Goal: Task Accomplishment & Management: Manage account settings

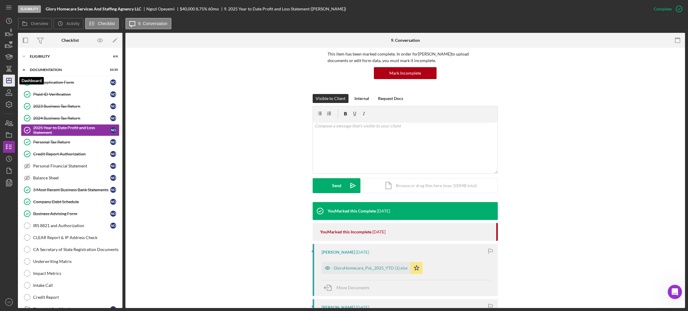
click at [13, 82] on icon "Icon/Dashboard" at bounding box center [8, 80] width 15 height 15
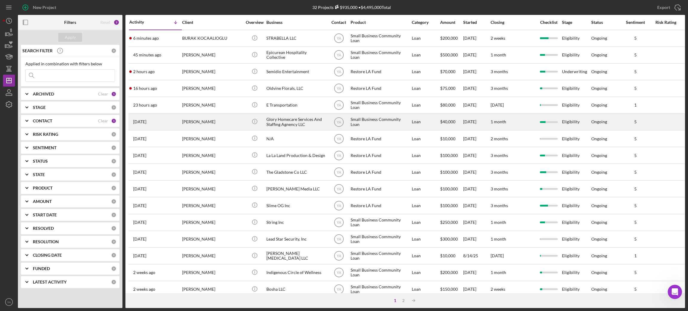
click at [302, 120] on div "Glory Homecare Services And Staffing Agnency LLC" at bounding box center [297, 122] width 60 height 16
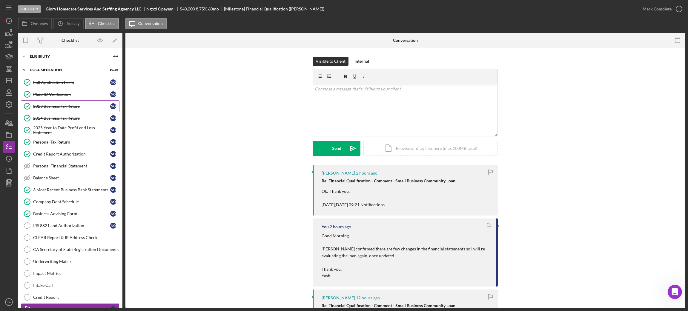
click at [70, 109] on link "2023 Business Tax Return 2023 Business Tax Return N O" at bounding box center [70, 106] width 99 height 12
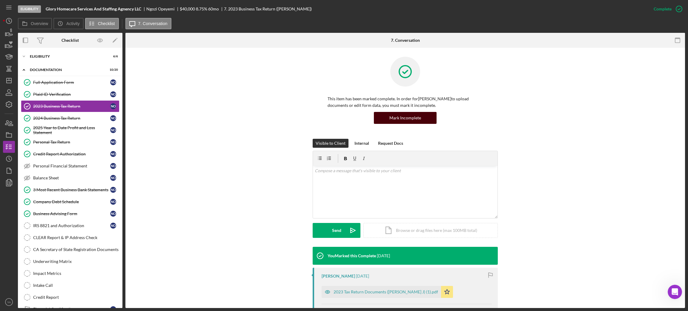
click at [411, 116] on div "Mark Incomplete" at bounding box center [406, 118] width 32 height 12
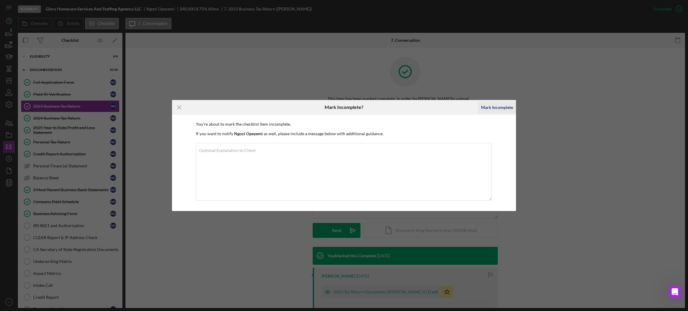
click at [491, 107] on div "Mark Incomplete" at bounding box center [497, 108] width 32 height 12
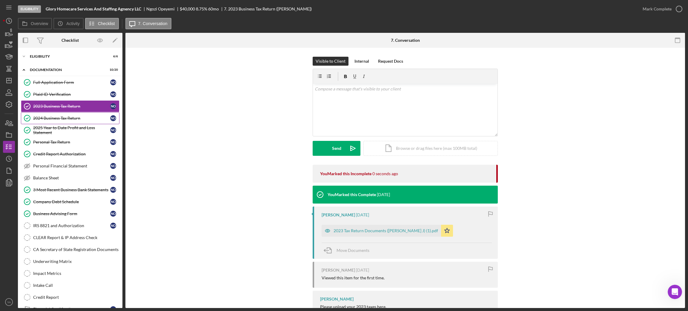
click at [64, 118] on div "2024 Business Tax Return" at bounding box center [71, 118] width 77 height 5
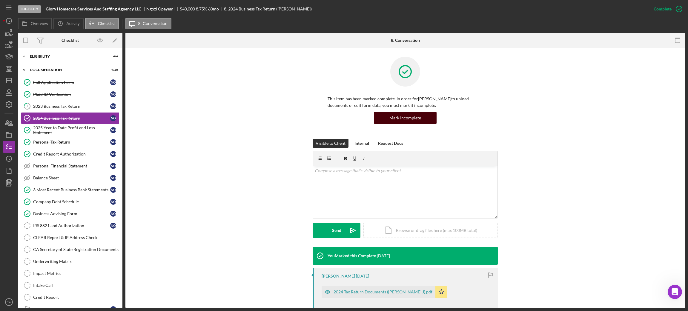
click at [418, 113] on div "Mark Incomplete" at bounding box center [406, 118] width 32 height 12
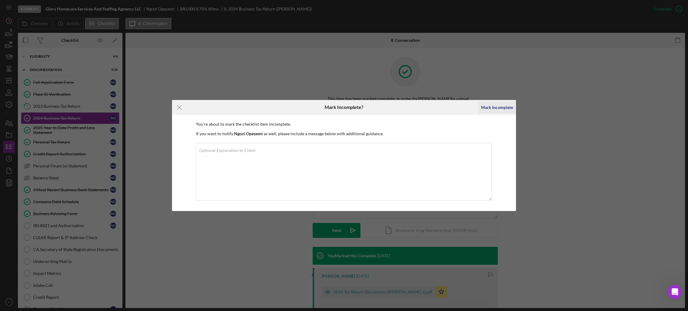
click at [479, 109] on button "Mark Incomplete" at bounding box center [497, 108] width 38 height 12
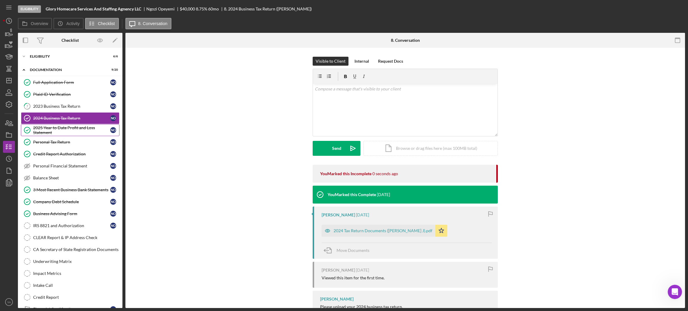
click at [60, 127] on div "2025 Year to Date Profit and Loss Statement" at bounding box center [71, 130] width 77 height 10
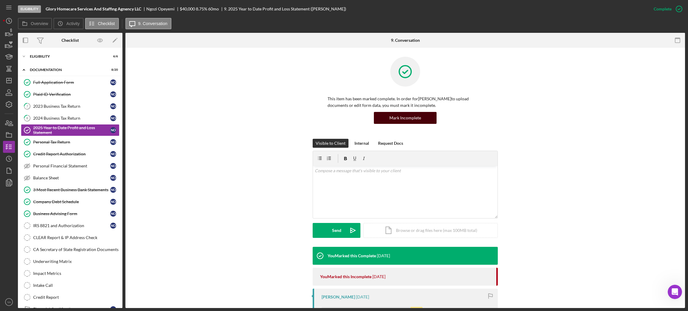
click at [415, 116] on div "Mark Incomplete" at bounding box center [406, 118] width 32 height 12
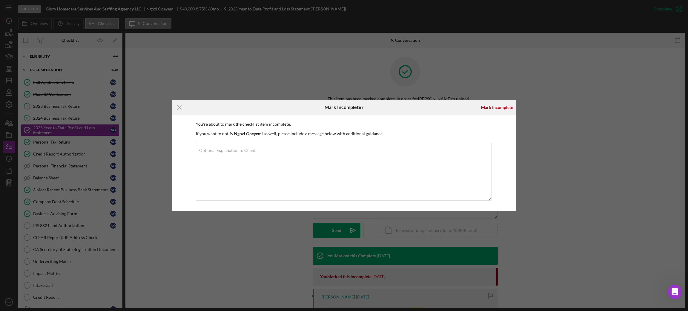
click at [495, 100] on div "Mark Incomplete" at bounding box center [497, 107] width 38 height 15
click at [495, 103] on div "Mark Incomplete" at bounding box center [497, 108] width 32 height 12
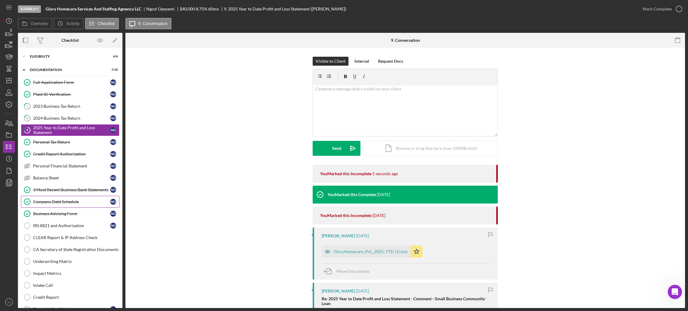
click at [63, 202] on div "Company Debt Schedule" at bounding box center [71, 202] width 77 height 5
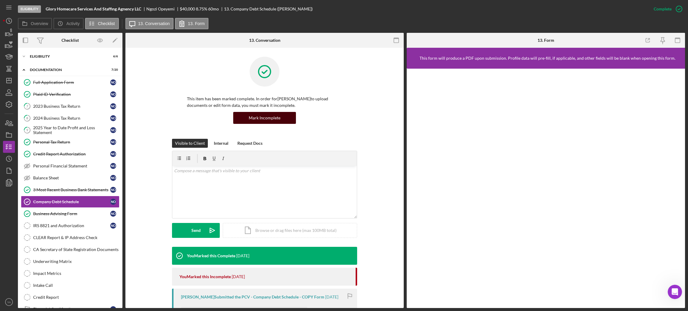
click at [261, 114] on div "Mark Incomplete" at bounding box center [265, 118] width 32 height 12
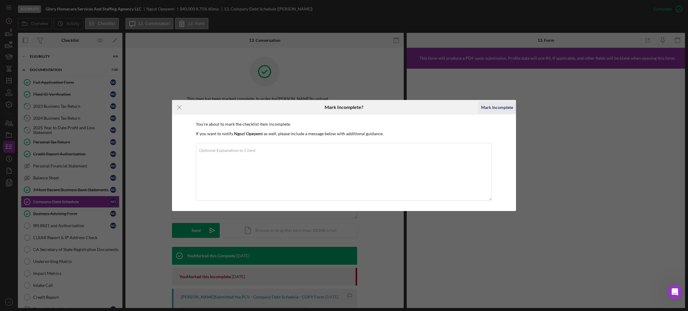
click at [492, 108] on div "Mark Incomplete" at bounding box center [497, 108] width 32 height 12
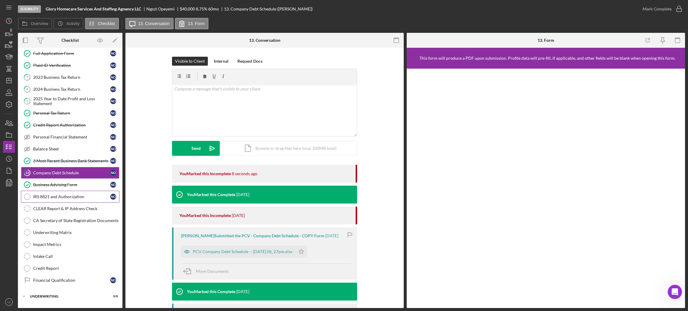
scroll to position [42, 0]
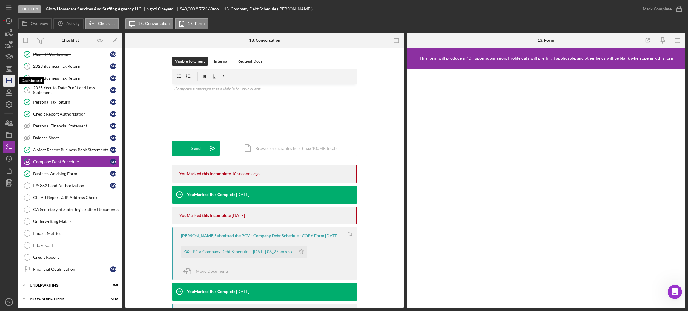
click at [11, 84] on icon "Icon/Dashboard" at bounding box center [8, 80] width 15 height 15
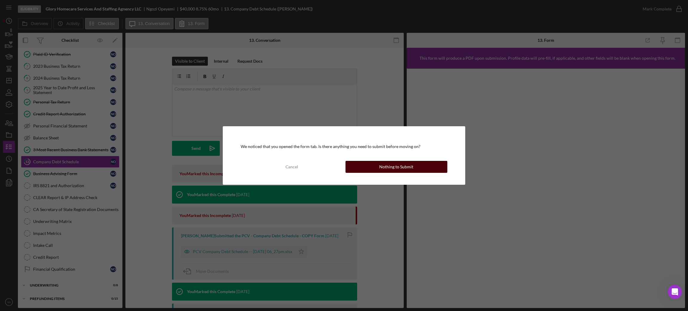
click at [385, 163] on div "Nothing to Submit" at bounding box center [396, 167] width 34 height 12
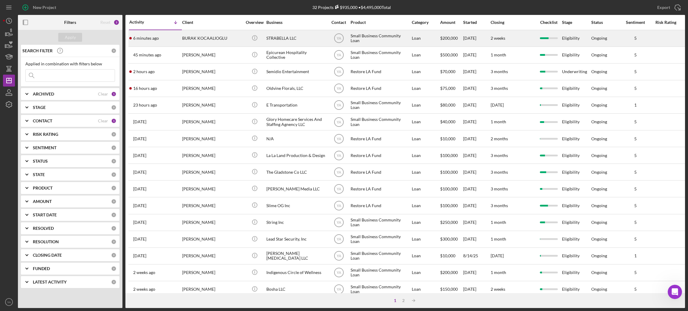
click at [283, 41] on div "STRABELLA LLC" at bounding box center [297, 38] width 60 height 16
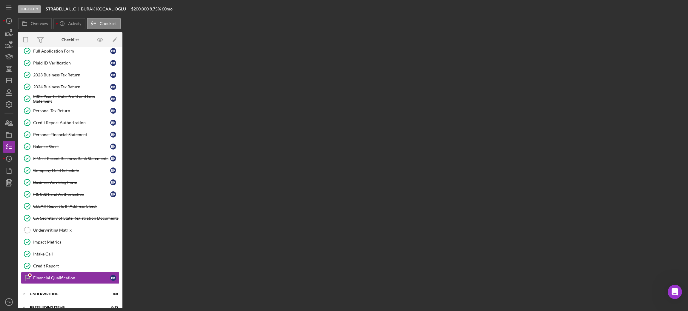
scroll to position [42, 0]
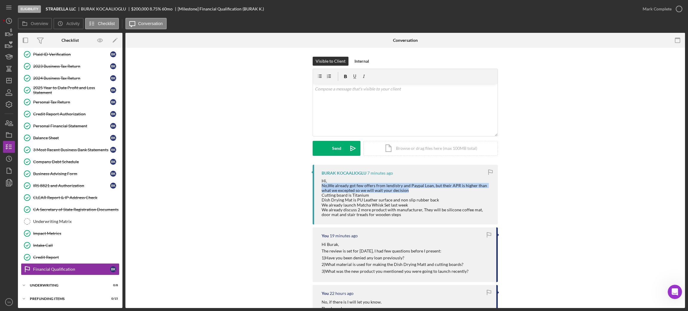
drag, startPoint x: 331, startPoint y: 186, endPoint x: 410, endPoint y: 191, distance: 78.4
click at [410, 191] on div "BURAK KOCAALIOGLU 7 minutes ago Hi, No,We already got few offers from lendistry…" at bounding box center [405, 195] width 185 height 60
click at [410, 191] on div "Hi, No,We already got few offers from lendistry and Paypal Loan, but their APR …" at bounding box center [407, 198] width 170 height 39
click at [393, 118] on div "v Color teal Color pink Remove color Add row above Add row below Add column bef…" at bounding box center [405, 110] width 185 height 52
click at [320, 103] on p "Thank you for the informaion. Judt to confirm" at bounding box center [405, 96] width 181 height 20
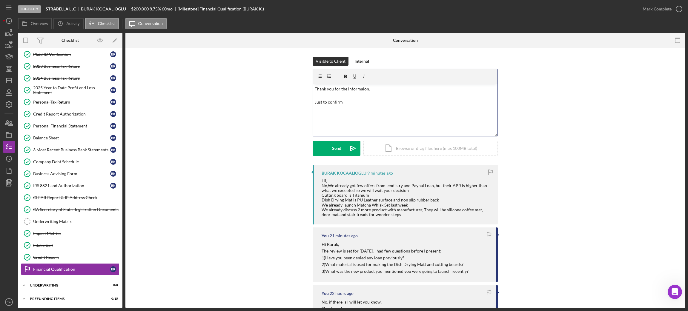
click at [347, 97] on p "Thank you for the informaion. Just to confirm" at bounding box center [405, 96] width 181 height 20
click at [345, 111] on div "v Color teal Color pink Remove color Add row above Add row below Add column bef…" at bounding box center [405, 110] width 185 height 52
click at [76, 163] on div "Company Debt Schedule" at bounding box center [71, 162] width 77 height 5
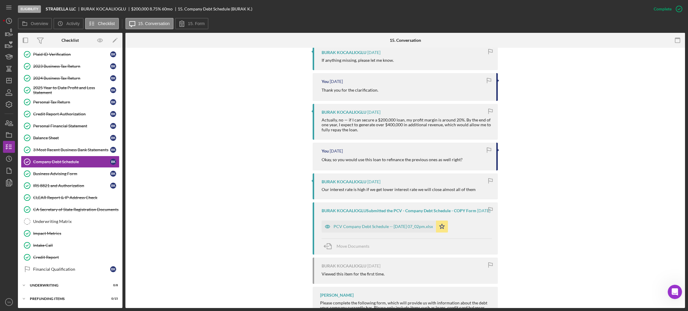
scroll to position [713, 0]
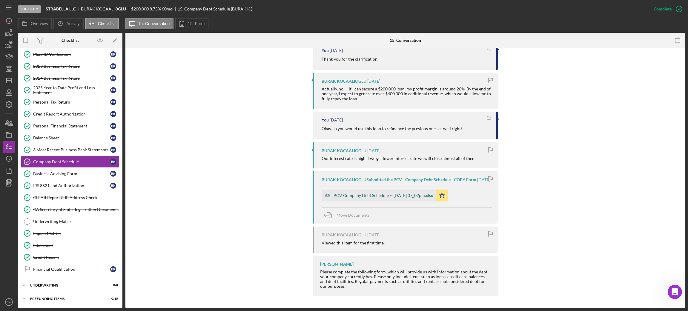
click at [359, 200] on div "PCV Company Debt Schedule -- 2025-09-02 07_02pm.xlsx" at bounding box center [379, 196] width 114 height 12
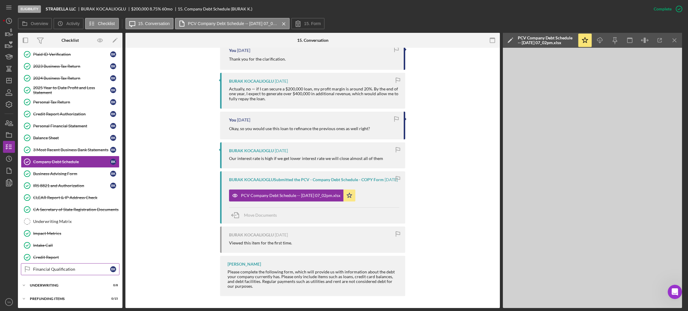
click at [67, 271] on div "Financial Qualification" at bounding box center [71, 269] width 77 height 5
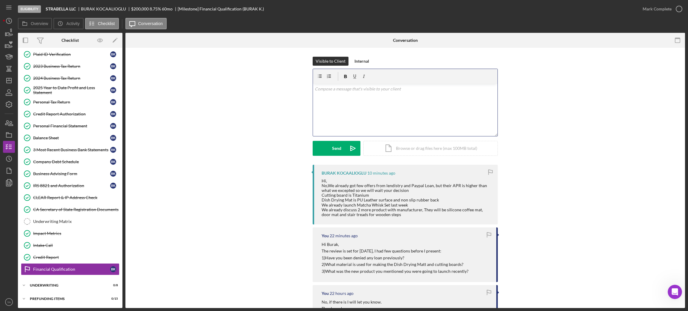
click at [343, 104] on div "v Color teal Color pink Remove color Add row above Add row below Add column bef…" at bounding box center [405, 110] width 185 height 52
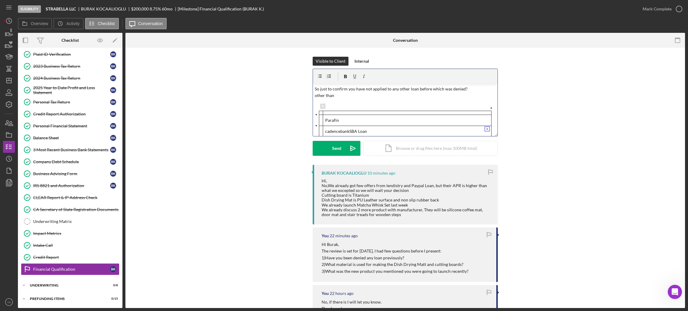
click at [342, 91] on p "So just to confirm you have not applied to any other loan before which was deni…" at bounding box center [405, 92] width 181 height 13
click at [336, 97] on p "So just to confirm you have not applied to any other loan before which was deni…" at bounding box center [405, 92] width 181 height 13
drag, startPoint x: 335, startPoint y: 119, endPoint x: 325, endPoint y: 121, distance: 9.7
click at [325, 121] on p "Parafin" at bounding box center [407, 120] width 164 height 7
click at [339, 121] on p "Parafin" at bounding box center [407, 120] width 164 height 7
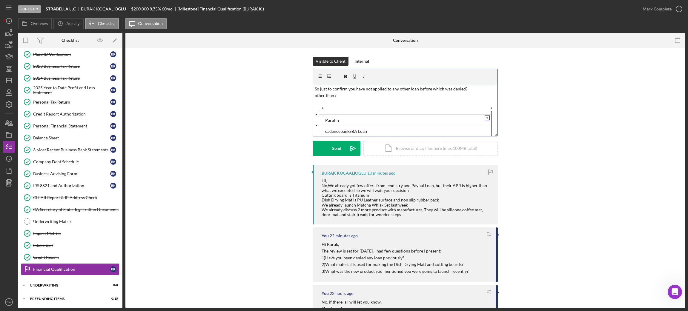
click at [335, 122] on p "Parafin" at bounding box center [407, 120] width 164 height 7
click at [349, 96] on p "So just to confirm you have not applied to any other loan before which was deni…" at bounding box center [405, 92] width 181 height 13
click at [321, 132] on tr "cadencebankSBA Loan" at bounding box center [405, 131] width 172 height 11
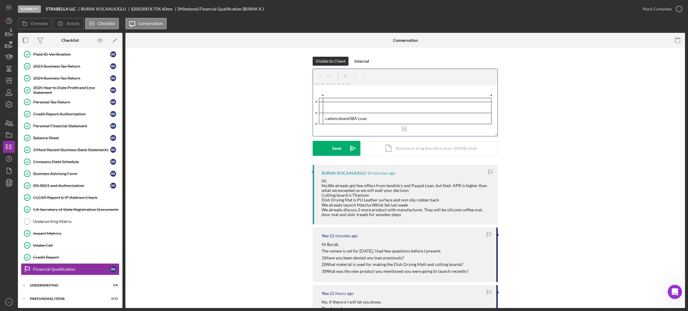
drag, startPoint x: 321, startPoint y: 132, endPoint x: 348, endPoint y: 126, distance: 27.5
click at [347, 127] on div "v Color teal Color pink Remove color Add row above Add row below Add column bef…" at bounding box center [405, 110] width 185 height 52
drag, startPoint x: 370, startPoint y: 117, endPoint x: 324, endPoint y: 116, distance: 46.6
click at [325, 116] on p "cadencebankSBA Loan" at bounding box center [407, 118] width 164 height 7
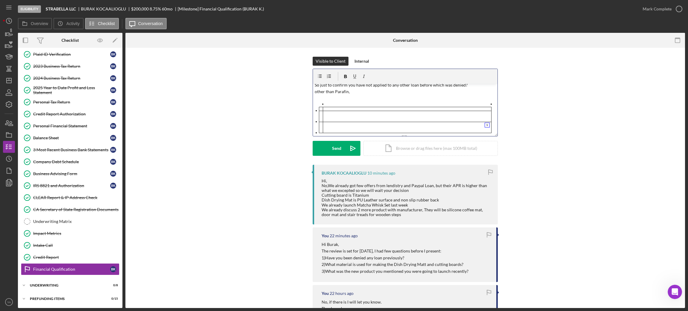
scroll to position [0, 0]
click at [373, 92] on p "So just to confirm you have not applied to any other loan before which was deni…" at bounding box center [405, 92] width 181 height 13
click at [356, 97] on p "So just to confirm you have not applied to any other loan before which was deni…" at bounding box center [405, 92] width 181 height 13
click at [347, 118] on p at bounding box center [407, 120] width 176 height 7
click at [487, 119] on button "v" at bounding box center [487, 118] width 5 height 5
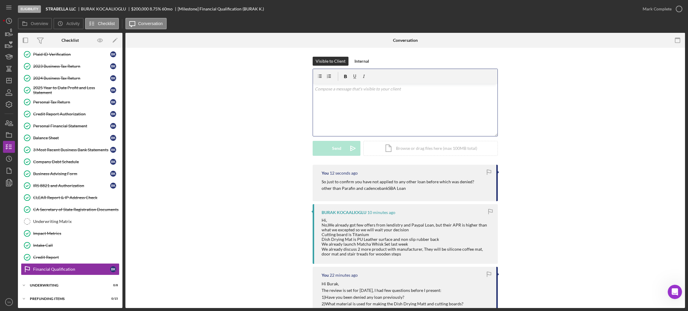
click at [359, 117] on div "v Color teal Color pink Remove color Add row above Add row below Add column bef…" at bounding box center [405, 110] width 185 height 52
click at [13, 82] on icon "Icon/Dashboard" at bounding box center [8, 80] width 15 height 15
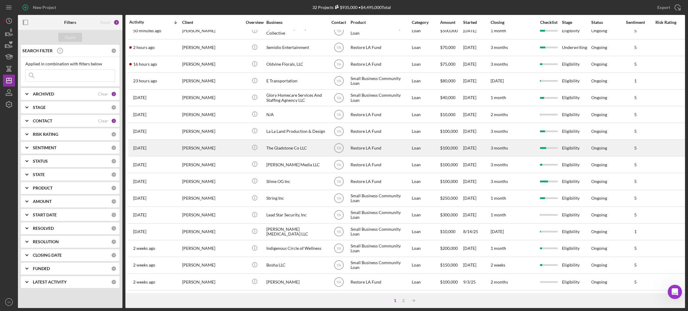
scroll to position [45, 0]
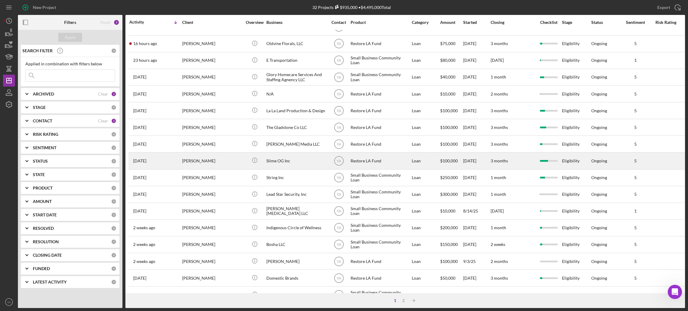
click at [281, 166] on div "Slime OG Inc" at bounding box center [297, 161] width 60 height 16
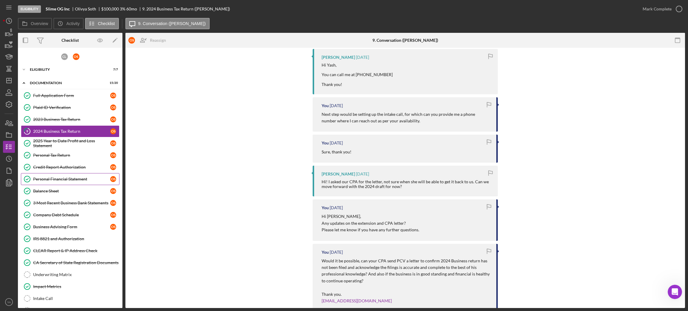
scroll to position [403, 0]
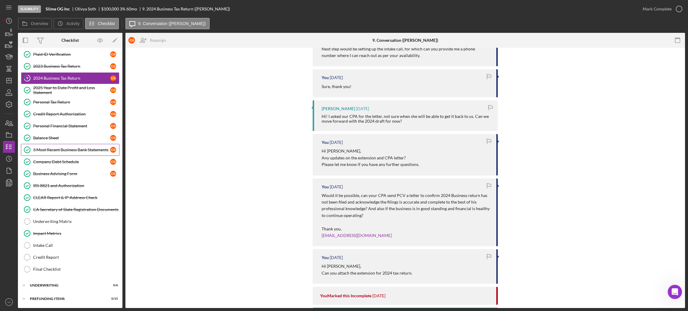
click at [62, 148] on div "3 Most Recent Business Bank Statements" at bounding box center [71, 150] width 77 height 5
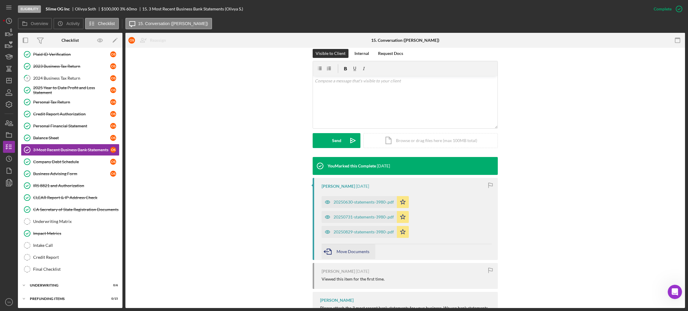
scroll to position [126, 0]
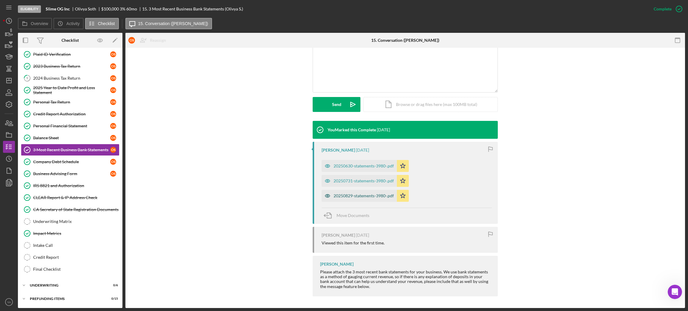
click at [350, 197] on div "20250829-statements-3980-.pdf" at bounding box center [364, 196] width 60 height 5
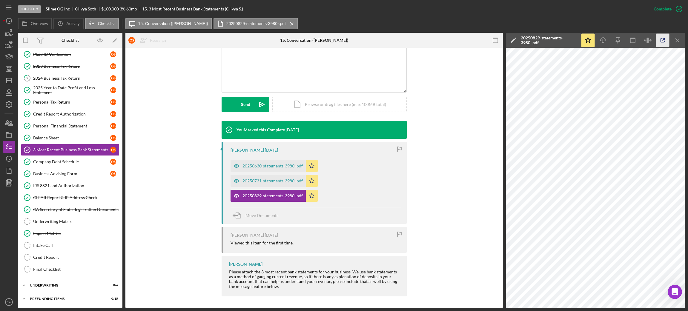
click at [663, 45] on icon "button" at bounding box center [662, 40] width 13 height 13
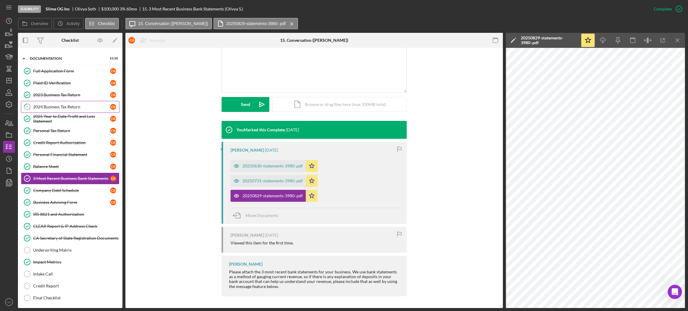
scroll to position [0, 0]
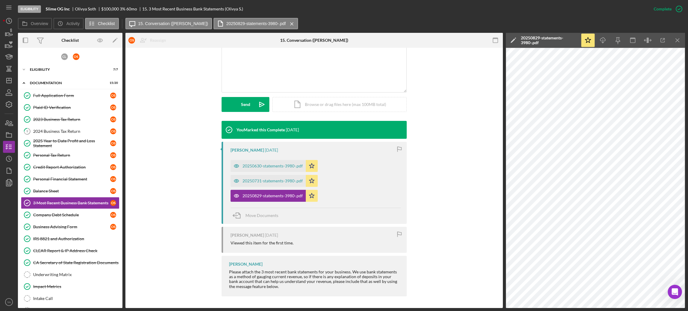
click at [69, 76] on div "C L O S Icon/Expander Eligibility 7 / 7 Icon/Expander Documentation 15 / 20 Ful…" at bounding box center [70, 205] width 105 height 308
click at [57, 75] on div "C L O S Icon/Expander Eligibility 7 / 7 Icon/Expander Documentation 15 / 20 Ful…" at bounding box center [70, 205] width 105 height 308
click at [39, 69] on div "Eligibility" at bounding box center [72, 70] width 85 height 4
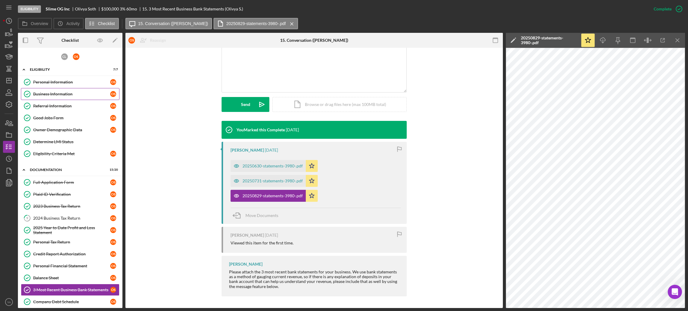
click at [51, 98] on link "Business Information Business Information O S" at bounding box center [70, 94] width 99 height 12
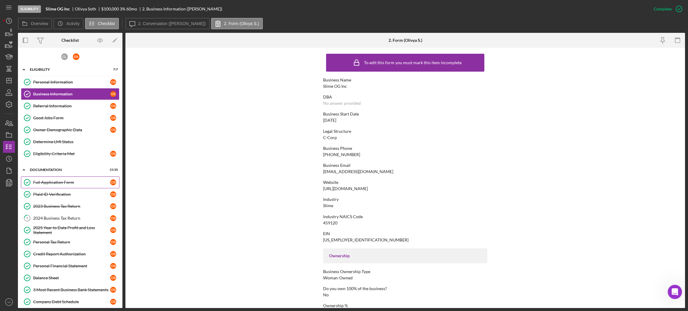
click at [66, 187] on link "Full Application Form Full Application Form O S" at bounding box center [70, 183] width 99 height 12
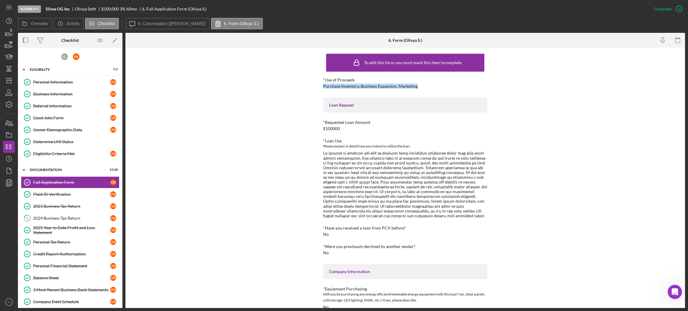
drag, startPoint x: 420, startPoint y: 85, endPoint x: 317, endPoint y: 84, distance: 102.8
click at [317, 84] on div "To edit this form you must mark this item incomplete *Use of Proceeds Purchase …" at bounding box center [405, 178] width 560 height 261
copy div "Purchase Inventory, Business Expansion, Marketing"
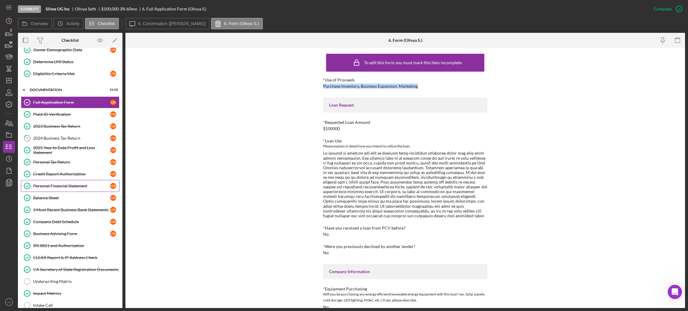
scroll to position [134, 0]
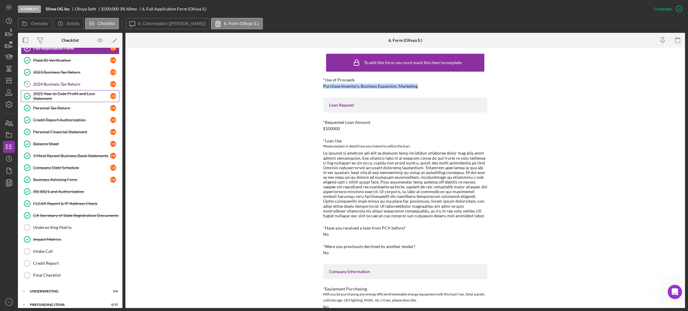
click at [53, 99] on div "2025 Year to Date Profit and Loss Statement" at bounding box center [71, 96] width 77 height 10
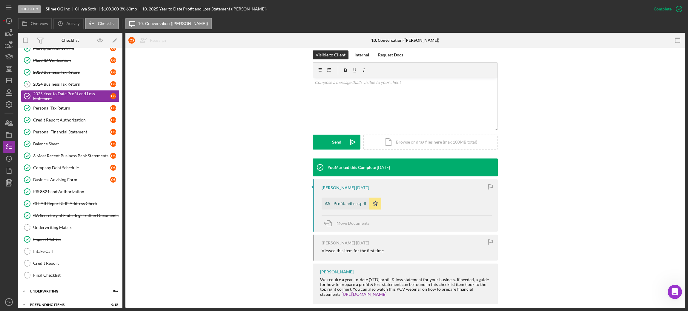
scroll to position [90, 0]
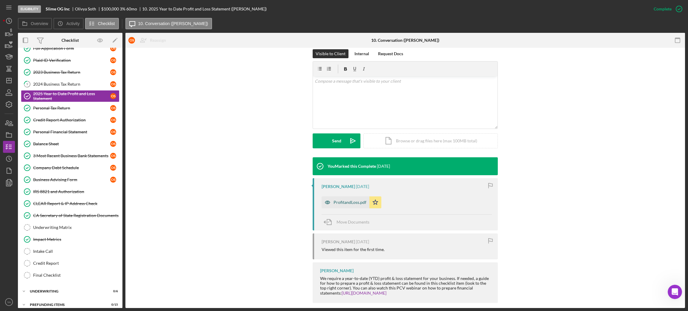
click at [340, 205] on div "ProfitandLoss.pdf" at bounding box center [350, 202] width 33 height 5
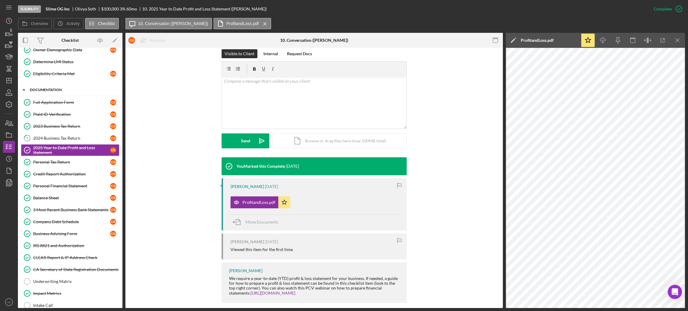
scroll to position [45, 0]
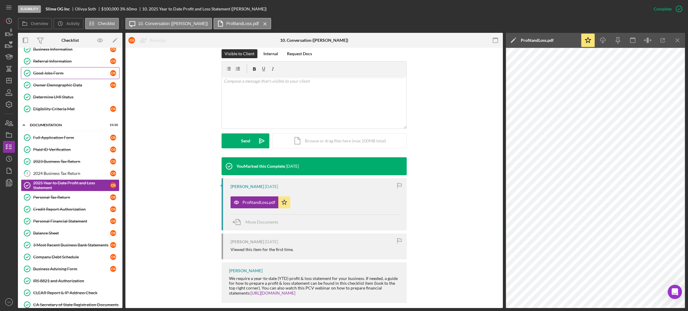
click at [65, 75] on div "Good Jobs Form" at bounding box center [71, 73] width 77 height 5
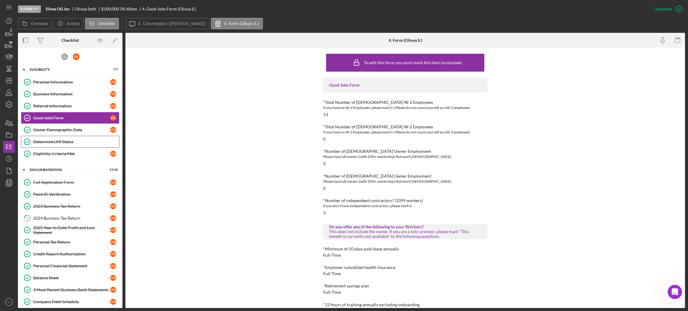
click at [64, 141] on div "Determine LMI Status" at bounding box center [76, 142] width 86 height 5
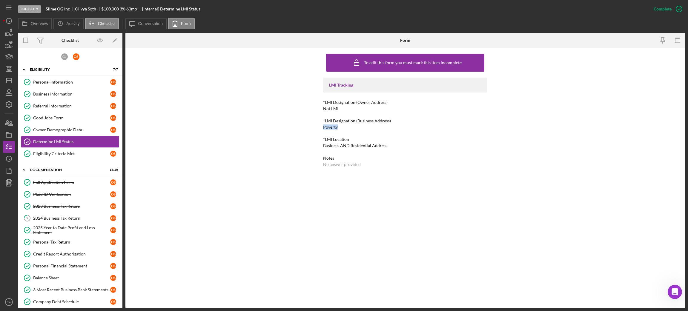
drag, startPoint x: 322, startPoint y: 127, endPoint x: 347, endPoint y: 125, distance: 25.2
click at [347, 125] on div "To edit this form you must mark this item incomplete LMI Tracking *LMI Designat…" at bounding box center [405, 178] width 560 height 261
click at [67, 92] on div "Business Information" at bounding box center [71, 94] width 77 height 5
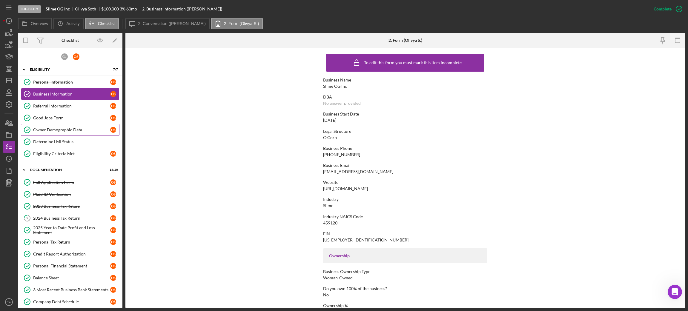
click at [63, 130] on div "Owner Demographic Data" at bounding box center [71, 130] width 77 height 5
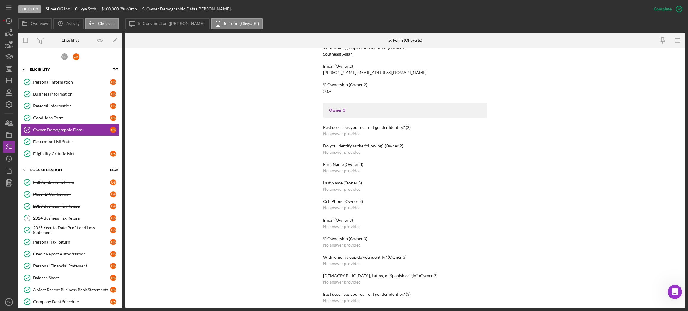
scroll to position [448, 0]
click at [75, 120] on div "Good Jobs Form" at bounding box center [71, 118] width 77 height 5
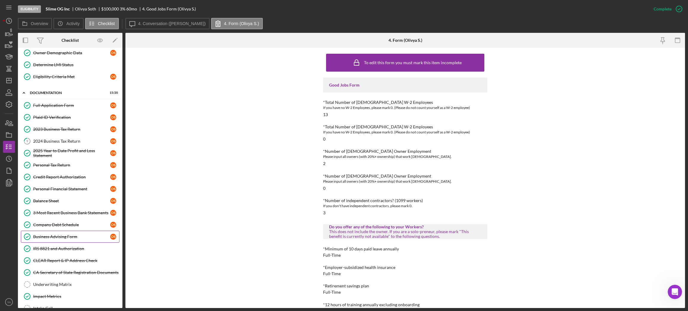
scroll to position [143, 0]
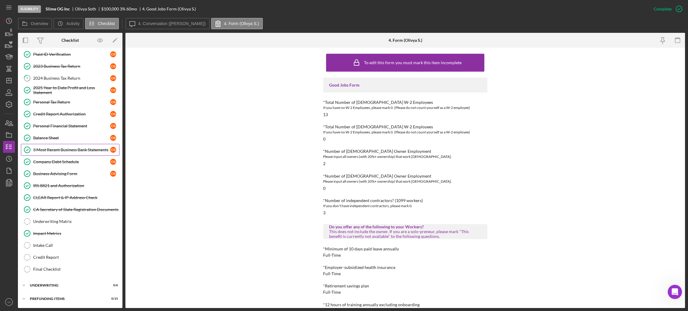
click at [76, 148] on div "3 Most Recent Business Bank Statements" at bounding box center [71, 150] width 77 height 5
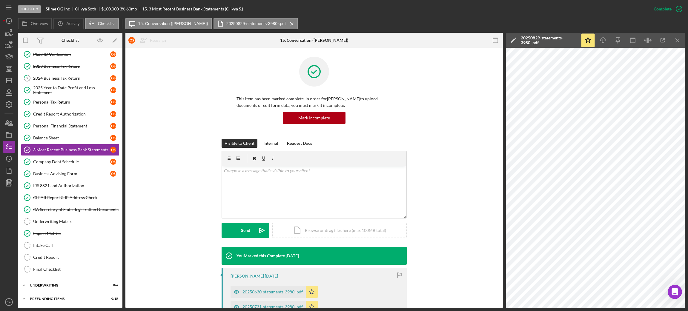
scroll to position [90, 0]
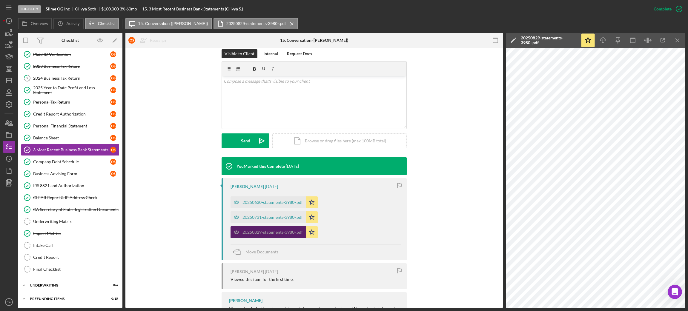
click at [274, 232] on div "20250829-statements-3980-.pdf" at bounding box center [273, 232] width 60 height 5
click at [281, 217] on div "20250731-statements-3980-.pdf" at bounding box center [273, 217] width 60 height 5
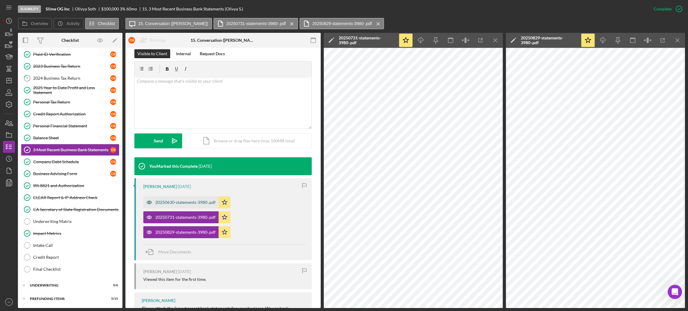
click at [184, 197] on div "20250630-statements-3980-.pdf" at bounding box center [180, 203] width 75 height 12
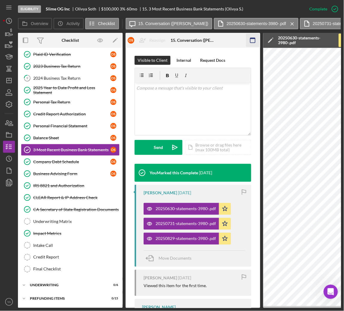
click at [256, 39] on icon "button" at bounding box center [252, 40] width 13 height 13
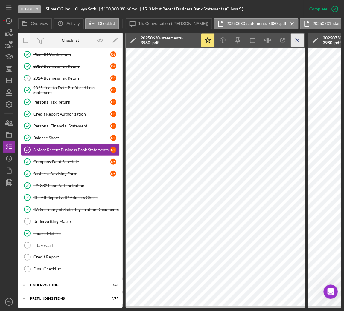
click at [293, 43] on icon "Icon/Menu Close" at bounding box center [297, 40] width 13 height 13
click at [294, 44] on icon "Icon/Menu Close" at bounding box center [297, 40] width 13 height 13
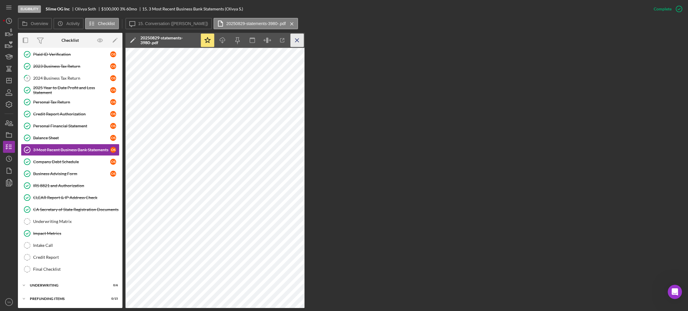
click at [296, 42] on icon "Icon/Menu Close" at bounding box center [297, 40] width 13 height 13
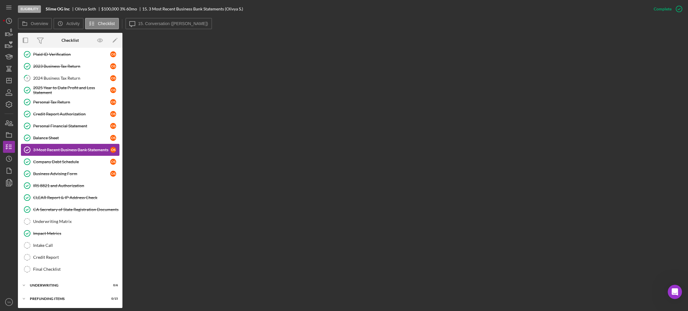
click at [68, 149] on div "3 Most Recent Business Bank Statements" at bounding box center [71, 150] width 77 height 5
click at [157, 23] on label "15. Conversation (Olivya S.)" at bounding box center [173, 23] width 70 height 5
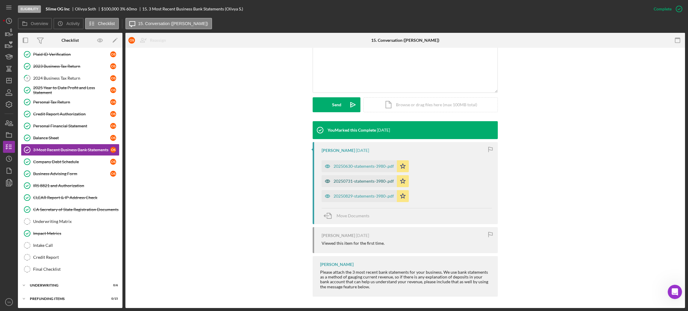
scroll to position [126, 0]
click at [365, 180] on div "20250731-statements-3980-.pdf" at bounding box center [364, 181] width 60 height 5
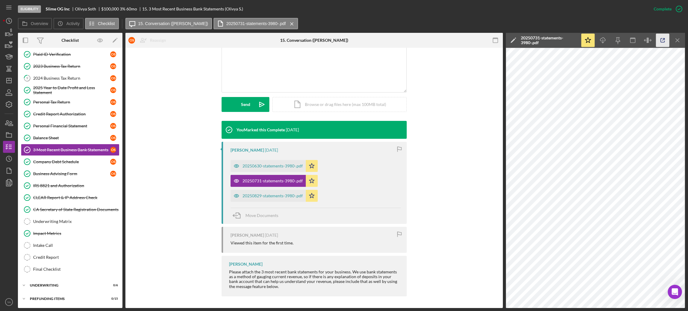
click at [660, 36] on icon "button" at bounding box center [662, 40] width 13 height 13
click at [281, 168] on div "20250630-statements-3980-.pdf" at bounding box center [273, 166] width 60 height 5
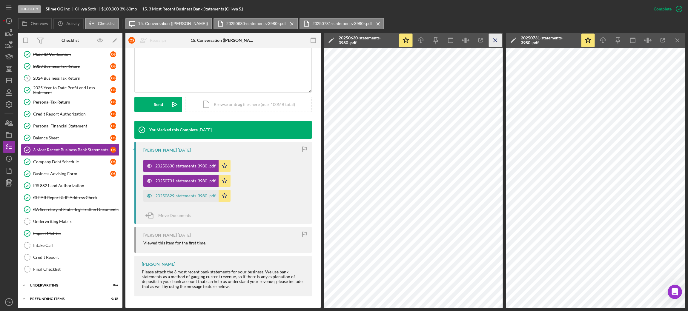
click at [496, 39] on line "button" at bounding box center [495, 40] width 3 height 3
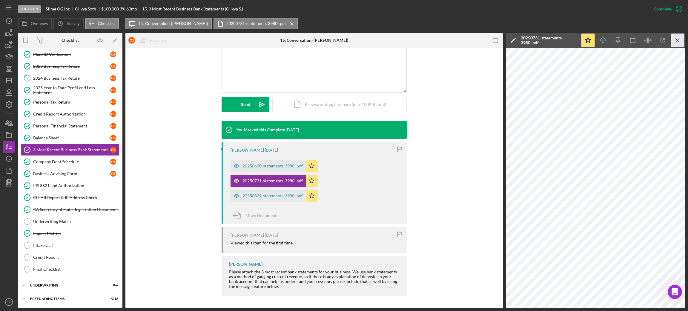
click at [675, 41] on icon "Icon/Menu Close" at bounding box center [677, 40] width 13 height 13
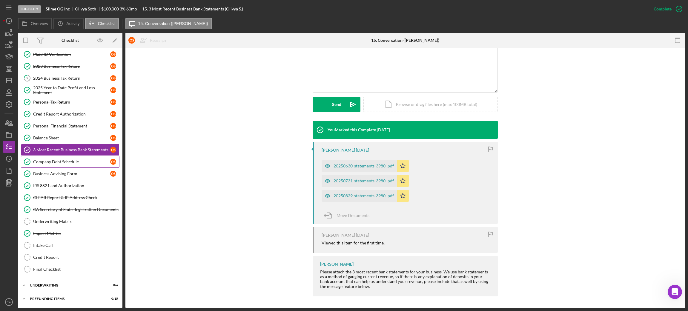
click at [71, 165] on link "Company Debt Schedule Company Debt Schedule O S" at bounding box center [70, 162] width 99 height 12
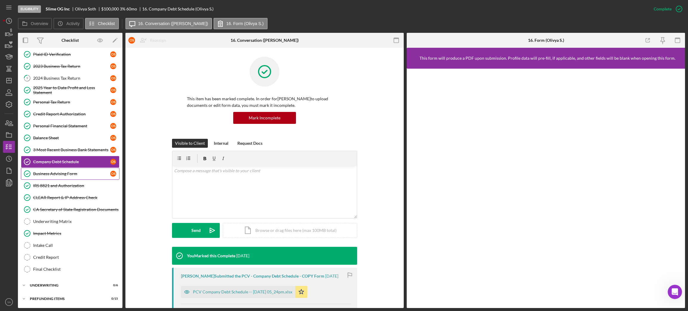
click at [72, 172] on div "Business Advising Form" at bounding box center [71, 174] width 77 height 5
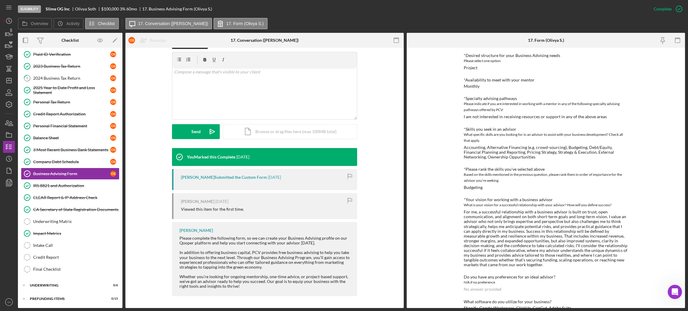
scroll to position [60, 0]
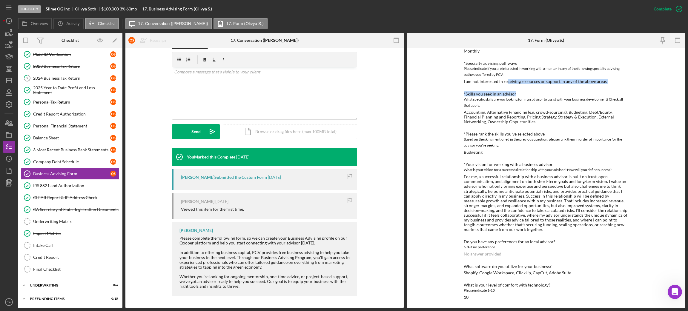
drag, startPoint x: 506, startPoint y: 82, endPoint x: 588, endPoint y: 85, distance: 81.6
click at [588, 85] on div "*Desired structure for your Business Advising needs Please select one option Pr…" at bounding box center [546, 159] width 164 height 282
click at [586, 85] on div "*Desired structure for your Business Advising needs Please select one option Pr…" at bounding box center [546, 159] width 164 height 282
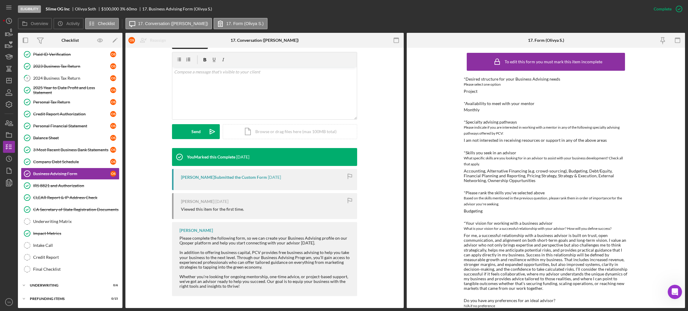
scroll to position [0, 0]
drag, startPoint x: 479, startPoint y: 105, endPoint x: 510, endPoint y: 105, distance: 31.4
click at [510, 105] on div "*Availability to meet with your mentor" at bounding box center [546, 104] width 164 height 5
click at [478, 111] on div "Monthly" at bounding box center [472, 110] width 16 height 5
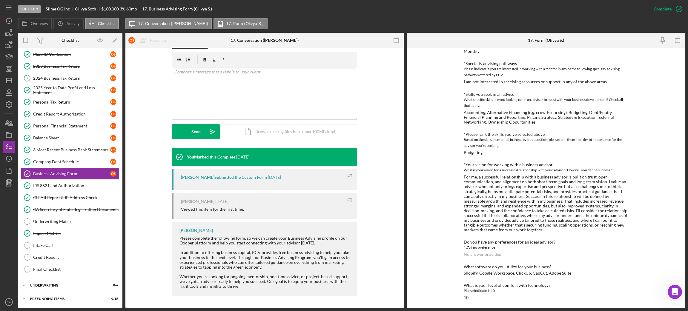
scroll to position [60, 0]
click at [64, 177] on link "Business Advising Form Business Advising Form O S" at bounding box center [70, 174] width 99 height 12
click at [67, 182] on link "IRS 8821 and Authorization IRS 8821 and Authorization" at bounding box center [70, 186] width 99 height 12
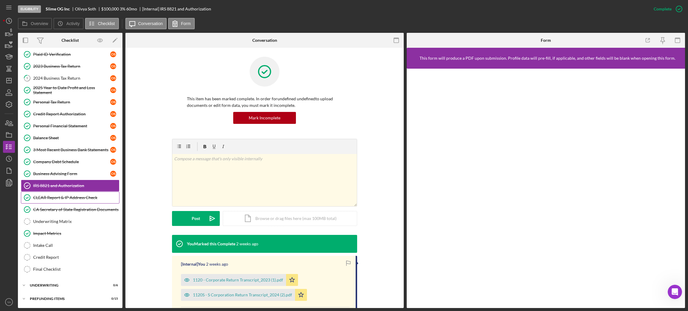
click at [67, 199] on div "CLEAR Report & IP Address Check" at bounding box center [76, 197] width 86 height 5
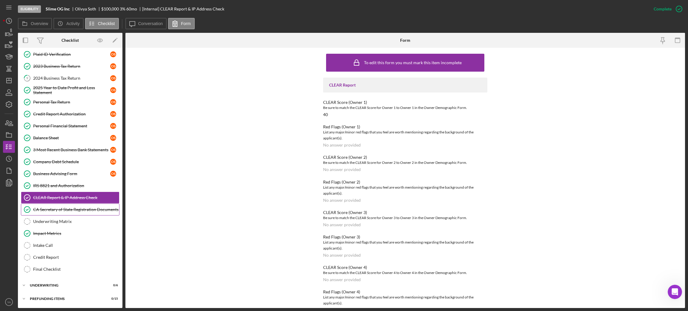
click at [78, 204] on link "CA Secretary of State Registration Documents CA Secretary of State Registration…" at bounding box center [70, 210] width 99 height 12
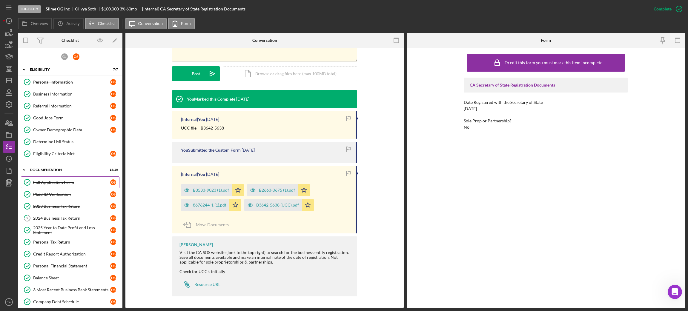
click at [59, 179] on link "Full Application Form Full Application Form O S" at bounding box center [70, 183] width 99 height 12
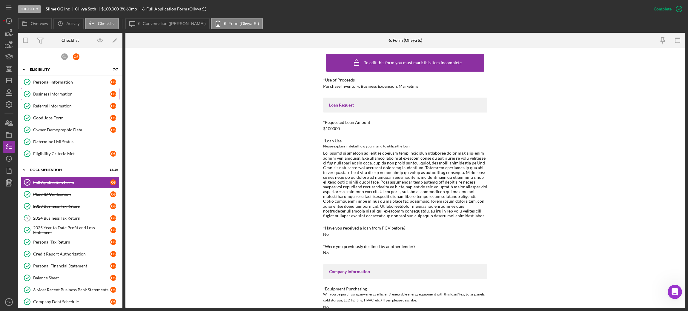
click at [62, 97] on link "Business Information Business Information O S" at bounding box center [70, 94] width 99 height 12
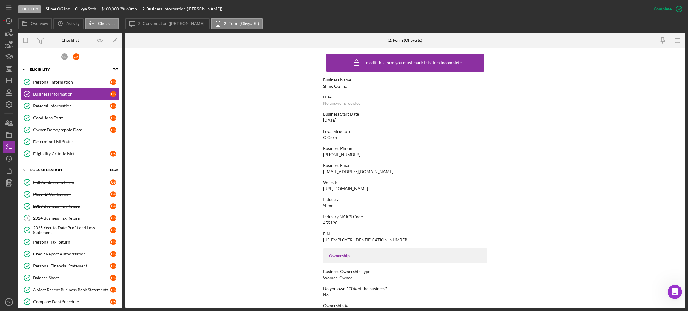
drag, startPoint x: 347, startPoint y: 119, endPoint x: 311, endPoint y: 123, distance: 36.1
click at [311, 123] on form "To edit this form you must mark this item incomplete Business Name Slime OG Inc…" at bounding box center [405, 178] width 560 height 261
click at [333, 151] on div "Business Phone (424) 308-2041" at bounding box center [405, 151] width 164 height 11
click at [326, 103] on div "No answer provided" at bounding box center [342, 103] width 38 height 5
click at [323, 87] on div "Slime OG Inc" at bounding box center [335, 86] width 24 height 5
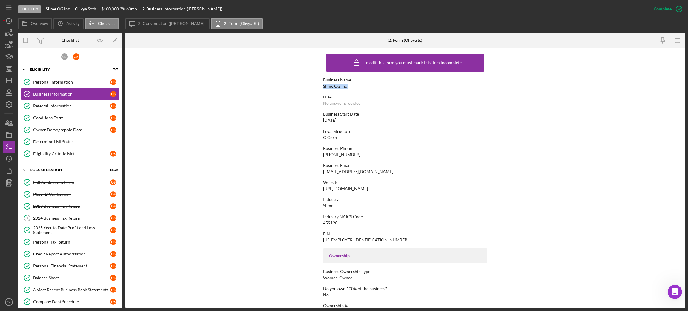
drag, startPoint x: 323, startPoint y: 87, endPoint x: 346, endPoint y: 86, distance: 22.5
click at [346, 86] on div "Business Name Slime OG Inc" at bounding box center [405, 83] width 164 height 11
click at [345, 87] on div "Slime OG Inc" at bounding box center [335, 86] width 24 height 5
click at [12, 78] on icon "Icon/Dashboard" at bounding box center [8, 80] width 15 height 15
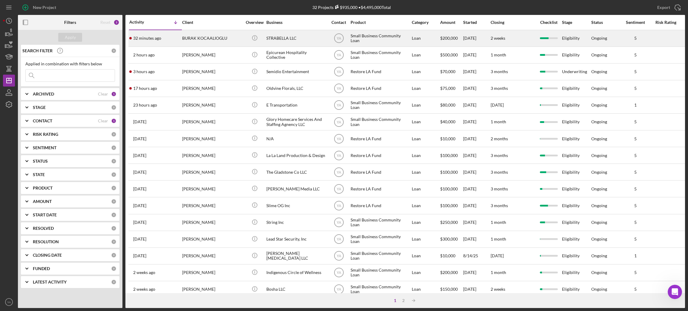
click at [278, 38] on div "STRABELLA LLC" at bounding box center [297, 38] width 60 height 16
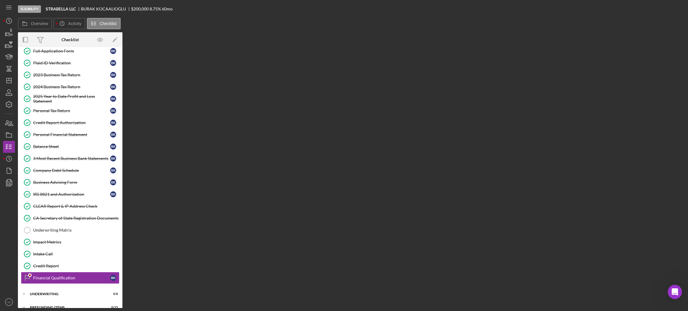
scroll to position [42, 0]
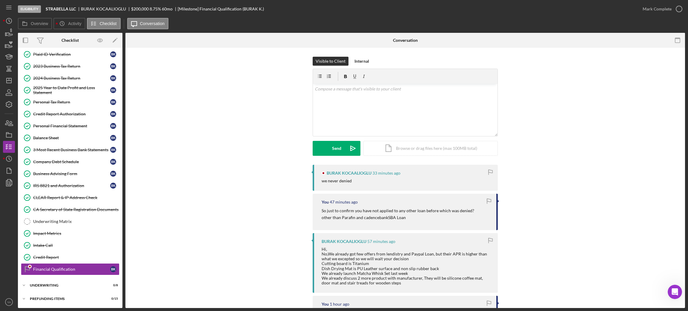
click at [324, 181] on div "we never denied" at bounding box center [337, 181] width 30 height 5
click at [376, 105] on div "v Color teal Color pink Remove color Add row above Add row below Add column bef…" at bounding box center [405, 110] width 185 height 52
click at [356, 91] on p "Okay, thank you for confirmation" at bounding box center [405, 89] width 181 height 7
click at [378, 89] on p "Okay, thank you for confirmation" at bounding box center [405, 89] width 181 height 7
click at [359, 89] on p "Okay, thank you for confirmation" at bounding box center [405, 89] width 181 height 7
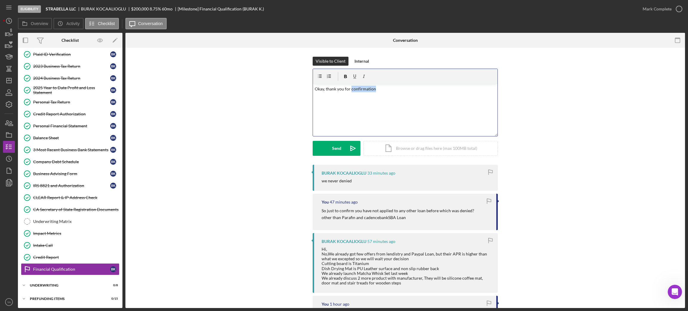
click at [359, 89] on p "Okay, thank you for confirmation" at bounding box center [405, 89] width 181 height 7
click at [376, 88] on p "Okay, thank you for confirmation" at bounding box center [405, 89] width 181 height 7
click at [337, 146] on div "Send" at bounding box center [336, 148] width 9 height 15
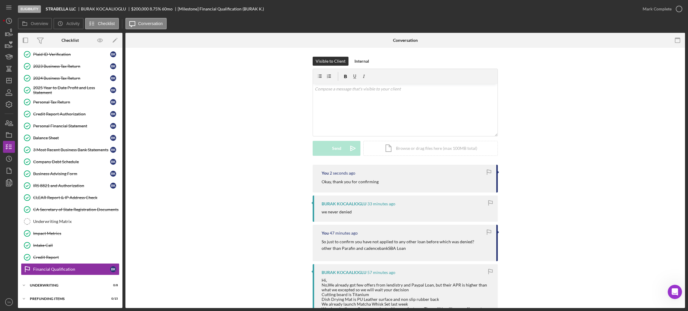
click at [13, 87] on link "Clients" at bounding box center [9, 93] width 12 height 12
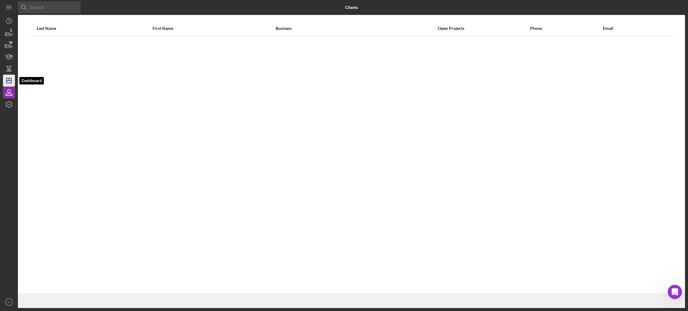
click at [10, 82] on icon "Icon/Dashboard" at bounding box center [8, 80] width 15 height 15
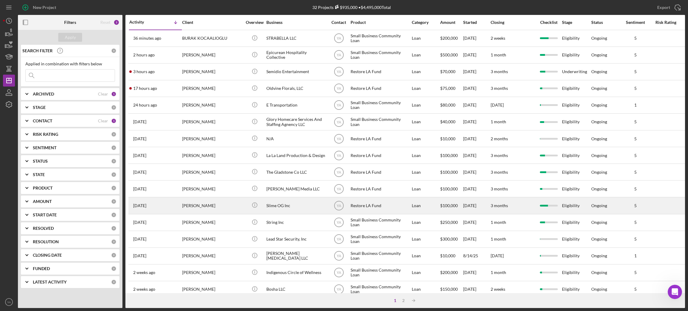
click at [293, 206] on div "Slime OG Inc" at bounding box center [297, 206] width 60 height 16
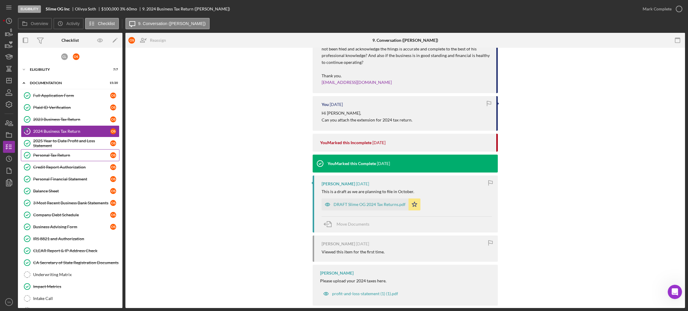
scroll to position [566, 0]
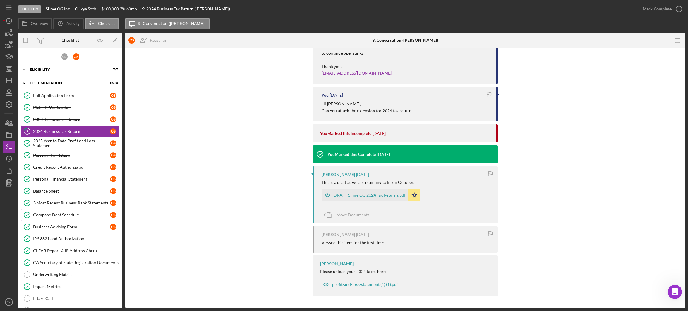
click at [71, 214] on div "Company Debt Schedule" at bounding box center [71, 215] width 77 height 5
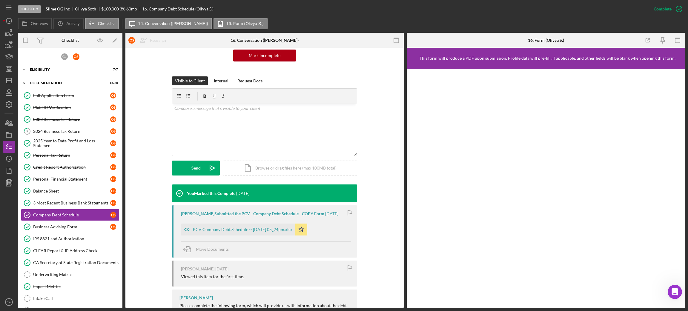
scroll to position [96, 0]
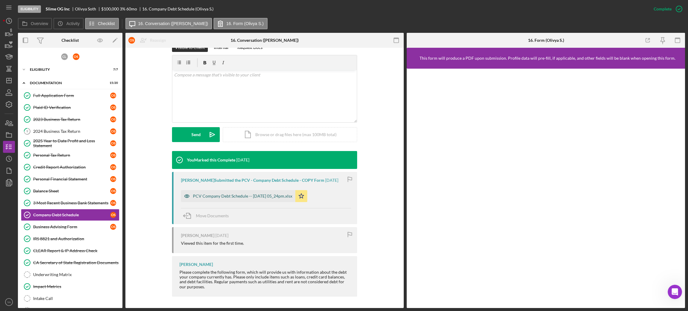
click at [223, 196] on div "PCV Company Debt Schedule -- 2025-09-08 05_24pm.xlsx" at bounding box center [242, 196] width 99 height 5
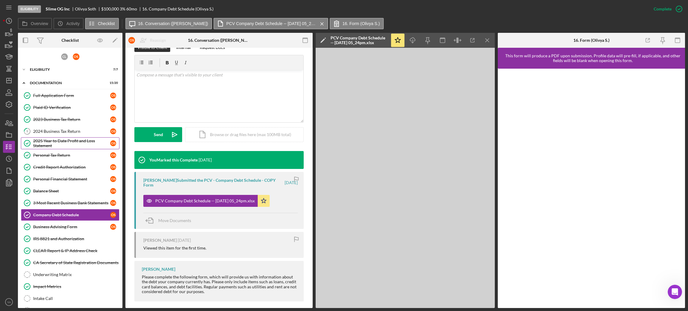
click at [64, 143] on div "2025 Year to Date Profit and Loss Statement" at bounding box center [71, 144] width 77 height 10
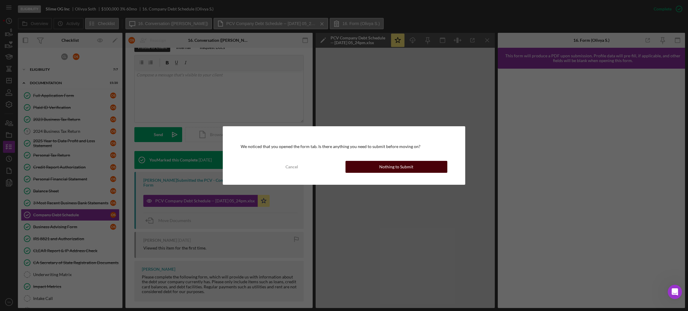
click at [393, 164] on div "Nothing to Submit" at bounding box center [396, 167] width 34 height 12
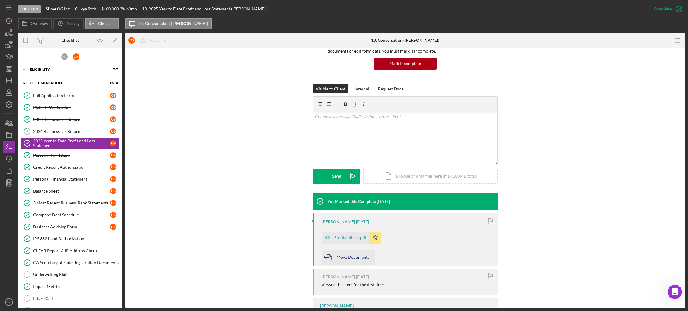
scroll to position [96, 0]
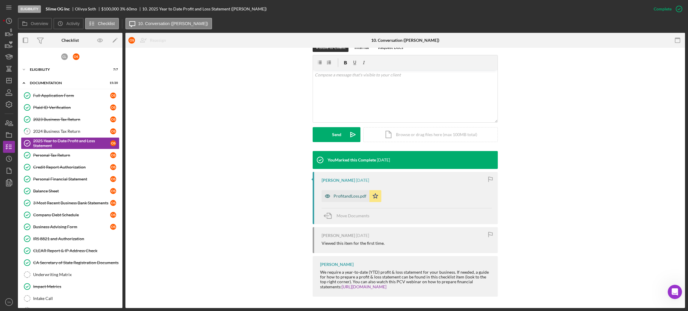
click at [347, 199] on div "ProfitandLoss.pdf" at bounding box center [346, 196] width 48 height 12
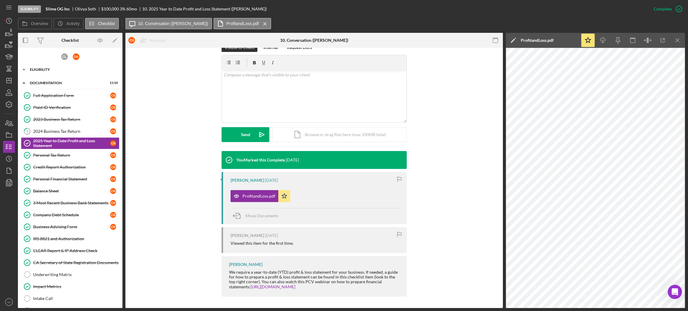
click at [58, 71] on div "Icon/Expander Eligibility 7 / 7" at bounding box center [70, 70] width 105 height 12
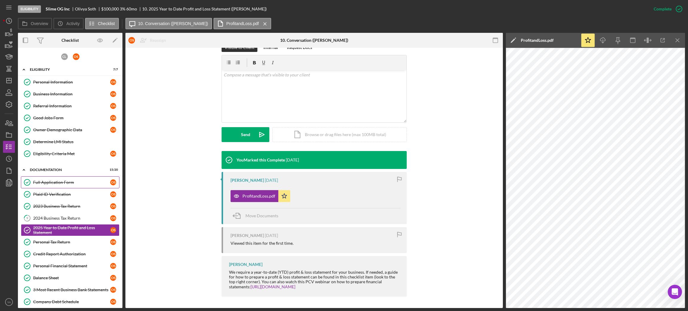
click at [62, 177] on link "Full Application Form Full Application Form O S" at bounding box center [70, 183] width 99 height 12
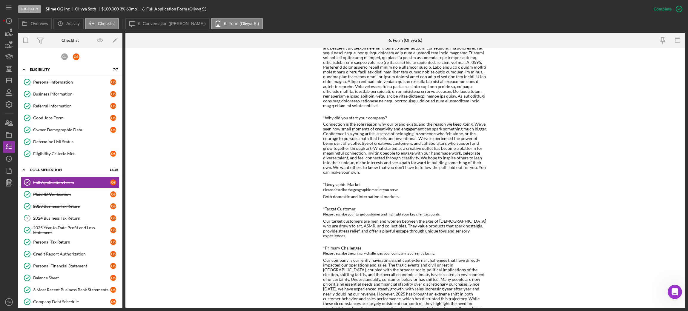
scroll to position [448, 0]
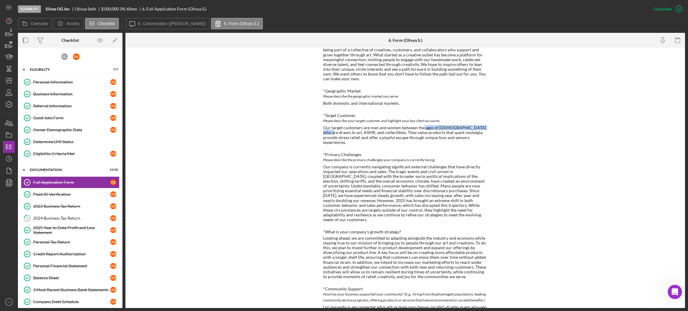
drag, startPoint x: 321, startPoint y: 123, endPoint x: 422, endPoint y: 119, distance: 101.1
click at [422, 119] on div "To edit this form you must mark this item incomplete *Use of Proceeds Purchase …" at bounding box center [405, 178] width 560 height 261
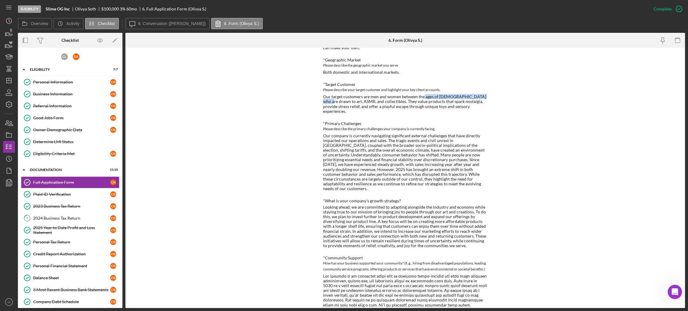
scroll to position [538, 0]
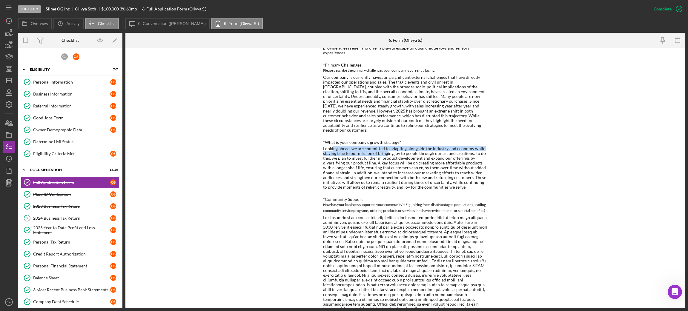
drag, startPoint x: 333, startPoint y: 131, endPoint x: 385, endPoint y: 134, distance: 52.1
click at [385, 146] on div "Looking ahead, we are committed to adapting alongside the industry and economy …" at bounding box center [405, 167] width 164 height 43
drag, startPoint x: 340, startPoint y: 148, endPoint x: 351, endPoint y: 149, distance: 10.5
click at [355, 148] on div "Looking ahead, we are committed to adapting alongside the industry and economy …" at bounding box center [405, 167] width 164 height 43
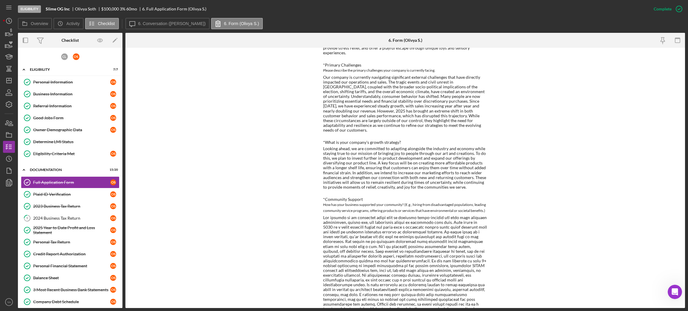
click at [362, 146] on div "Looking ahead, we are committed to adapting alongside the industry and economy …" at bounding box center [405, 167] width 164 height 43
click at [9, 80] on icon "Icon/Dashboard" at bounding box center [8, 80] width 15 height 15
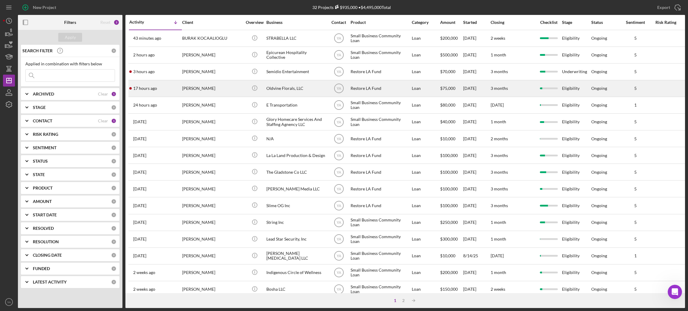
click at [290, 93] on div "Oldvine Florals, LLC" at bounding box center [297, 89] width 60 height 16
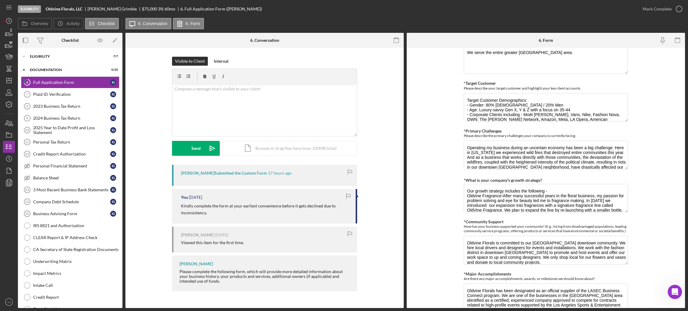
scroll to position [493, 0]
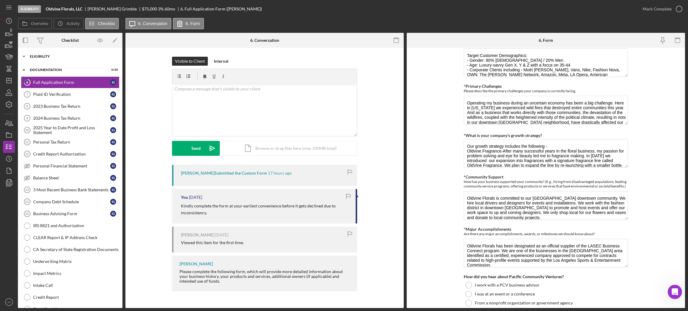
click at [71, 60] on div "Icon/Expander Eligibility 7 / 7" at bounding box center [70, 56] width 105 height 12
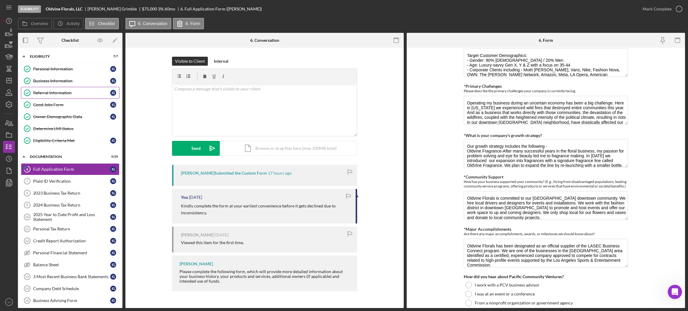
click at [76, 97] on link "Referral Information Referral Information I G" at bounding box center [70, 93] width 99 height 12
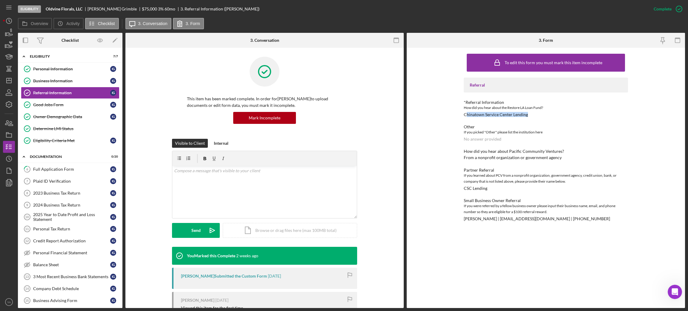
drag, startPoint x: 467, startPoint y: 116, endPoint x: 530, endPoint y: 113, distance: 63.1
click at [530, 113] on div "*Referral Information How did you hear about the Restore LA Loan Fund? Chinatow…" at bounding box center [546, 108] width 164 height 17
click at [521, 114] on div "Chinatown Service Center Lending" at bounding box center [496, 114] width 64 height 5
click at [57, 170] on div "Full Application Form" at bounding box center [71, 169] width 77 height 5
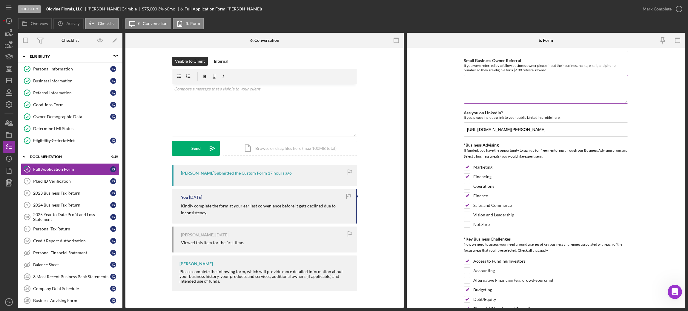
scroll to position [747, 0]
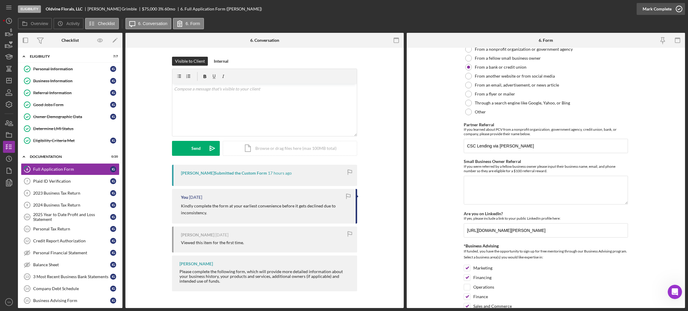
click at [669, 5] on div "Mark Complete" at bounding box center [657, 9] width 29 height 12
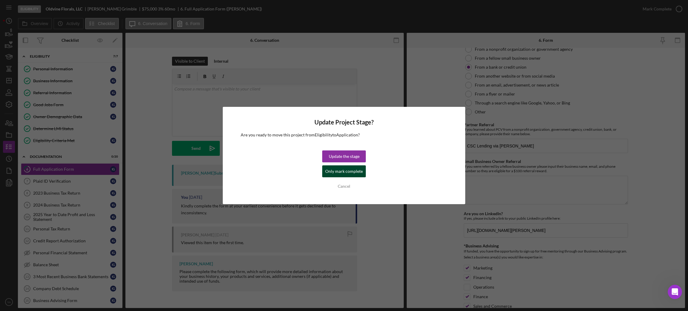
click at [349, 172] on div "Only mark complete" at bounding box center [344, 172] width 38 height 12
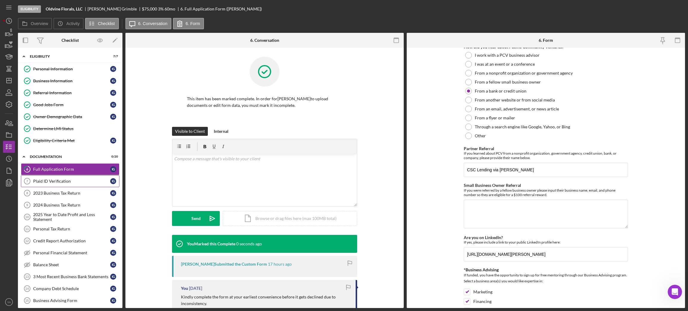
scroll to position [770, 0]
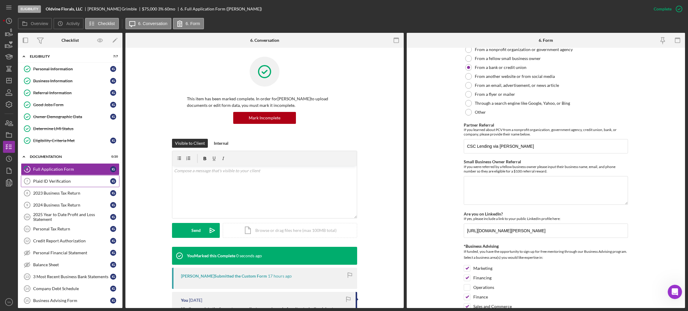
click at [62, 182] on div "Plaid ID Verification" at bounding box center [71, 181] width 77 height 5
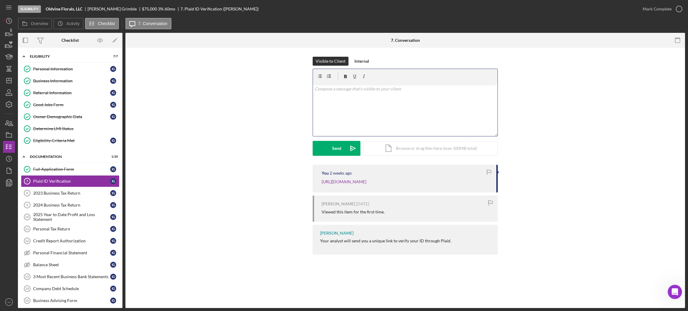
click at [353, 101] on div "v Color teal Color pink Remove color Add row above Add row below Add column bef…" at bounding box center [405, 110] width 185 height 52
click at [315, 90] on p "Do let me know once you have completed this Plaid verification." at bounding box center [405, 89] width 181 height 7
click at [317, 89] on p "Hello Itika, Do let me know once you have completed this Plaid verification." at bounding box center [405, 92] width 181 height 13
click at [328, 88] on p "Good morning Itika, Do let me know once you have completed this Plaid verificat…" at bounding box center [405, 92] width 181 height 13
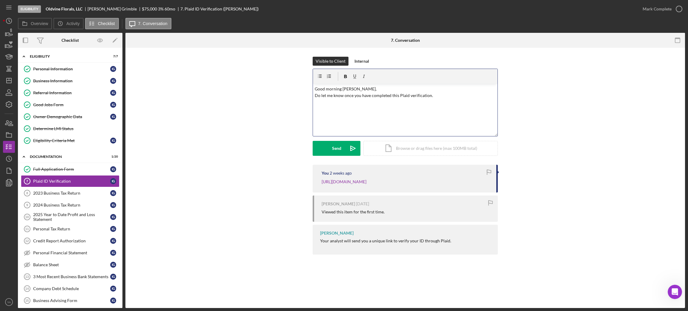
click at [351, 90] on p "Good morning Itika, Do let me know once you have completed this Plaid verificat…" at bounding box center [405, 92] width 181 height 13
click at [331, 100] on div "v Color teal Color pink Remove color Add row above Add row below Add column bef…" at bounding box center [405, 110] width 185 height 52
click at [344, 148] on button "Send Icon/icon-invite-send" at bounding box center [337, 148] width 48 height 15
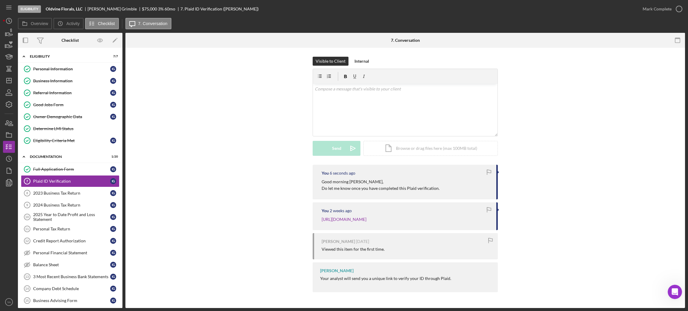
click at [392, 188] on p "Good morning Itika, Do let me know once you have completed this Plaid verificat…" at bounding box center [381, 185] width 118 height 13
drag, startPoint x: 401, startPoint y: 186, endPoint x: 194, endPoint y: 139, distance: 212.2
click at [194, 139] on div "Visible to Client Internal v Color teal Color pink Remove color Add row above A…" at bounding box center [405, 111] width 542 height 108
click at [676, 292] on icon "Open Intercom Messenger" at bounding box center [675, 292] width 10 height 10
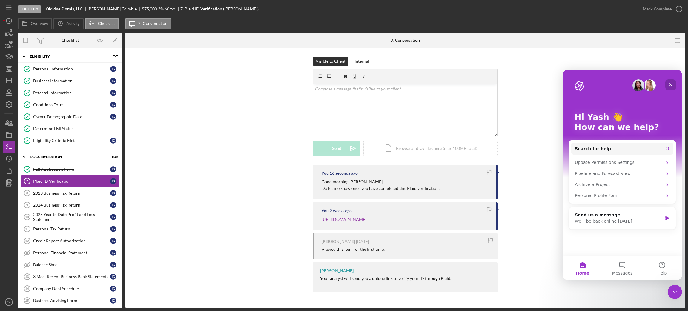
click at [668, 84] on div "Close" at bounding box center [671, 84] width 11 height 11
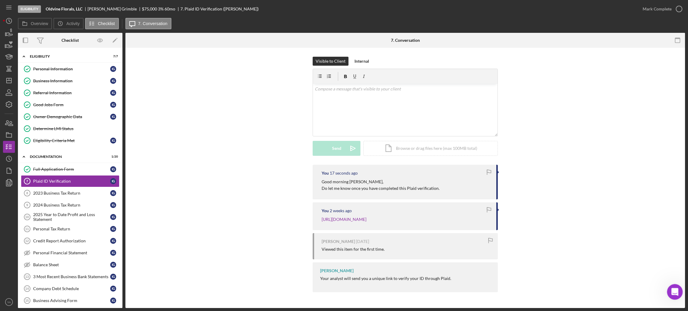
click at [668, 287] on div "Open Intercom Messenger" at bounding box center [674, 291] width 14 height 14
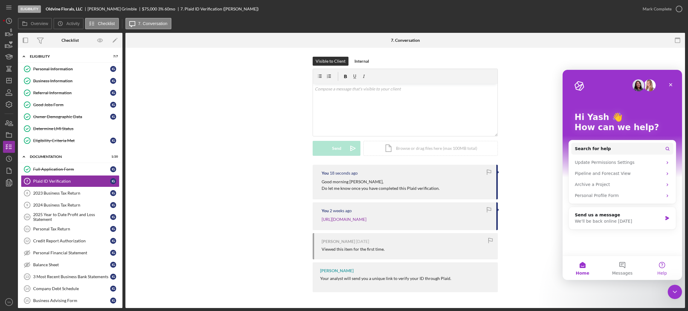
click at [661, 270] on button "Help" at bounding box center [663, 268] width 40 height 24
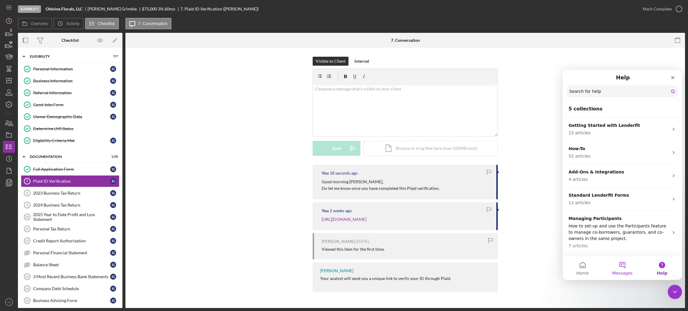
click at [622, 274] on span "Messages" at bounding box center [623, 273] width 21 height 4
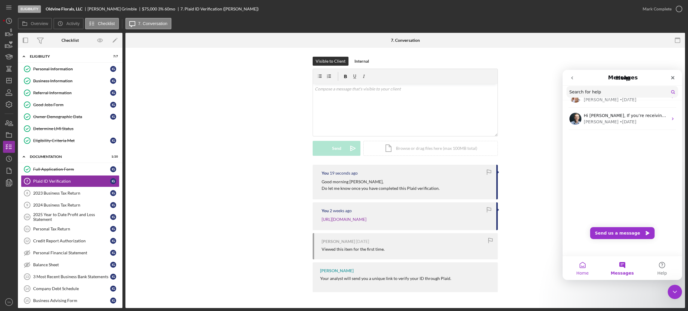
click at [584, 271] on span "Home" at bounding box center [583, 273] width 12 height 4
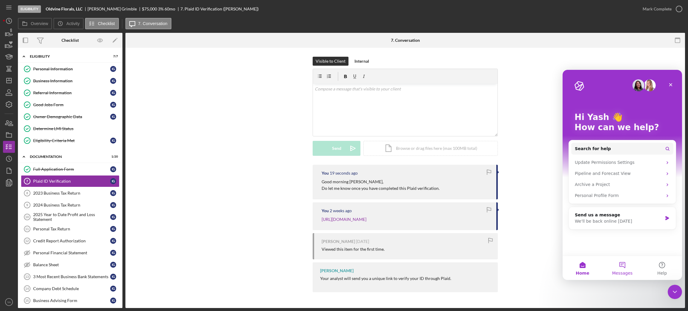
click at [619, 271] on span "Messages" at bounding box center [623, 273] width 21 height 4
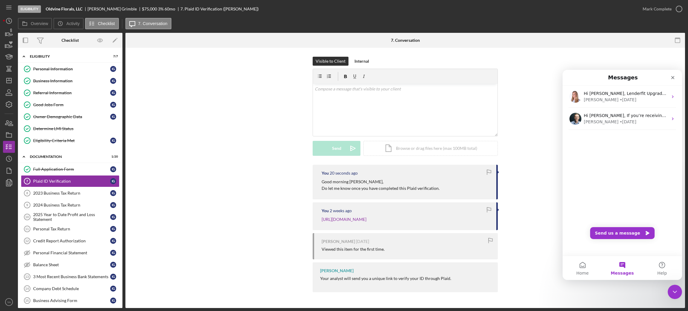
click at [666, 266] on button "Help" at bounding box center [663, 268] width 40 height 24
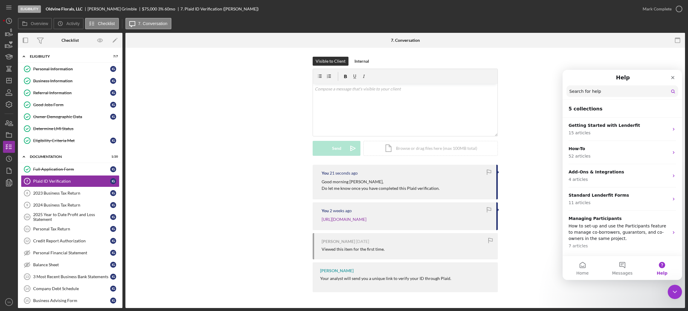
click at [551, 231] on div "You 21 seconds ago Good morning Itika, Do let me know once you have completed t…" at bounding box center [405, 230] width 542 height 131
click at [673, 78] on icon "Close" at bounding box center [673, 77] width 3 height 3
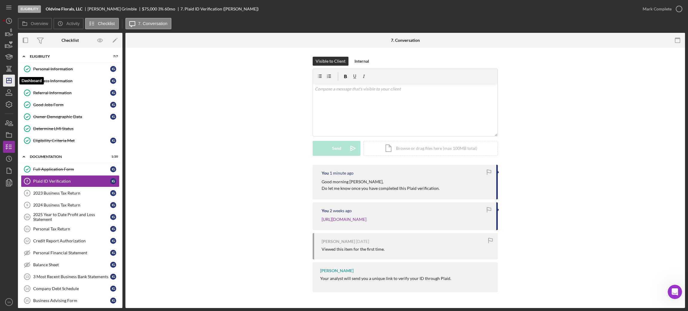
click at [7, 80] on polygon "button" at bounding box center [9, 80] width 5 height 5
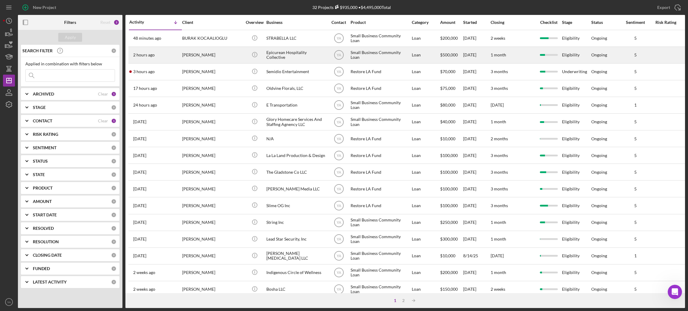
click at [283, 55] on div "Epicurean Hospitality Collective" at bounding box center [297, 55] width 60 height 16
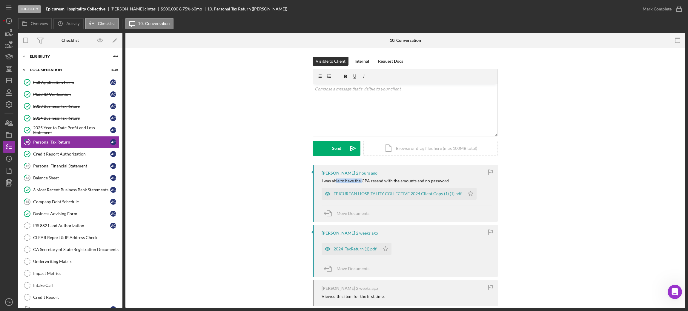
drag, startPoint x: 334, startPoint y: 183, endPoint x: 360, endPoint y: 181, distance: 25.7
click at [360, 181] on div "I was able to have the CPA resend with the amounts and no password" at bounding box center [385, 181] width 127 height 5
click at [344, 181] on div "I was able to have the CPA resend with the amounts and no password" at bounding box center [385, 181] width 127 height 5
click at [429, 194] on div "EPICUREAN HOSPITALITY COLLECTIVE 2024 Client Copy (1) (1).pdf" at bounding box center [398, 194] width 128 height 5
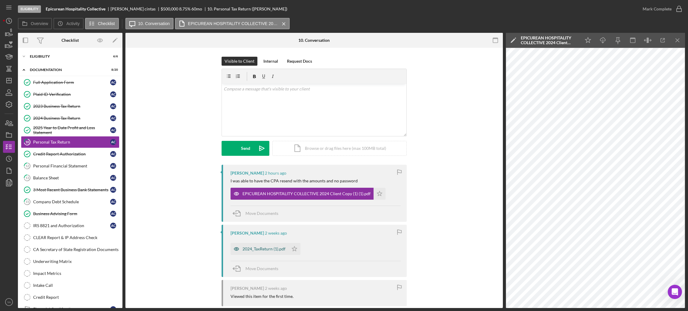
click at [270, 248] on div "2024_TaxReturn (1).pdf" at bounding box center [264, 249] width 43 height 5
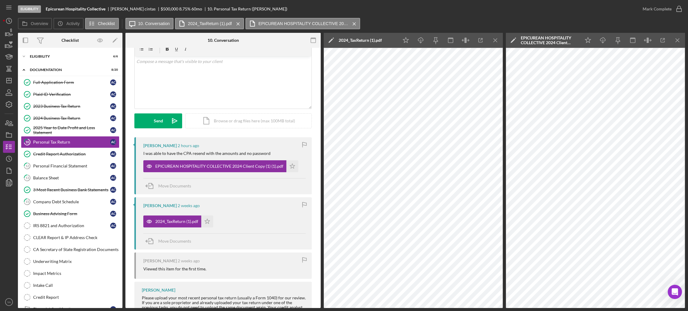
scroll to position [53, 0]
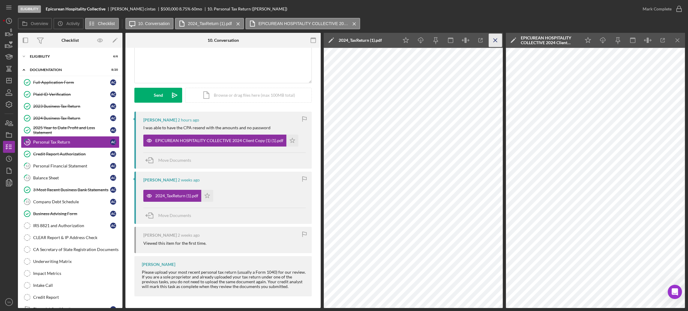
drag, startPoint x: 500, startPoint y: 39, endPoint x: 496, endPoint y: 54, distance: 16.3
click at [500, 38] on icon "Icon/Menu Close" at bounding box center [495, 40] width 13 height 13
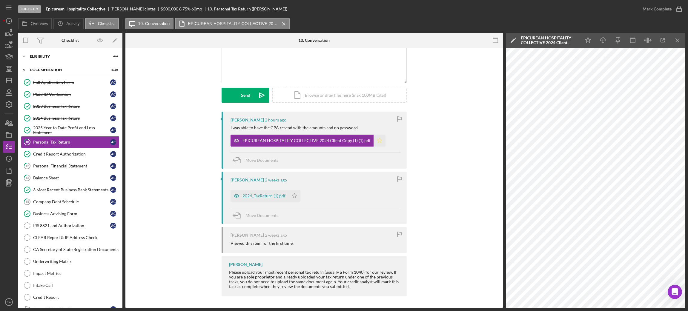
click at [374, 141] on icon "Icon/Star" at bounding box center [380, 141] width 12 height 12
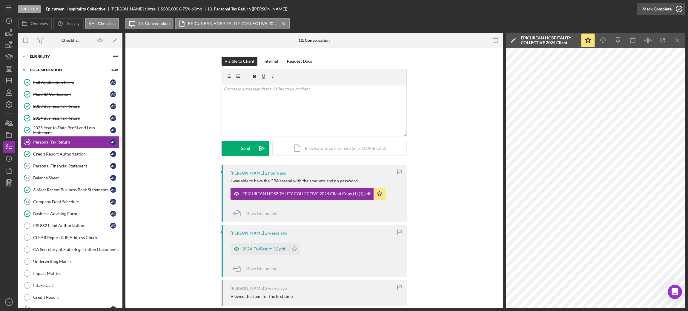
click at [658, 8] on div "Mark Complete" at bounding box center [657, 9] width 29 height 12
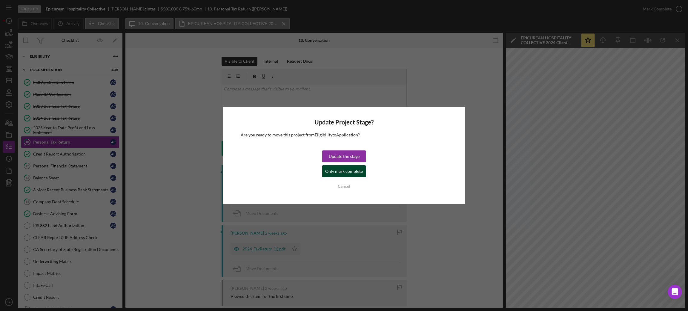
click at [357, 174] on div "Only mark complete" at bounding box center [344, 172] width 38 height 12
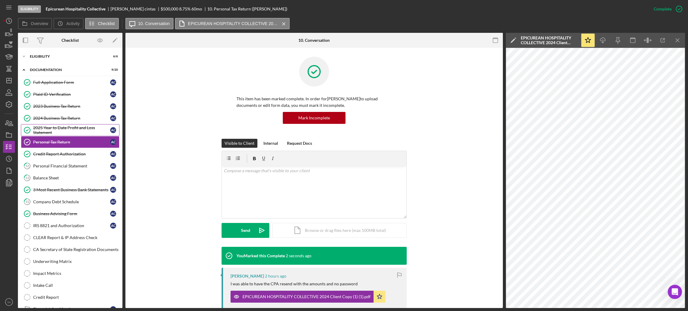
click at [75, 127] on div "2025 Year to Date Profit and Loss Statement" at bounding box center [71, 130] width 77 height 10
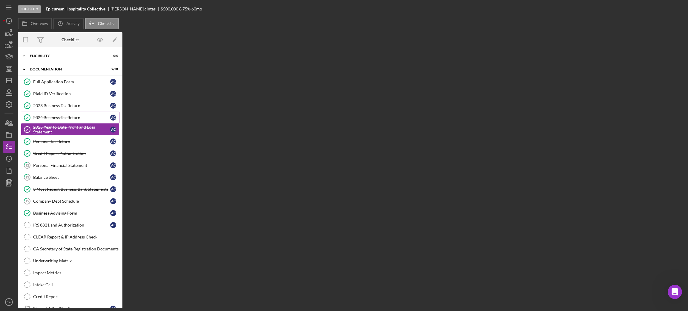
click at [76, 119] on div "2024 Business Tax Return" at bounding box center [71, 117] width 77 height 5
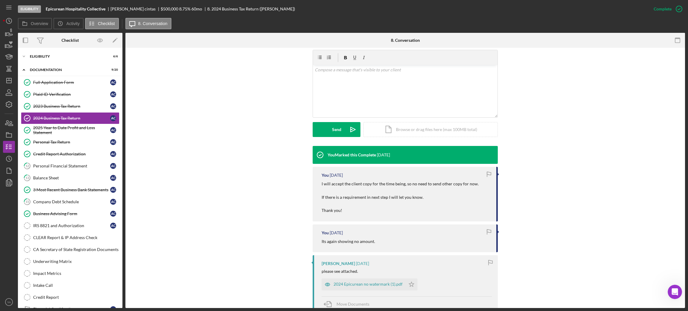
scroll to position [224, 0]
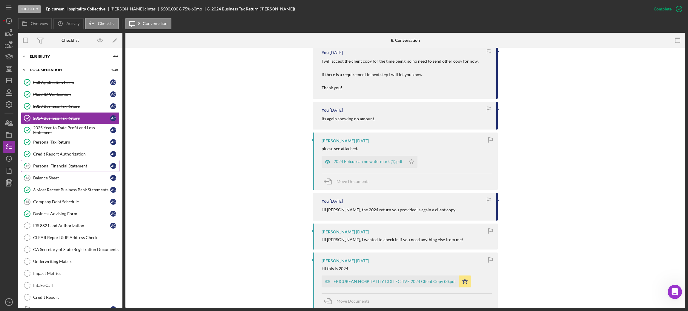
click at [60, 162] on link "12 Personal Financial Statement a c" at bounding box center [70, 166] width 99 height 12
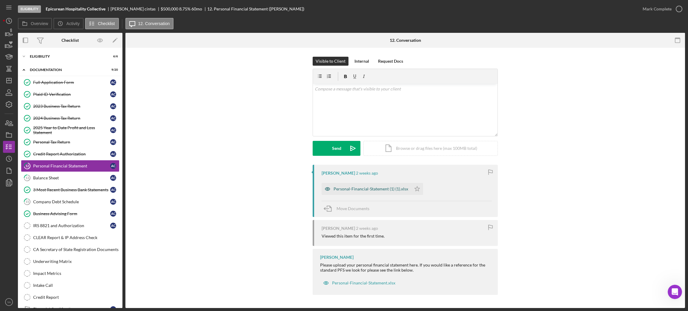
click at [366, 184] on div "Personal-Financial-Statement (1) (1).xlsx" at bounding box center [367, 189] width 90 height 12
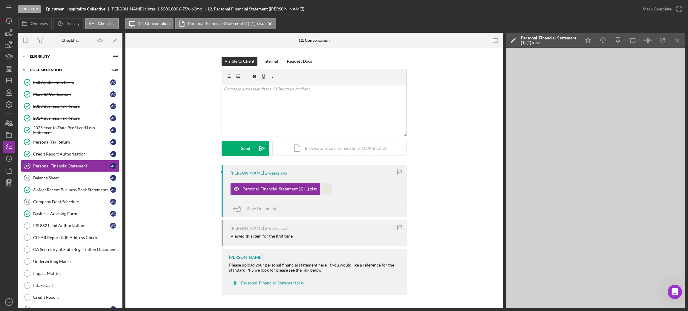
click at [327, 187] on icon "Icon/Star" at bounding box center [326, 189] width 12 height 12
click at [675, 10] on icon "button" at bounding box center [679, 8] width 15 height 15
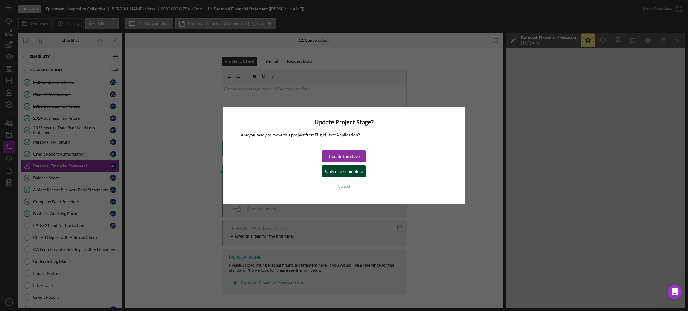
click at [355, 170] on div "Only mark complete" at bounding box center [344, 172] width 38 height 12
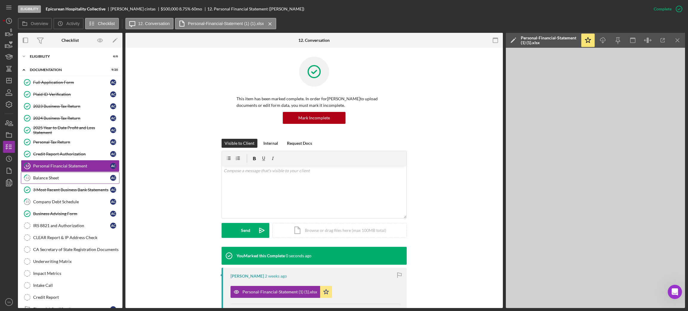
click at [71, 179] on div "Balance Sheet" at bounding box center [71, 178] width 77 height 5
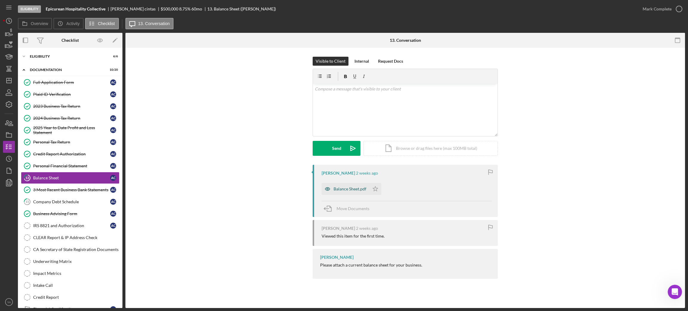
click at [359, 188] on div "Balance Sheet.pdf" at bounding box center [350, 189] width 33 height 5
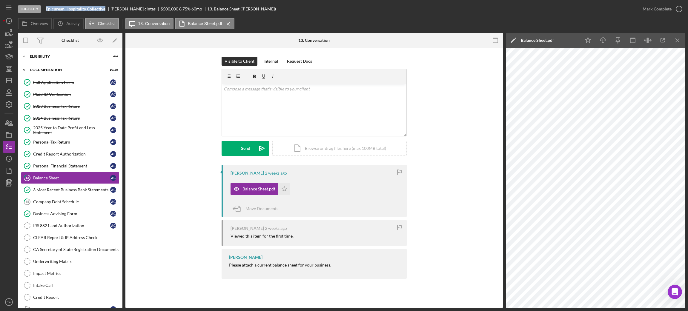
drag, startPoint x: 46, startPoint y: 7, endPoint x: 106, endPoint y: 10, distance: 60.1
click at [106, 10] on div "Epicurean Hospitality Collective" at bounding box center [78, 9] width 65 height 5
copy b "Epicurean Hospitality Collective"
click at [67, 204] on div "Company Debt Schedule" at bounding box center [71, 202] width 77 height 5
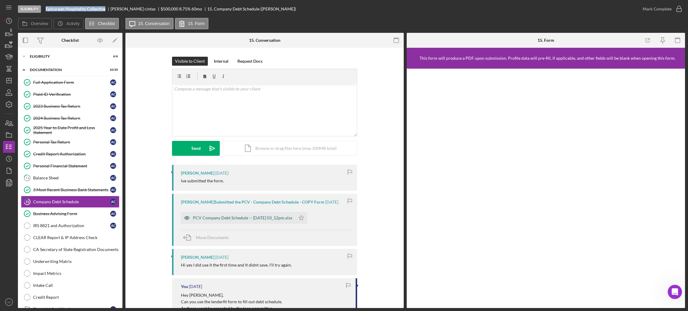
click at [278, 220] on div "PCV Company Debt Schedule -- 2025-09-24 03_12pm.xlsx" at bounding box center [242, 218] width 99 height 5
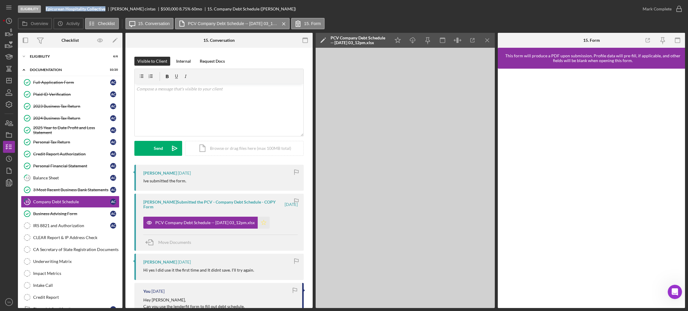
click at [270, 219] on icon "Icon/Star" at bounding box center [264, 223] width 12 height 12
click at [682, 7] on icon "button" at bounding box center [679, 8] width 15 height 15
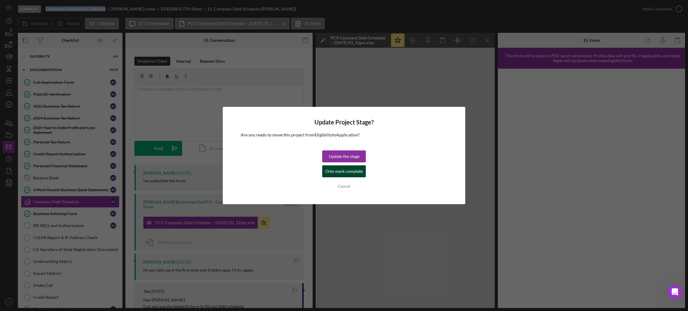
click at [353, 170] on div "Only mark complete" at bounding box center [344, 172] width 38 height 12
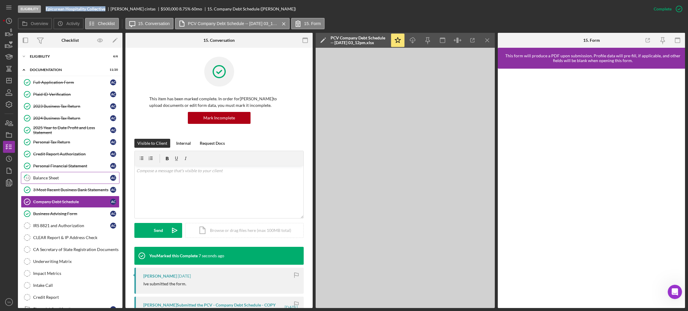
click at [59, 177] on div "Balance Sheet" at bounding box center [71, 178] width 77 height 5
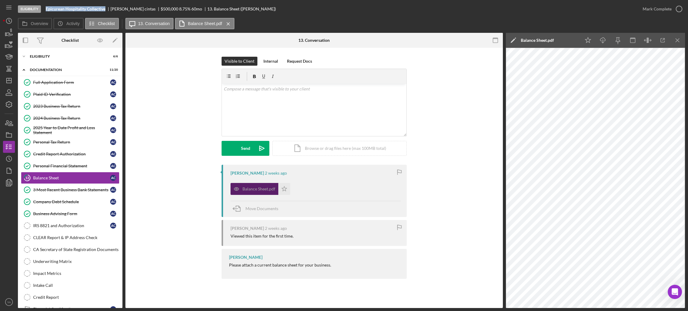
click at [241, 190] on icon "button" at bounding box center [237, 189] width 12 height 12
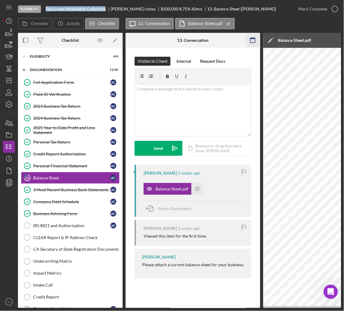
click at [246, 42] on icon "button" at bounding box center [252, 40] width 13 height 13
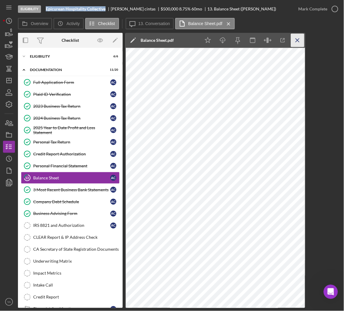
click at [296, 38] on icon "Icon/Menu Close" at bounding box center [297, 40] width 13 height 13
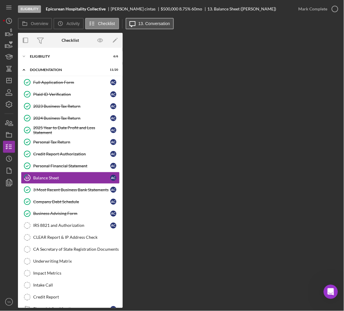
click at [142, 26] on label "13. Conversation" at bounding box center [154, 23] width 32 height 5
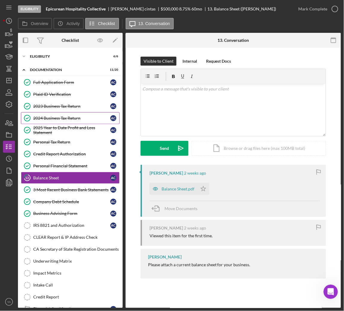
click at [66, 116] on div "2024 Business Tax Return" at bounding box center [71, 118] width 77 height 5
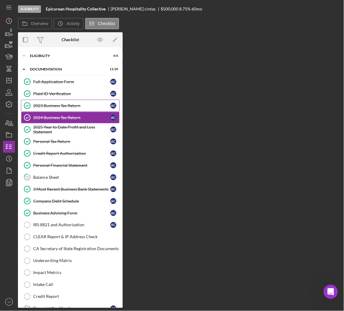
click at [69, 105] on div "2023 Business Tax Return" at bounding box center [71, 105] width 77 height 5
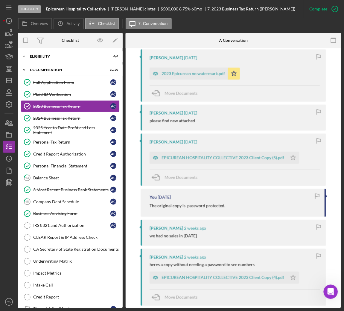
scroll to position [224, 0]
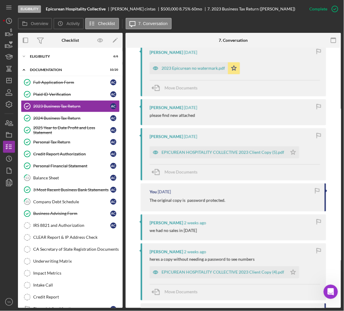
click at [192, 75] on div "ashley cintas 7 days ago 2023 Epicurean no watermark.pdf Icon/Star Move Documen…" at bounding box center [232, 70] width 185 height 52
click at [181, 71] on div "2023 Epicurean no watermark.pdf" at bounding box center [188, 68] width 78 height 12
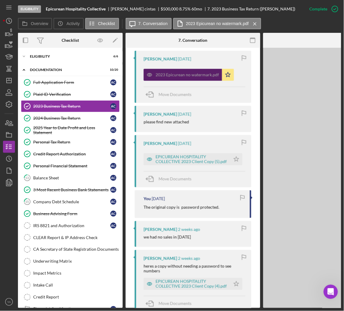
scroll to position [230, 0]
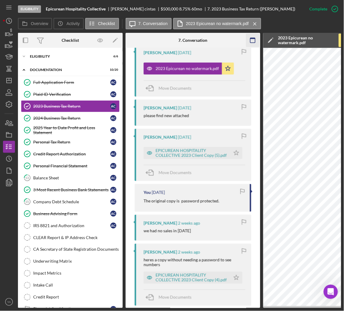
click at [254, 36] on icon "button" at bounding box center [252, 40] width 13 height 13
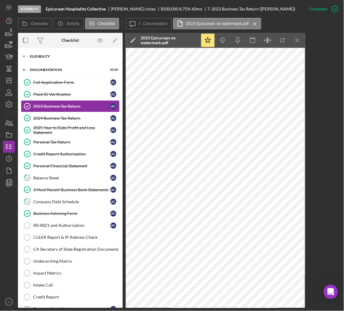
click at [62, 60] on div "Icon/Expander Eligibility 6 / 6" at bounding box center [70, 56] width 105 height 12
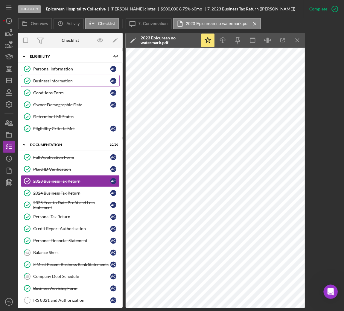
click at [39, 83] on div "Business Information" at bounding box center [71, 81] width 77 height 5
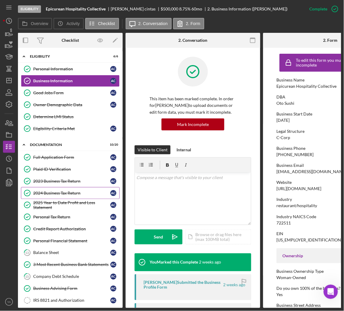
click at [55, 191] on link "2024 Business Tax Return 2024 Business Tax Return a c" at bounding box center [70, 193] width 99 height 12
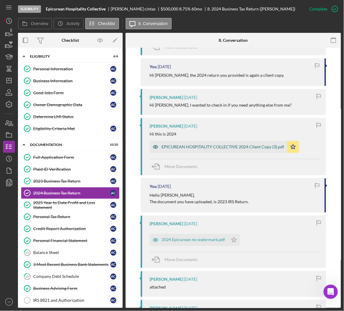
click at [223, 147] on div "EPICUREAN HOSPITALITY COLLECTIVE 2024 Client Copy (3).pdf" at bounding box center [222, 147] width 123 height 5
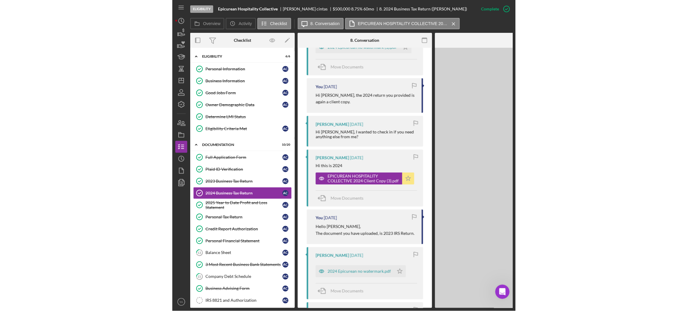
scroll to position [379, 0]
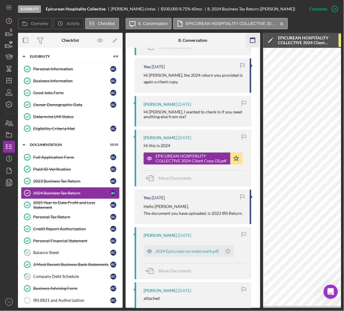
click at [253, 37] on icon "button" at bounding box center [252, 40] width 13 height 13
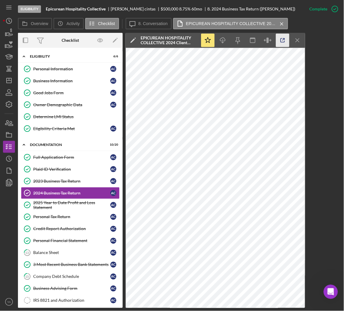
click at [280, 43] on icon "button" at bounding box center [282, 40] width 13 height 13
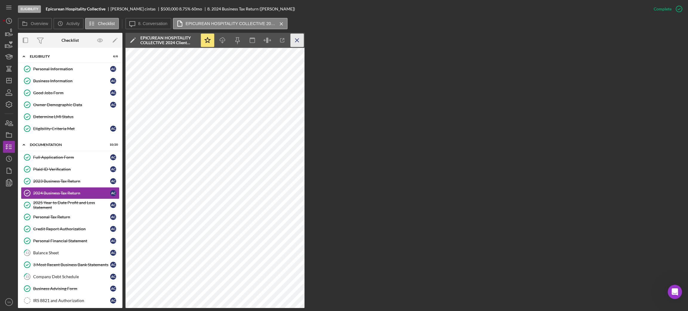
click at [293, 40] on icon "Icon/Menu Close" at bounding box center [297, 40] width 13 height 13
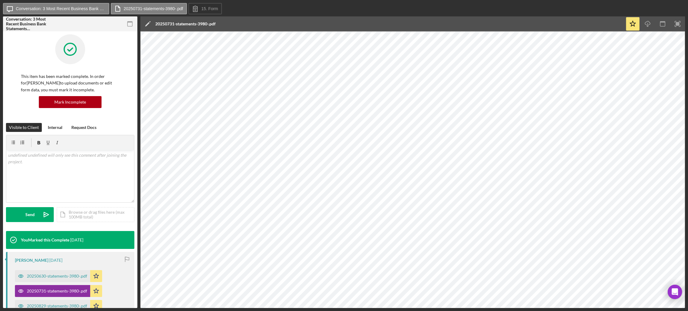
scroll to position [114, 0]
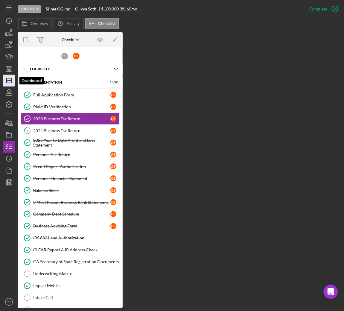
click at [6, 84] on icon "Icon/Dashboard" at bounding box center [8, 80] width 15 height 15
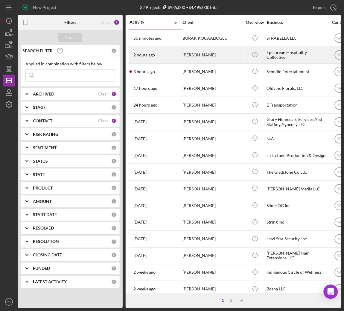
click at [278, 55] on div "Epicurean Hospitality Collective" at bounding box center [297, 55] width 60 height 16
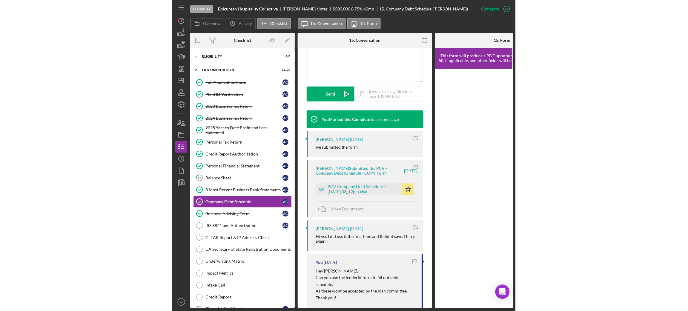
scroll to position [179, 0]
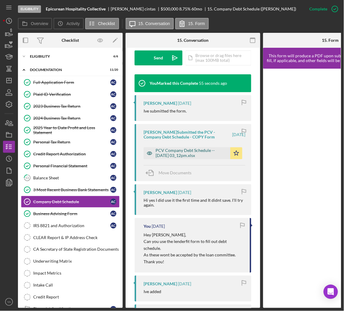
click at [184, 148] on div "PCV Company Debt Schedule -- 2025-09-24 03_12pm.xlsx" at bounding box center [186, 154] width 87 height 12
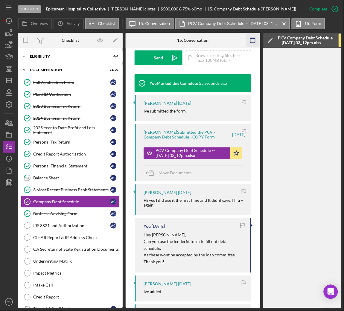
click at [251, 40] on icon "button" at bounding box center [252, 40] width 13 height 13
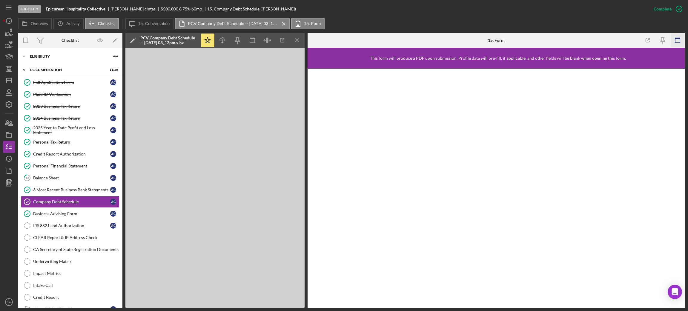
click at [675, 41] on icon "button" at bounding box center [677, 40] width 13 height 13
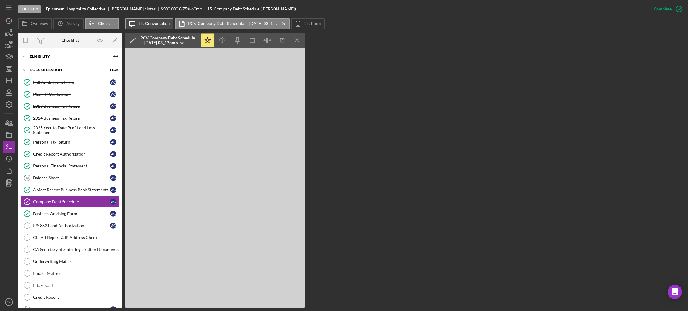
click at [139, 21] on button "Icon/Message 15. Conversation" at bounding box center [149, 23] width 48 height 11
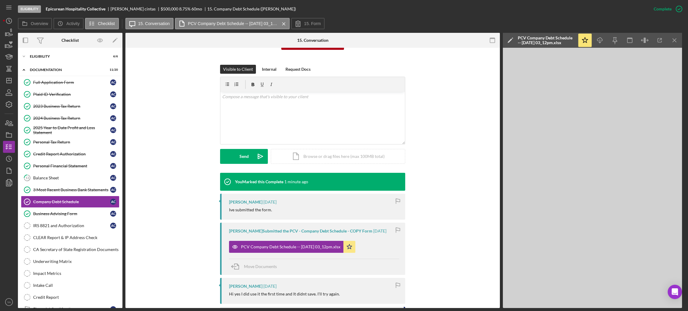
scroll to position [0, 0]
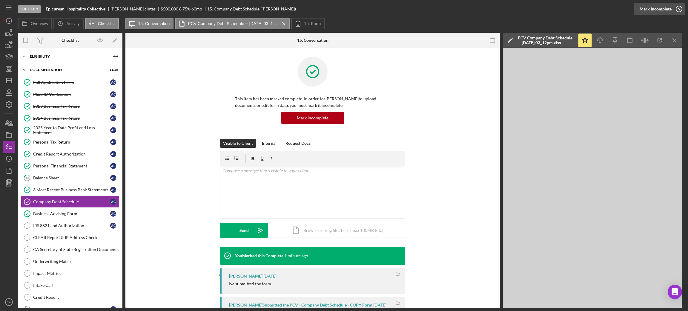
click at [682, 10] on icon "button" at bounding box center [679, 8] width 15 height 15
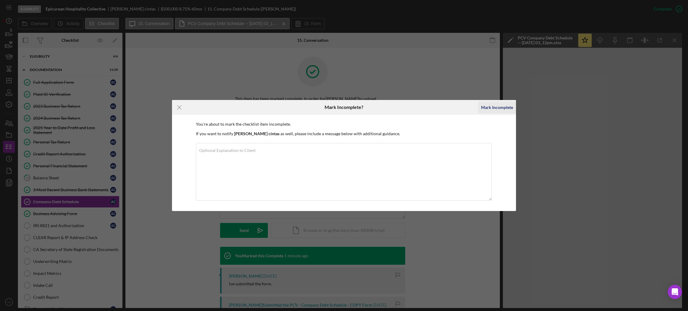
click at [494, 108] on div "Mark Incomplete" at bounding box center [497, 108] width 32 height 12
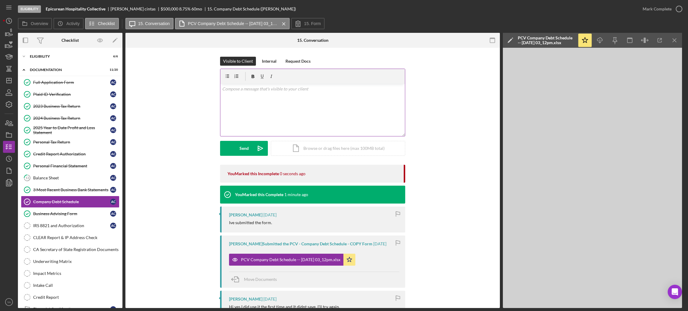
click at [305, 114] on div "v Color teal Color pink Remove color Add row above Add row below Add column bef…" at bounding box center [313, 110] width 185 height 52
click at [251, 106] on div "v Color teal Color pink Remove color Add row above Add row below Add column bef…" at bounding box center [313, 110] width 185 height 52
click at [238, 105] on p "Hi There is CDC loan in the debt schedule which is not referenced on the debt s…" at bounding box center [312, 96] width 181 height 20
click at [251, 103] on p "Hi There is CDC loan in the debt schedule which is not referenced on the debt s…" at bounding box center [312, 96] width 181 height 20
click at [279, 93] on p "Hi There is CDC loan in the debt schedule which is not referenced on the debt s…" at bounding box center [312, 96] width 181 height 20
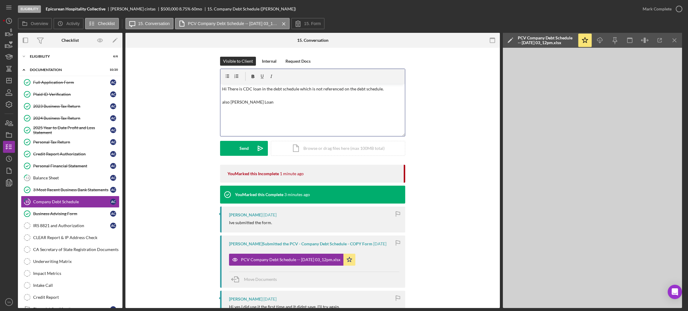
click at [275, 105] on p "Hi There is CDC loan in the debt schedule which is not referenced on the debt s…" at bounding box center [312, 96] width 181 height 20
drag, startPoint x: 244, startPoint y: 103, endPoint x: 238, endPoint y: 105, distance: 6.3
click at [238, 105] on p "Hi There is CDC loan in the debt schedule which is not referenced on the debt s…" at bounding box center [312, 96] width 181 height 20
click at [274, 107] on div "v Color teal Color pink Remove color Add row above Add row below Add column bef…" at bounding box center [313, 110] width 185 height 52
click at [230, 103] on p "Hi There is CDC loan in the debt schedule which is not referenced on the debt s…" at bounding box center [312, 96] width 181 height 20
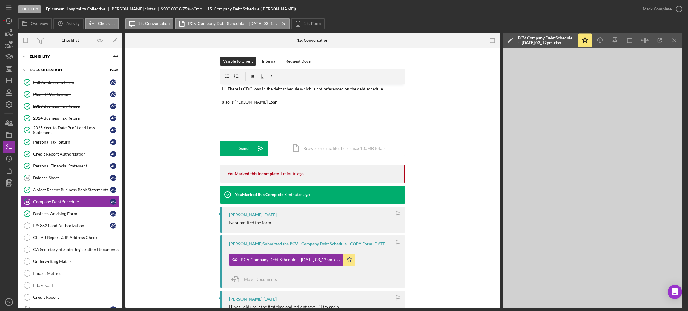
click at [275, 105] on p "Hi There is CDC loan in the debt schedule which is not referenced on the debt s…" at bounding box center [312, 96] width 181 height 20
drag, startPoint x: 286, startPoint y: 102, endPoint x: 272, endPoint y: 105, distance: 14.7
click at [272, 105] on p "Hi There is CDC loan in the debt schedule which is not referenced on the debt s…" at bounding box center [312, 96] width 181 height 20
click at [264, 103] on p "Hi There is CDC loan in the debt schedule which is not referenced on the debt s…" at bounding box center [312, 96] width 181 height 20
drag, startPoint x: 248, startPoint y: 105, endPoint x: 258, endPoint y: 99, distance: 11.0
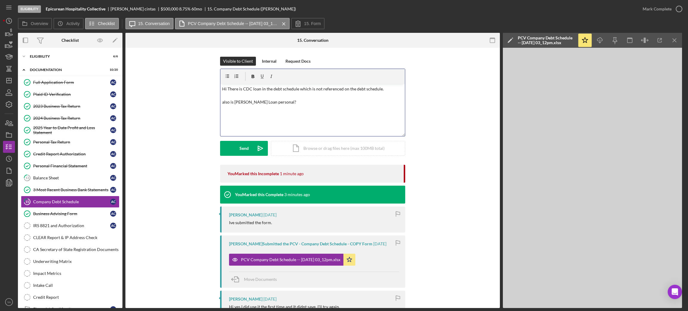
click at [258, 99] on p "Hi There is CDC loan in the debt schedule which is not referenced on the debt s…" at bounding box center [312, 96] width 181 height 20
click at [288, 102] on p "Hi There is CDC loan in the debt schedule which is not referenced on the debt s…" at bounding box center [312, 96] width 181 height 20
click at [350, 108] on div "v Color teal Color pink Remove color Add row above Add row below Add column bef…" at bounding box center [313, 110] width 185 height 52
click at [292, 110] on div "v Color teal Color pink Remove color Add row above Add row below Add column bef…" at bounding box center [313, 110] width 185 height 52
click at [278, 103] on p "Hi There is CDC loan in the debt schedule which is not referenced on the debt s…" at bounding box center [312, 96] width 181 height 20
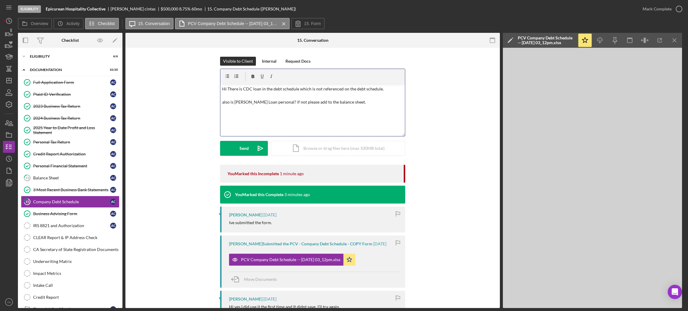
click at [284, 102] on p "Hi There is CDC loan in the debt schedule which is not referenced on the debt s…" at bounding box center [312, 96] width 181 height 20
click at [260, 105] on p "Hi There is CDC loan in the debt schedule which is not referenced on the debt s…" at bounding box center [312, 96] width 181 height 20
click at [241, 104] on p "Hi There is CDC loan in the debt schedule which is not referenced on the debt s…" at bounding box center [312, 96] width 181 height 20
click at [228, 89] on p "Hi There is CDC loan in the debt schedule which is not referenced on the debt s…" at bounding box center [312, 96] width 181 height 20
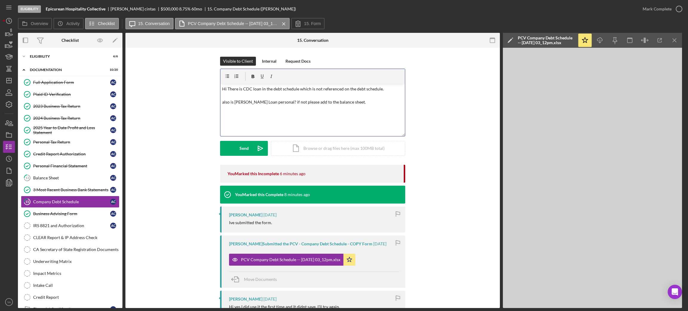
click at [232, 89] on p "Hi There is CDC loan in the debt schedule which is not referenced on the debt s…" at bounding box center [312, 96] width 181 height 20
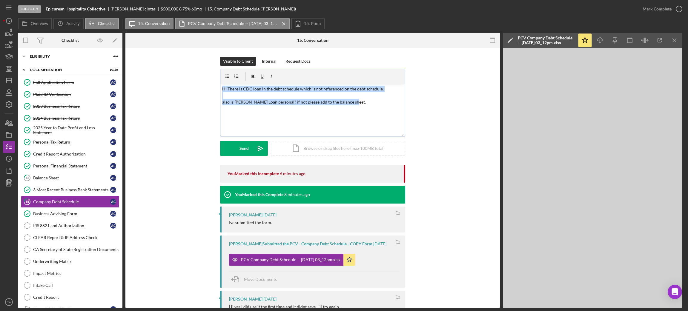
click at [232, 89] on p "Hi There is CDC loan in the debt schedule which is not referenced on the debt s…" at bounding box center [312, 96] width 181 height 20
click at [228, 89] on p "Hi There is CDC loan in the debt schedule which is not referenced on the debt s…" at bounding box center [312, 96] width 181 height 20
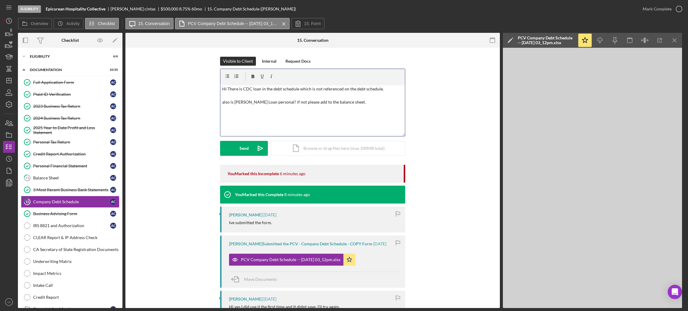
click at [231, 89] on p "Hi There is CDC loan in the debt schedule which is not referenced on the debt s…" at bounding box center [312, 96] width 181 height 20
click at [232, 89] on p "Hi There is CDC loan in the debt schedule which is not referenced on the debt s…" at bounding box center [312, 96] width 181 height 20
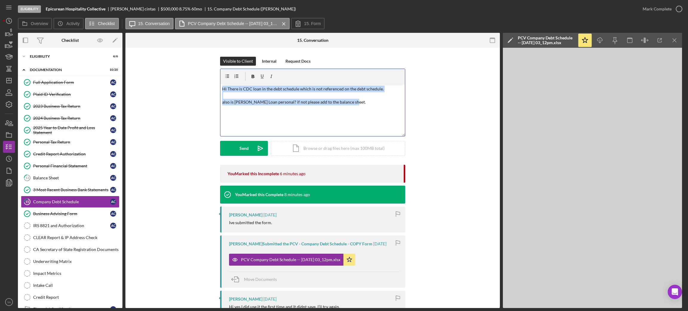
click at [232, 89] on p "Hi There is CDC loan in the debt schedule which is not referenced on the debt s…" at bounding box center [312, 96] width 181 height 20
click at [231, 89] on p "Hi There is CDC loan in the debt schedule which is not referenced on the debt s…" at bounding box center [312, 96] width 181 height 20
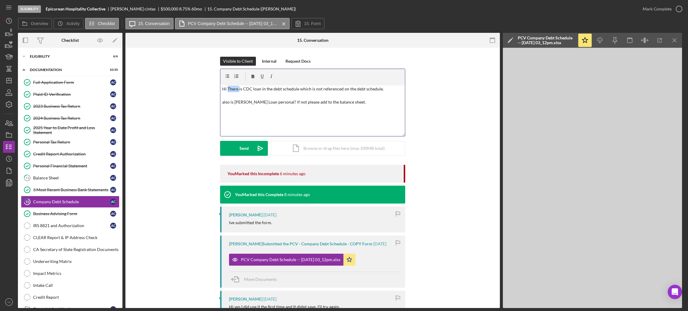
click at [231, 89] on p "Hi There is CDC loan in the debt schedule which is not referenced on the debt s…" at bounding box center [312, 96] width 181 height 20
click at [227, 89] on p "Hi ashley,is CDC loan in the debt schedule which is not referenced on the debt …" at bounding box center [312, 99] width 181 height 27
click at [239, 89] on p "Hi Ashley,is CDC loan in the debt schedule which is not referenced on the debt …" at bounding box center [312, 99] width 181 height 27
click at [242, 89] on p "Hi Ashley, is CDC loan in the debt schedule which is not referenced on the debt…" at bounding box center [312, 99] width 181 height 27
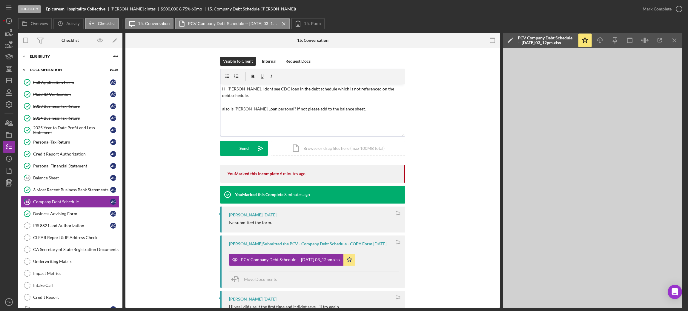
click at [333, 90] on p "Hi Ashley, I dont see CDC loan in the debt schedule which is not referenced on …" at bounding box center [312, 99] width 181 height 27
drag, startPoint x: 333, startPoint y: 90, endPoint x: 352, endPoint y: 89, distance: 18.8
click at [352, 89] on p "Hi Ashley, I dont see CDC loan in the debt schedule which is not referenced on …" at bounding box center [312, 99] width 181 height 27
click at [331, 89] on p "Hi Ashley, I dont see CDC loan in the debt schedule which is not referenced on …" at bounding box center [312, 99] width 181 height 27
click at [330, 89] on p "Hi Ashley, I dont see CDC loan in the debt schedule which is not referenced on …" at bounding box center [312, 99] width 181 height 27
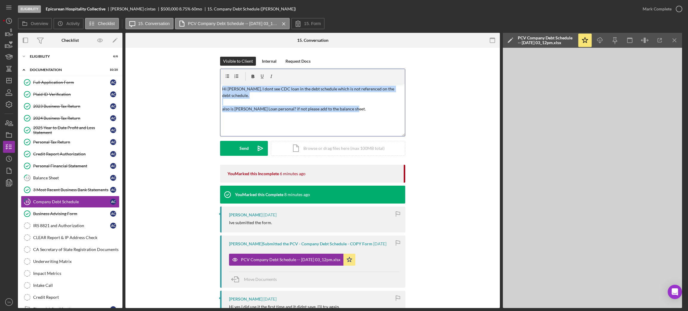
drag, startPoint x: 330, startPoint y: 89, endPoint x: 358, endPoint y: 89, distance: 27.2
click at [358, 89] on p "Hi Ashley, I dont see CDC loan in the debt schedule which is not referenced on …" at bounding box center [312, 99] width 181 height 27
click at [355, 89] on p "Hi Ashley, I dont see CDC loan in the debt schedule which is not referenced on …" at bounding box center [312, 99] width 181 height 27
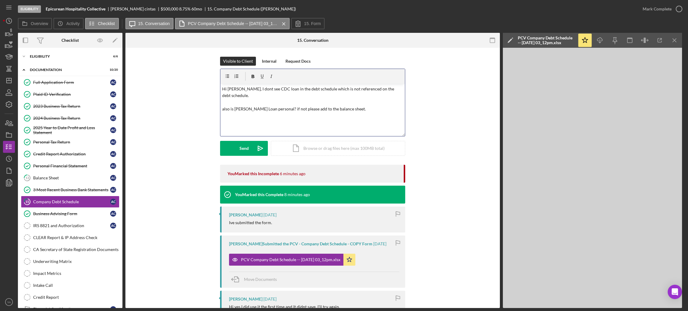
click at [330, 89] on p "Hi Ashley, I dont see CDC loan in the debt schedule which is not referenced on …" at bounding box center [312, 99] width 181 height 27
drag, startPoint x: 330, startPoint y: 89, endPoint x: 395, endPoint y: 91, distance: 64.9
click at [395, 91] on p "Hi Ashley, I dont see CDC loan in the debt schedule which is not referenced on …" at bounding box center [312, 99] width 181 height 27
click at [369, 90] on p "Hi Ashley, I dont see CDC loan in the debt schedule which is on the balance she…" at bounding box center [312, 96] width 181 height 20
click at [222, 103] on p "Hi Ashley, I dont see CDC loan in the debt schedule which is on the balance she…" at bounding box center [312, 96] width 181 height 20
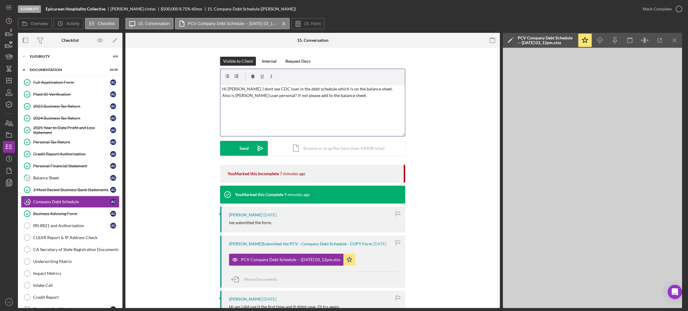
click at [267, 98] on p "Hi Ashley, I dont see CDC loan in the debt schedule which is on the balance she…" at bounding box center [312, 92] width 181 height 13
click at [292, 99] on p "Hi Ashley, I dont see CDC loan in the debt schedule which is on the balance she…" at bounding box center [312, 92] width 181 height 13
click at [284, 95] on p "Hi Ashley, I dont see CDC loan in the debt schedule which is on the balance she…" at bounding box center [312, 92] width 181 height 13
click at [316, 98] on p "Hi Ashley, I dont see CDC loan in the debt schedule which is on the balance she…" at bounding box center [312, 92] width 181 height 13
click at [347, 106] on div "v Color teal Color pink Remove color Add row above Add row below Add column bef…" at bounding box center [313, 110] width 185 height 52
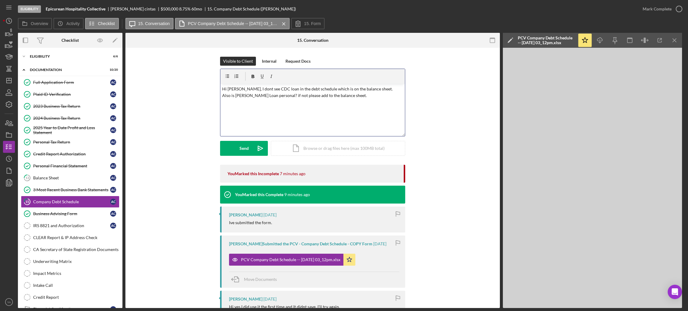
drag, startPoint x: 353, startPoint y: 104, endPoint x: 360, endPoint y: 102, distance: 7.6
click at [353, 104] on div "v Color teal Color pink Remove color Add row above Add row below Add column bef…" at bounding box center [313, 110] width 185 height 52
click at [44, 111] on link "2023 Business Tax Return 2023 Business Tax Return a c" at bounding box center [70, 106] width 99 height 12
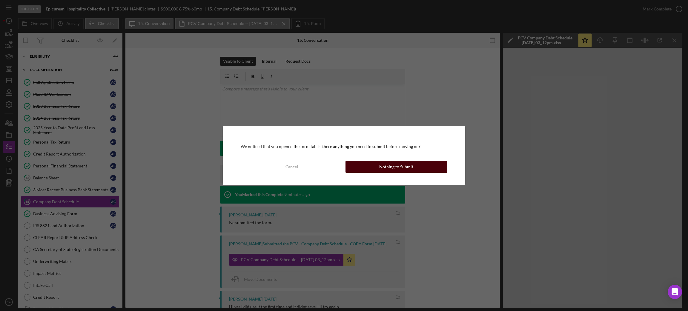
click at [369, 165] on button "Nothing to Submit" at bounding box center [397, 167] width 102 height 12
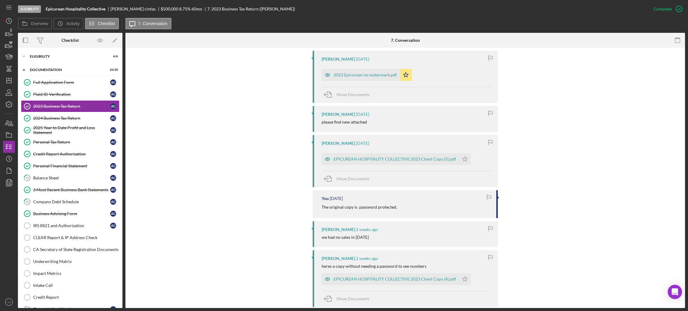
scroll to position [179, 0]
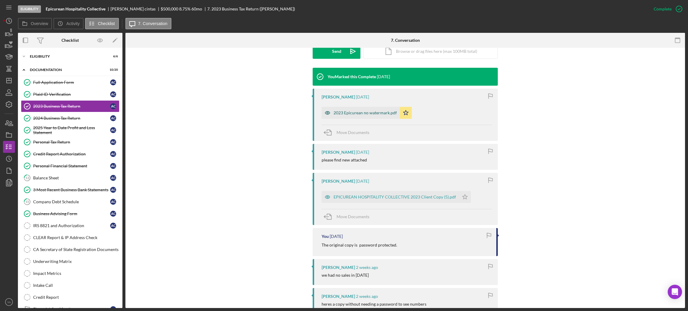
click at [361, 112] on div "2023 Epicurean no watermark.pdf" at bounding box center [365, 113] width 63 height 5
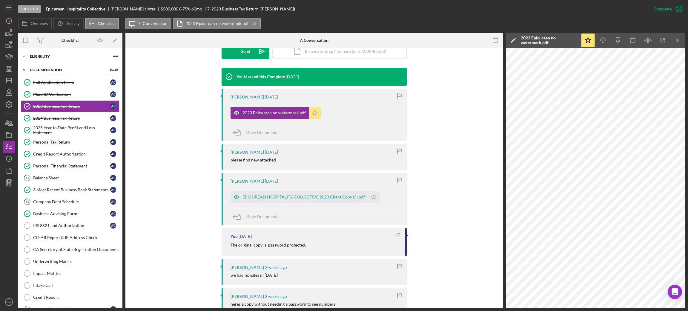
click at [312, 114] on icon "Icon/Star" at bounding box center [315, 113] width 12 height 12
click at [372, 199] on polygon "button" at bounding box center [374, 197] width 5 height 5
click at [306, 199] on div "EPICUREAN HOSPITALITY COLLECTIVE 2023 Client Copy (5).pdf" at bounding box center [304, 197] width 123 height 5
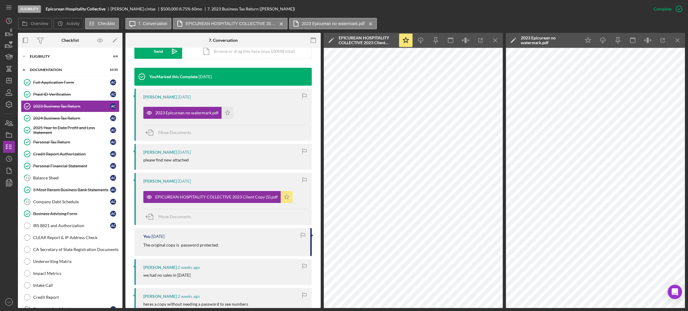
click at [284, 193] on icon "Icon/Star" at bounding box center [287, 197] width 12 height 12
click at [183, 109] on div "2023 Epicurean no watermark.pdf" at bounding box center [182, 113] width 78 height 12
click at [225, 112] on polygon "button" at bounding box center [227, 112] width 5 height 5
click at [490, 46] on icon "Icon/Menu Close" at bounding box center [495, 40] width 13 height 13
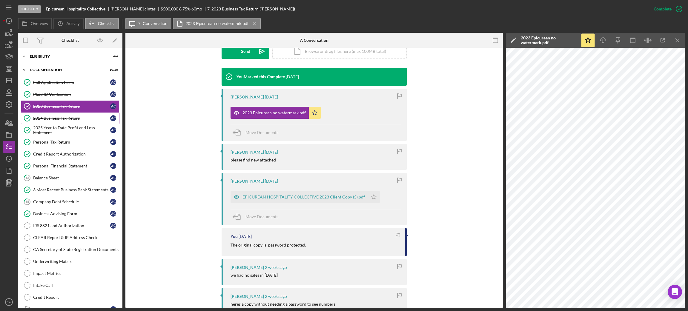
click at [79, 120] on div "2024 Business Tax Return" at bounding box center [71, 118] width 77 height 5
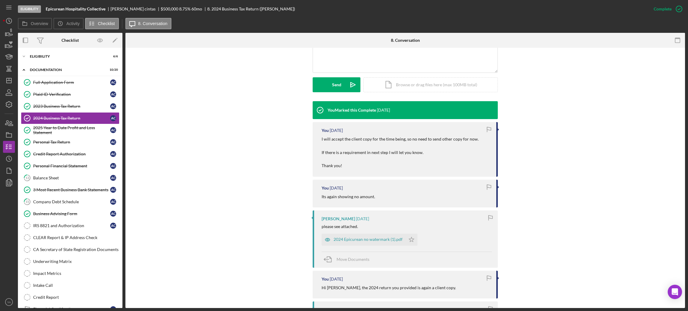
scroll to position [179, 0]
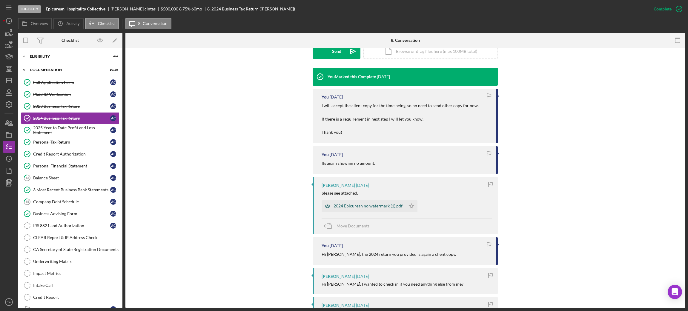
click at [370, 206] on div "2024 Epicurean no watermark (1).pdf" at bounding box center [368, 206] width 69 height 5
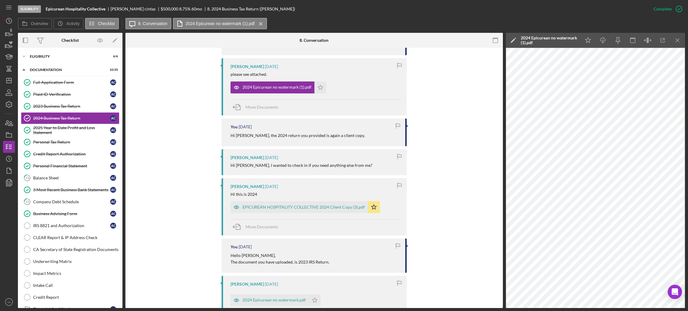
scroll to position [314, 0]
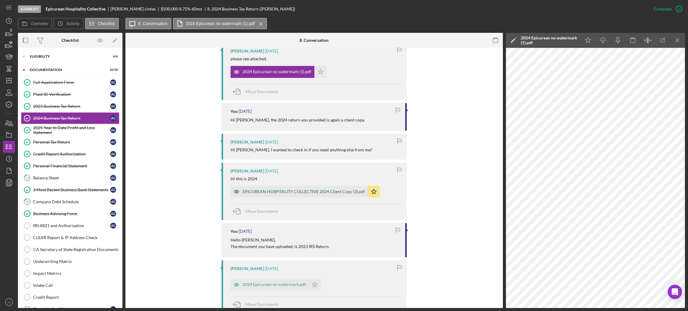
click at [280, 190] on div "EPICUREAN HOSPITALITY COLLECTIVE 2024 Client Copy (3).pdf" at bounding box center [304, 191] width 123 height 5
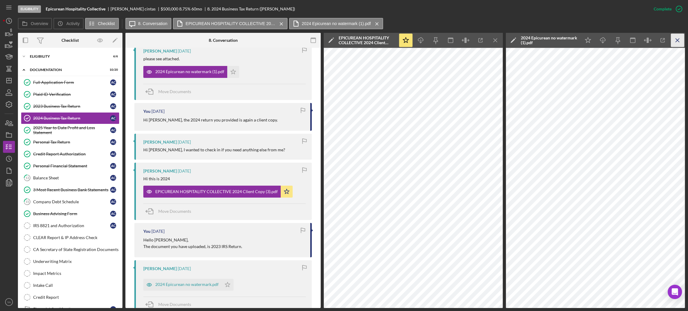
click at [676, 43] on icon "Icon/Menu Close" at bounding box center [677, 40] width 13 height 13
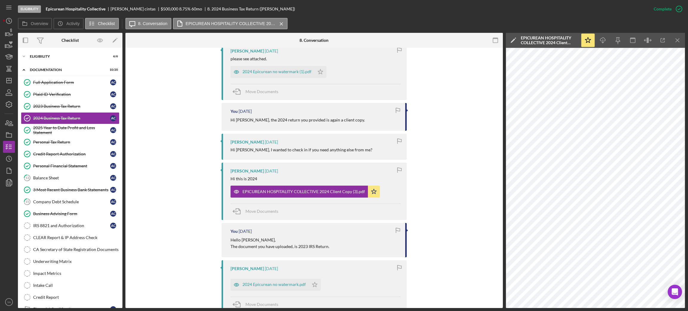
click at [304, 140] on div "ashley cintas 3 days ago" at bounding box center [316, 142] width 170 height 5
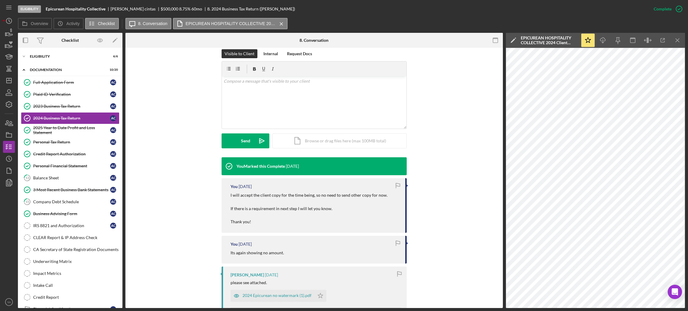
scroll to position [179, 0]
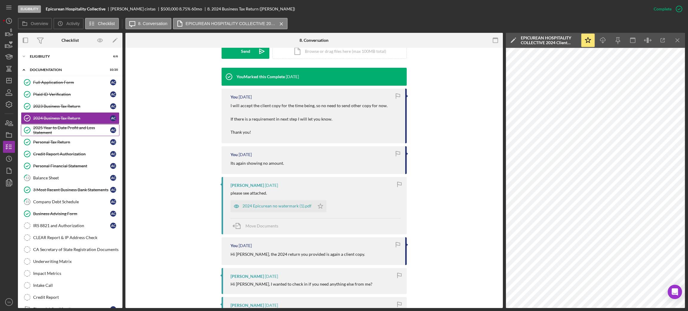
click at [60, 125] on link "2025 Year to Date Profit and Loss Statement 2025 Year to Date Profit and Loss S…" at bounding box center [70, 130] width 99 height 12
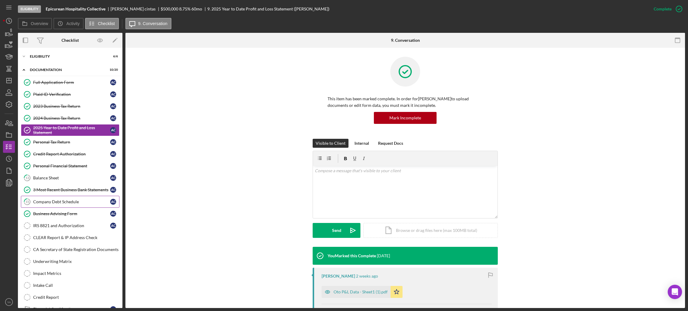
click at [60, 197] on link "15 Company Debt Schedule a c" at bounding box center [70, 202] width 99 height 12
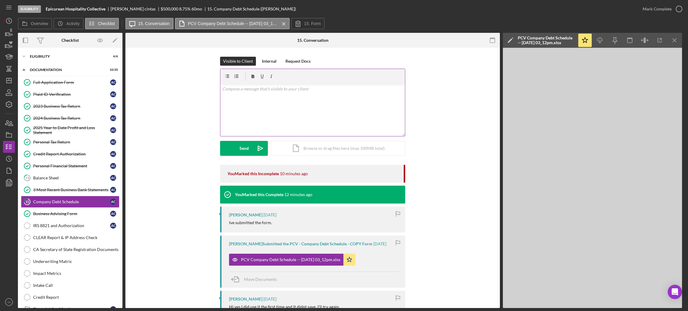
click at [294, 121] on div "v Color teal Color pink Remove color Add row above Add row below Add column bef…" at bounding box center [313, 110] width 185 height 52
click at [74, 116] on link "2024 Business Tax Return 2024 Business Tax Return a c" at bounding box center [70, 118] width 99 height 12
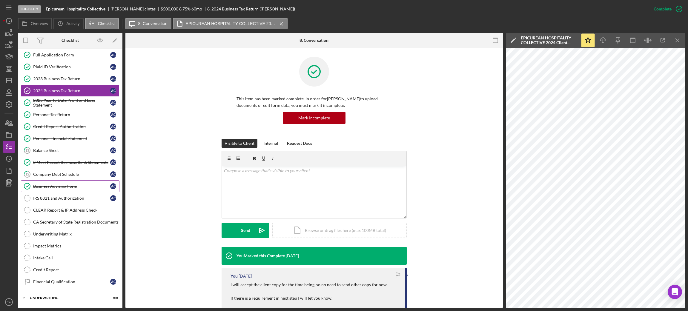
scroll to position [42, 0]
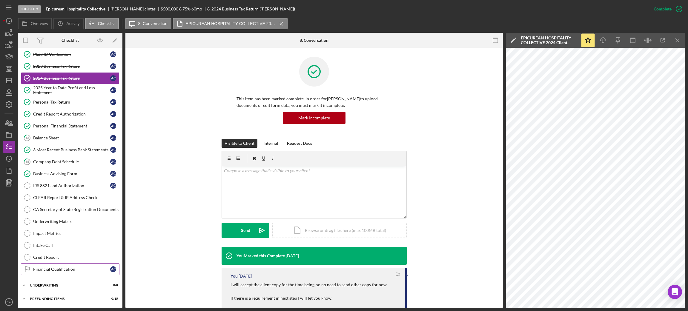
click at [62, 265] on link "Financial Qualification Financial Qualification a c" at bounding box center [70, 270] width 99 height 12
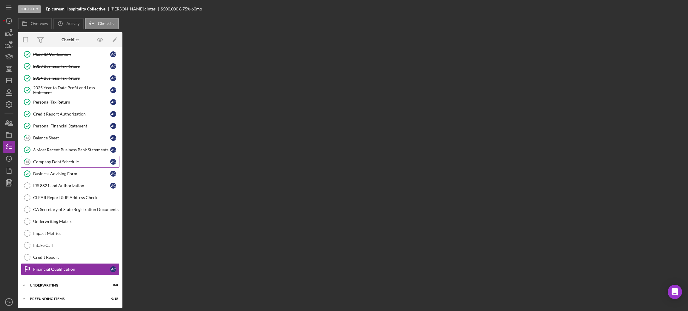
scroll to position [42, 0]
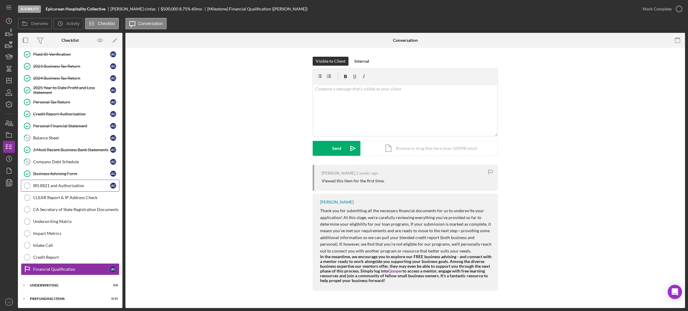
click at [61, 180] on link "IRS 8821 and Authorization IRS 8821 and Authorization a c" at bounding box center [70, 186] width 99 height 12
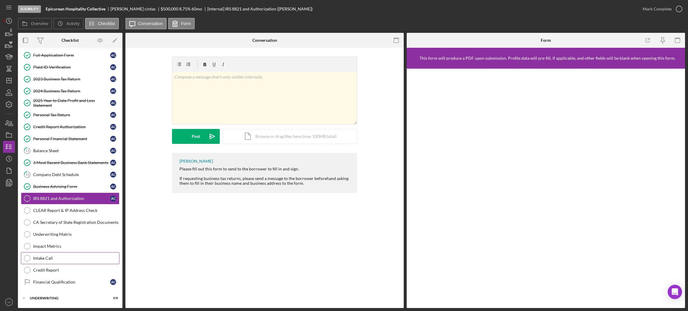
scroll to position [42, 0]
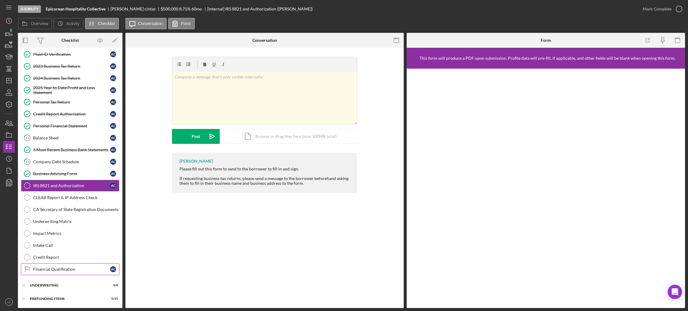
click at [60, 264] on link "Financial Qualification Financial Qualification a c" at bounding box center [70, 270] width 99 height 12
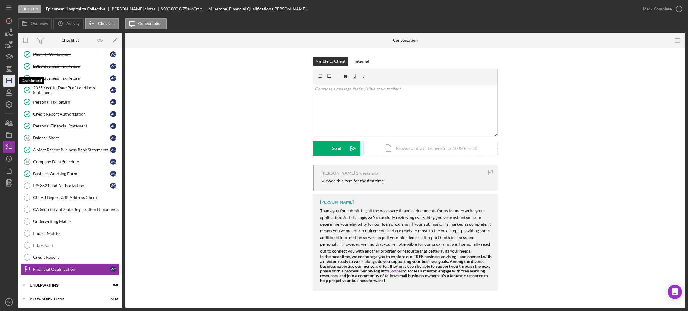
click at [11, 80] on polygon "button" at bounding box center [9, 80] width 5 height 5
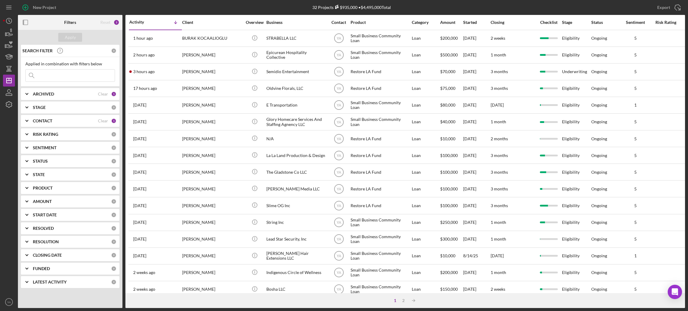
click at [52, 93] on b "ARCHIVED" at bounding box center [43, 94] width 21 height 5
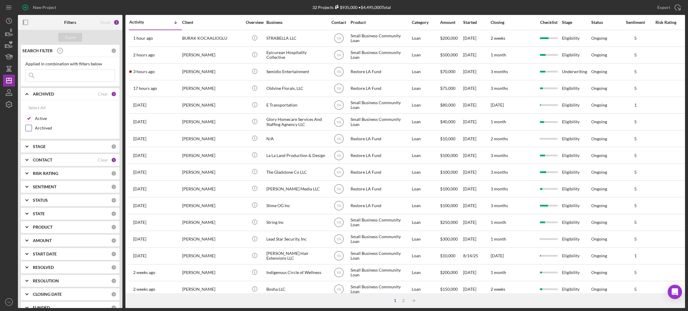
click at [28, 125] on input "Archived" at bounding box center [29, 128] width 6 height 6
checkbox input "true"
drag, startPoint x: 77, startPoint y: 46, endPoint x: 75, endPoint y: 42, distance: 5.2
click at [77, 45] on div "SEARCH FILTER" at bounding box center [66, 50] width 90 height 15
click at [75, 42] on div "Apply" at bounding box center [70, 37] width 105 height 15
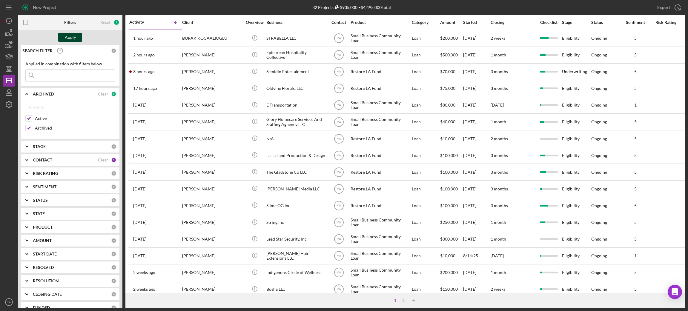
click at [73, 41] on div "Apply" at bounding box center [70, 37] width 11 height 9
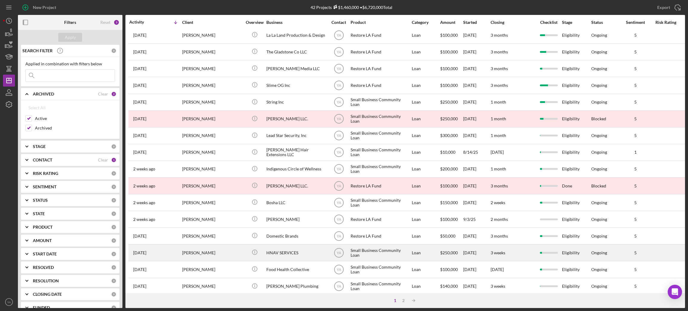
scroll to position [165, 0]
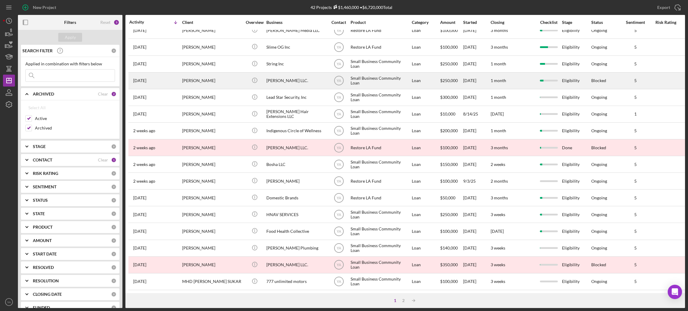
click at [313, 73] on div "Bruce Waynne LLC." at bounding box center [297, 81] width 60 height 16
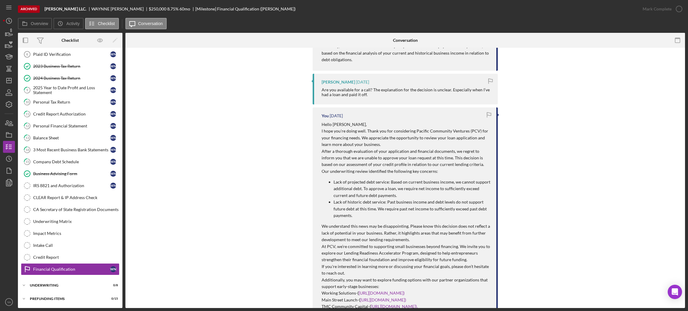
scroll to position [493, 0]
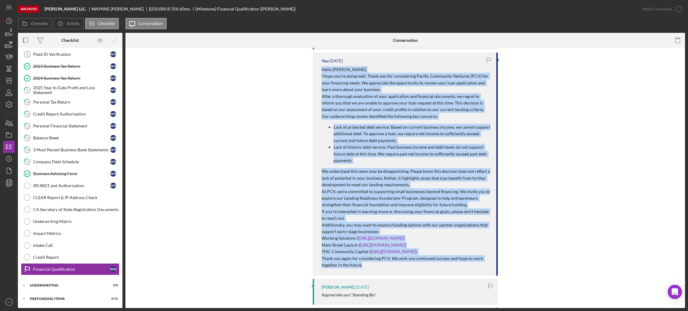
drag, startPoint x: 321, startPoint y: 70, endPoint x: 380, endPoint y: 264, distance: 202.8
click at [380, 264] on div "Hello Waynne, I hope you're doing well. Thank you for considering Pacific Commu…" at bounding box center [406, 167] width 169 height 202
copy div "Hello Waynne, I hope you're doing well. Thank you for considering Pacific Commu…"
click at [8, 82] on icon "Icon/Dashboard" at bounding box center [8, 80] width 15 height 15
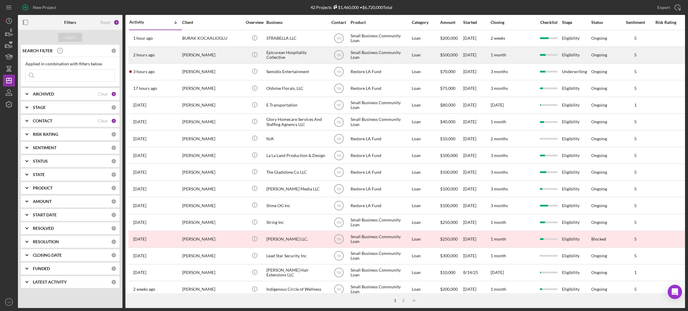
click at [302, 58] on div "Epicurean Hospitality Collective" at bounding box center [297, 55] width 60 height 16
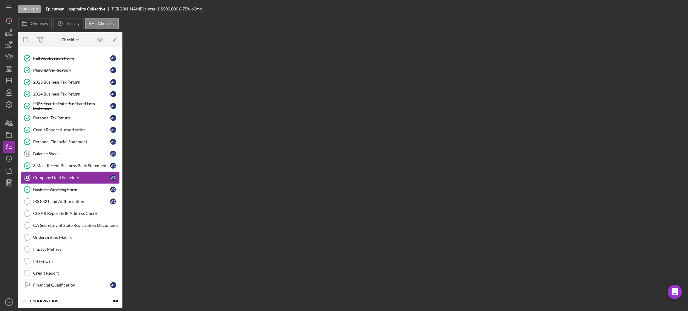
scroll to position [25, 0]
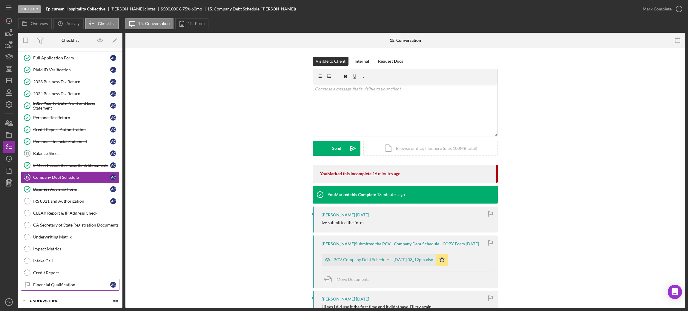
click at [65, 285] on div "Financial Qualification" at bounding box center [71, 285] width 77 height 5
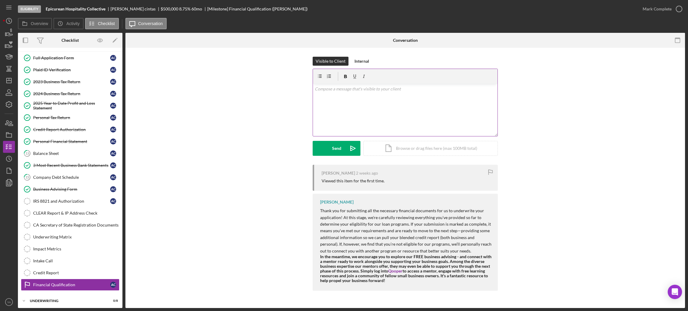
click at [356, 123] on div "v Color teal Color pink Remove color Add row above Add row below Add column bef…" at bounding box center [405, 110] width 185 height 52
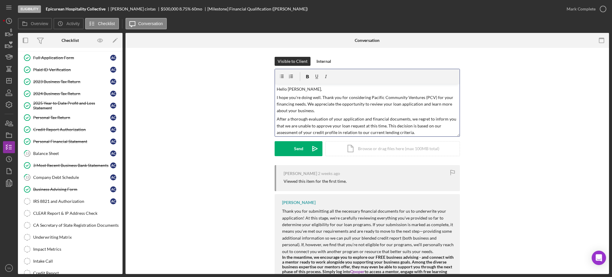
click at [292, 89] on p "Hello Waynne," at bounding box center [367, 89] width 181 height 7
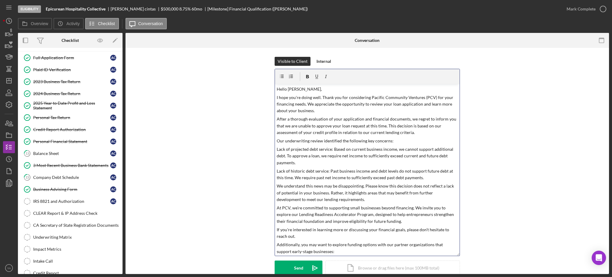
drag, startPoint x: 456, startPoint y: 135, endPoint x: 451, endPoint y: 246, distance: 111.3
click at [452, 252] on div "v Color teal Color pink Remove color Add row above Add row below Add column bef…" at bounding box center [367, 162] width 185 height 187
drag, startPoint x: 365, startPoint y: 141, endPoint x: 388, endPoint y: 141, distance: 22.7
click at [388, 141] on p "Our underwriting review identified the following key concerns:" at bounding box center [367, 140] width 181 height 7
click at [352, 154] on p "Lack of projected debt service: Based on current business income, we cannot sup…" at bounding box center [367, 156] width 181 height 20
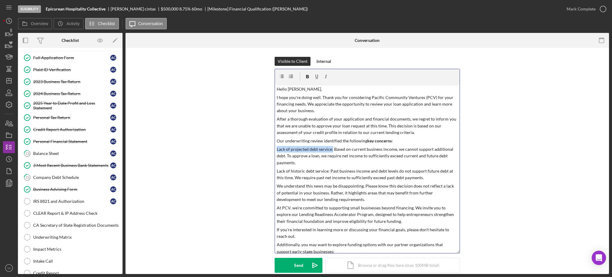
drag, startPoint x: 276, startPoint y: 149, endPoint x: 331, endPoint y: 150, distance: 55.3
click at [331, 150] on p "Lack of projected debt service: Based on current business income, we cannot sup…" at bounding box center [367, 156] width 181 height 20
drag, startPoint x: 276, startPoint y: 171, endPoint x: 328, endPoint y: 169, distance: 52.0
click at [328, 169] on p "Lack of historic debt service: Past business income and debt levels do not supp…" at bounding box center [367, 174] width 181 height 13
click at [332, 178] on p "Lack of historic debt service: Past business income and debt levels do not supp…" at bounding box center [367, 174] width 181 height 13
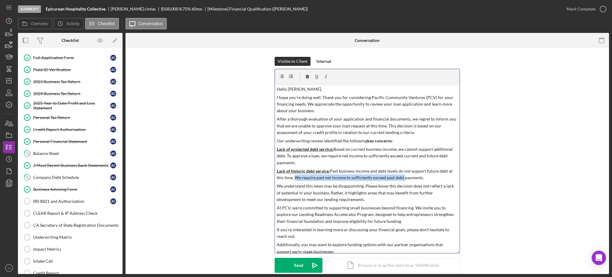
drag, startPoint x: 292, startPoint y: 177, endPoint x: 400, endPoint y: 178, distance: 108.2
click at [400, 178] on p "Lack of historic debt service: Past business income and debt levels do not supp…" at bounding box center [367, 174] width 181 height 13
drag, startPoint x: 281, startPoint y: 188, endPoint x: 376, endPoint y: 186, distance: 94.7
click at [376, 186] on p "We understand this news may be disappointing. Please know this decision does no…" at bounding box center [367, 193] width 181 height 20
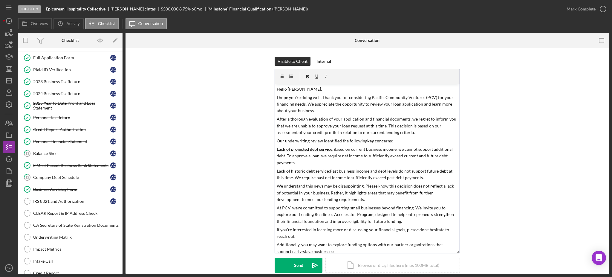
click at [429, 180] on p "Lack of historic debt service: Past business income and debt levels do not supp…" at bounding box center [367, 174] width 181 height 13
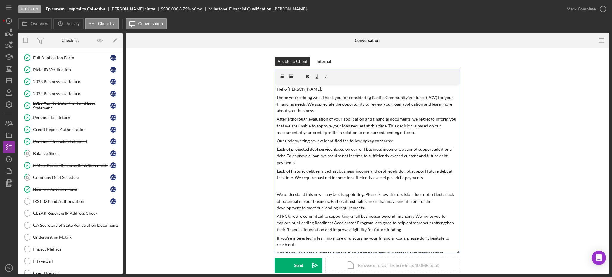
click at [421, 133] on p "After a thorough evaluation of your application and financial documents, we reg…" at bounding box center [367, 126] width 181 height 20
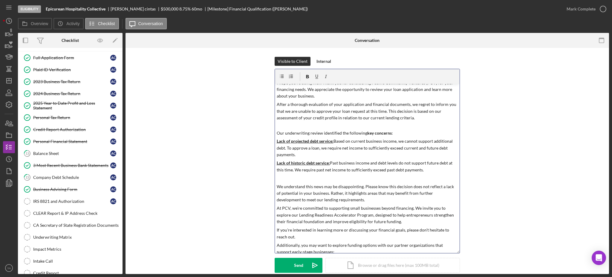
scroll to position [40, 0]
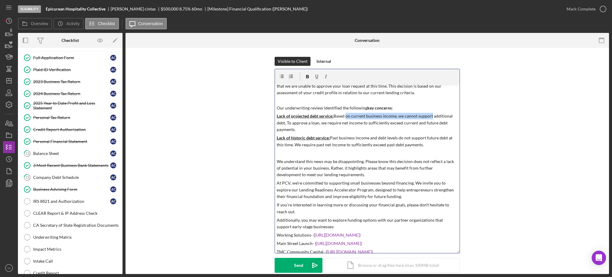
drag, startPoint x: 382, startPoint y: 116, endPoint x: 418, endPoint y: 122, distance: 36.6
click at [428, 120] on p "Lack of projected debt service: Based on current business income, we cannot sup…" at bounding box center [367, 123] width 181 height 20
click at [343, 122] on p "Lack of projected debt service: Based on current business income, we cannot sup…" at bounding box center [367, 123] width 181 height 20
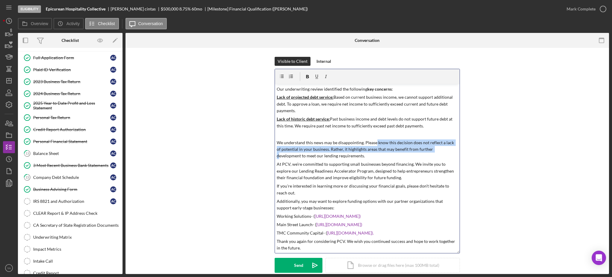
drag, startPoint x: 374, startPoint y: 143, endPoint x: 428, endPoint y: 148, distance: 53.8
click at [428, 148] on p "We understand this news may be disappointing. Please know this decision does no…" at bounding box center [367, 149] width 181 height 20
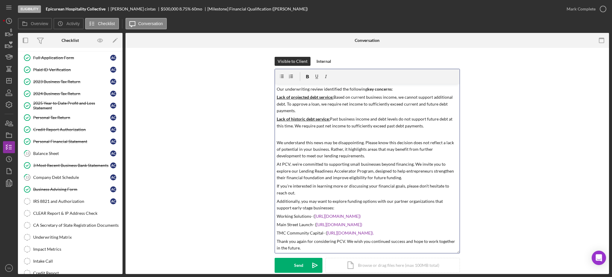
click at [326, 145] on p "We understand this news may be disappointing. Please know this decision does no…" at bounding box center [367, 149] width 181 height 20
drag, startPoint x: 297, startPoint y: 166, endPoint x: 432, endPoint y: 165, distance: 135.6
click at [432, 165] on p "At PCV, we’re committed to supporting small businesses beyond financing. We inv…" at bounding box center [367, 171] width 181 height 20
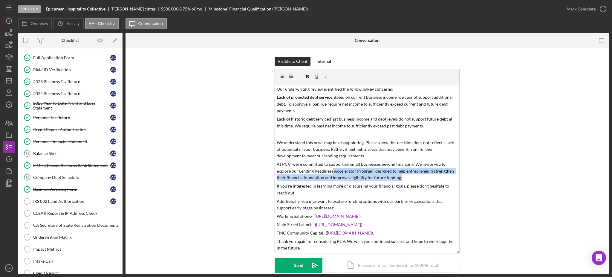
drag, startPoint x: 331, startPoint y: 172, endPoint x: 409, endPoint y: 178, distance: 77.9
click at [409, 178] on p "At PCV, we’re committed to supporting small businesses beyond financing. We inv…" at bounding box center [367, 171] width 181 height 20
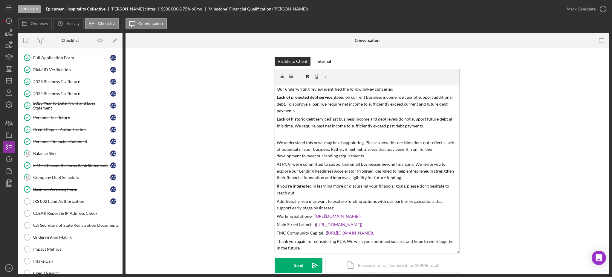
click at [324, 193] on p "If you're interested in learning more or discussing your financial goals, pleas…" at bounding box center [367, 189] width 181 height 13
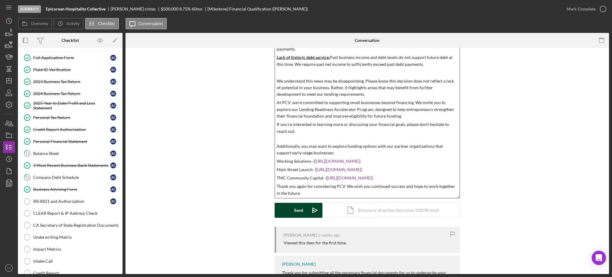
scroll to position [40, 0]
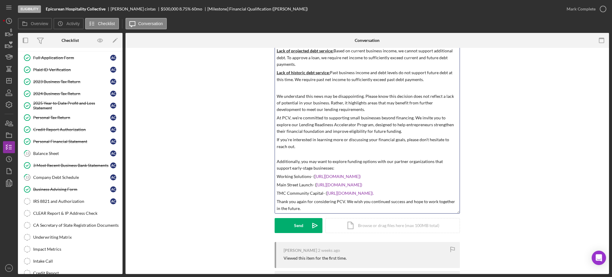
click at [428, 191] on p "TMC Community Capital- ( https://tmccommunitycapital.org/microloan)." at bounding box center [367, 193] width 181 height 7
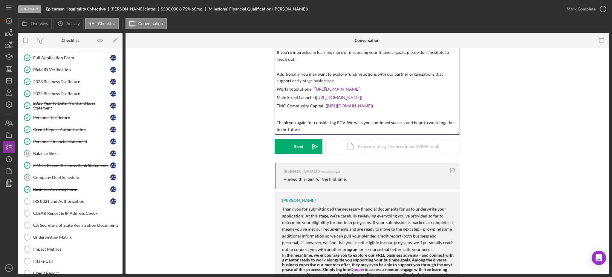
scroll to position [120, 0]
click at [301, 127] on p "Thank you again for considering PCV. We wish you continued success and hope to …" at bounding box center [367, 124] width 181 height 13
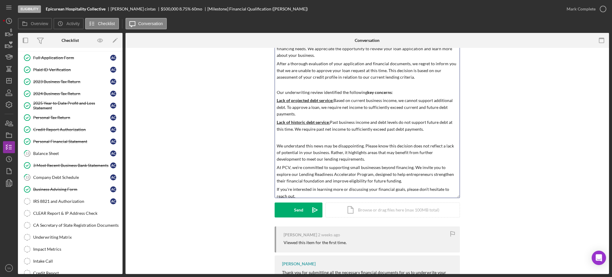
scroll to position [0, 0]
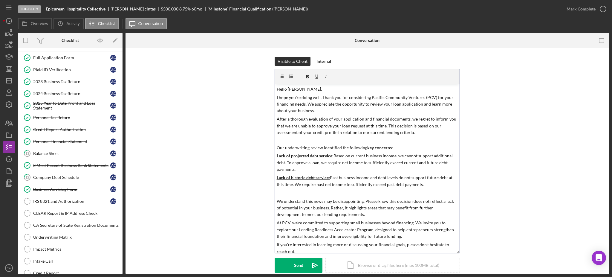
click at [312, 89] on p "Hello Ashley," at bounding box center [367, 89] width 181 height 7
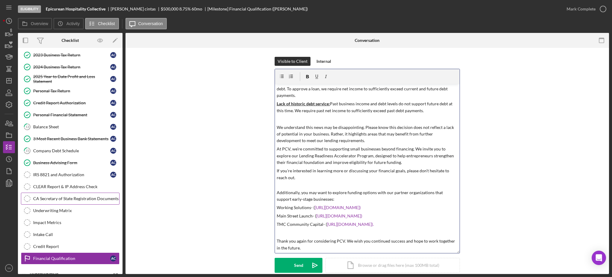
scroll to position [75, 0]
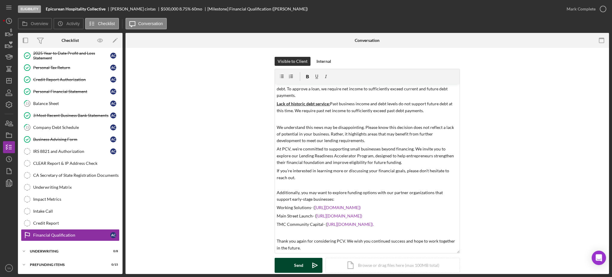
click at [276, 262] on button "Send Icon/icon-invite-send" at bounding box center [299, 265] width 48 height 15
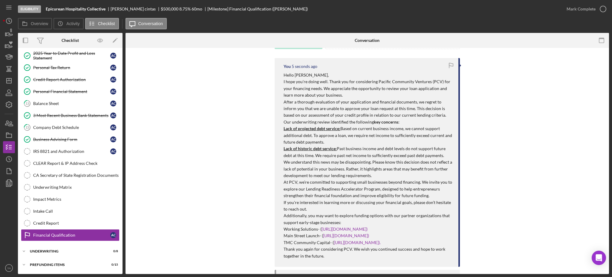
scroll to position [279, 0]
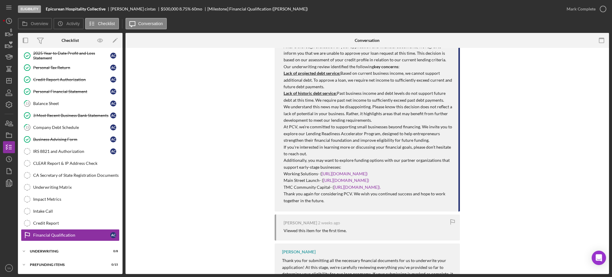
click at [281, 140] on div "You 5 seconds ago Hello Ashley, I hope you're doing well. Thank you for conside…" at bounding box center [367, 107] width 185 height 209
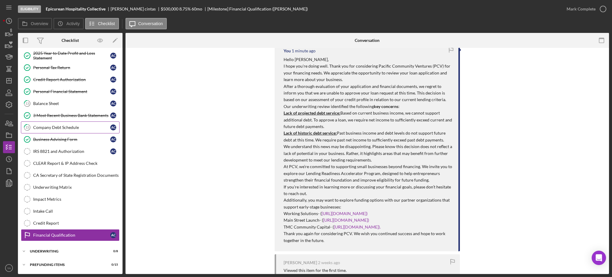
drag, startPoint x: 68, startPoint y: 124, endPoint x: 70, endPoint y: 126, distance: 3.2
click at [68, 124] on link "15 Company Debt Schedule a c" at bounding box center [70, 127] width 99 height 12
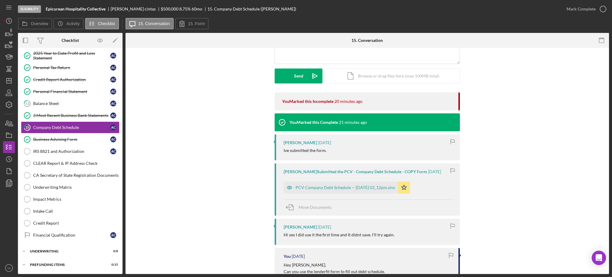
scroll to position [159, 0]
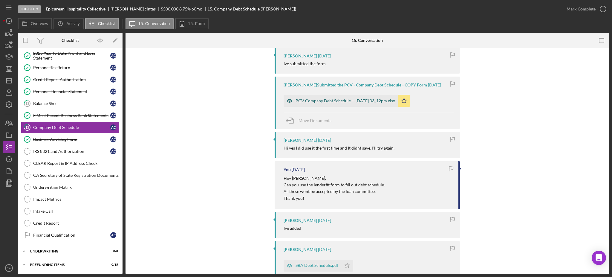
click at [337, 97] on div "PCV Company Debt Schedule -- 2025-09-24 03_12pm.xlsx" at bounding box center [341, 101] width 114 height 12
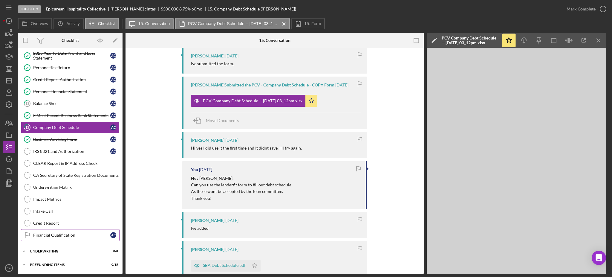
click at [65, 231] on link "Financial Qualification Financial Qualification a c" at bounding box center [70, 235] width 99 height 12
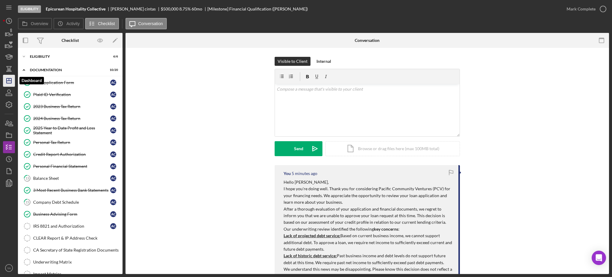
click at [11, 84] on icon "Icon/Dashboard" at bounding box center [8, 80] width 15 height 15
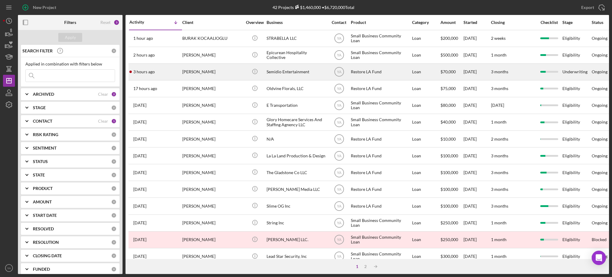
click at [288, 71] on div "Semidio Entertainment" at bounding box center [297, 72] width 60 height 16
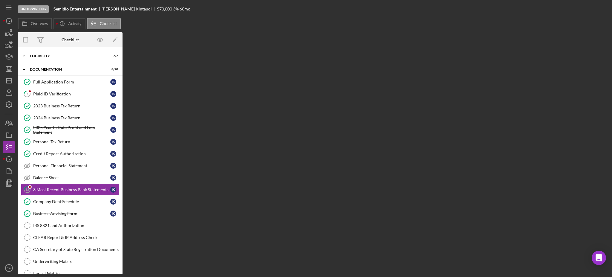
scroll to position [29, 0]
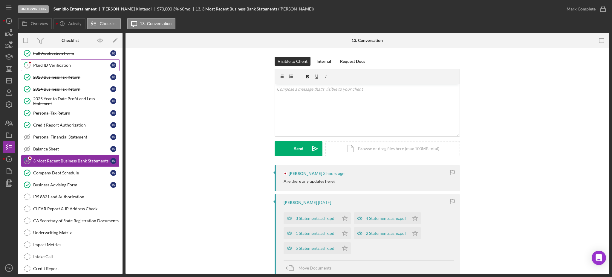
click at [65, 62] on link "7 Plaid ID Verification I K" at bounding box center [70, 65] width 99 height 12
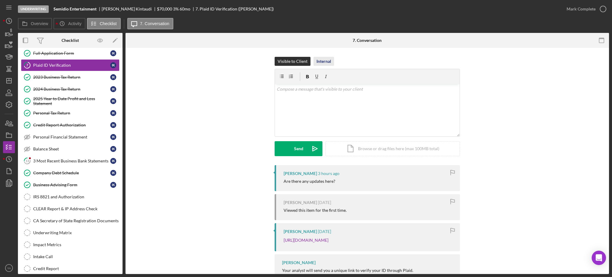
click at [321, 65] on div "Internal" at bounding box center [323, 61] width 15 height 9
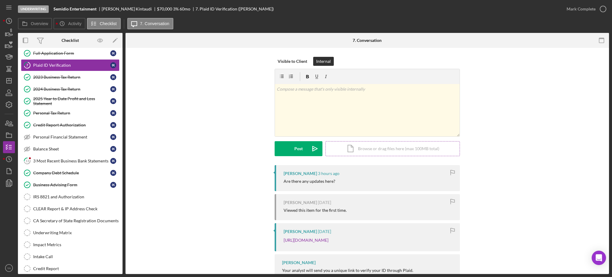
click at [367, 154] on div "Icon/Document Browse or drag files here (max 100MB total) Tap to choose files o…" at bounding box center [392, 148] width 134 height 15
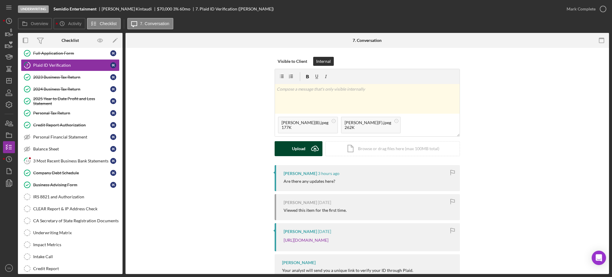
click at [312, 149] on icon "Icon/Upload" at bounding box center [314, 148] width 15 height 15
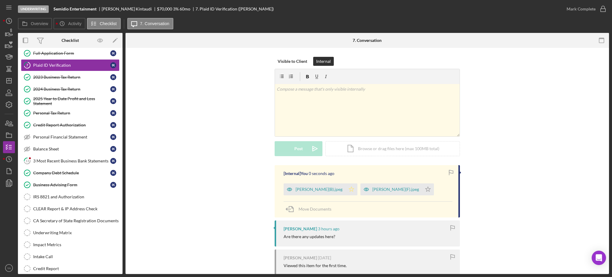
click at [351, 191] on polygon "button" at bounding box center [351, 188] width 5 height 5
click at [426, 189] on polygon "button" at bounding box center [427, 188] width 5 height 5
click at [594, 13] on div "Mark Complete" at bounding box center [581, 9] width 29 height 12
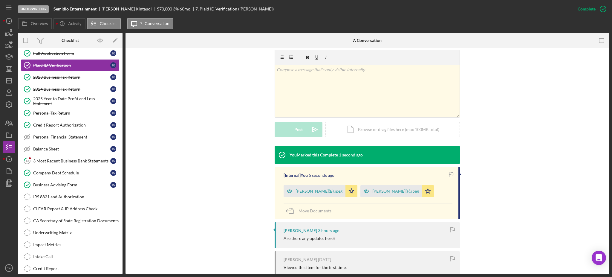
scroll to position [120, 0]
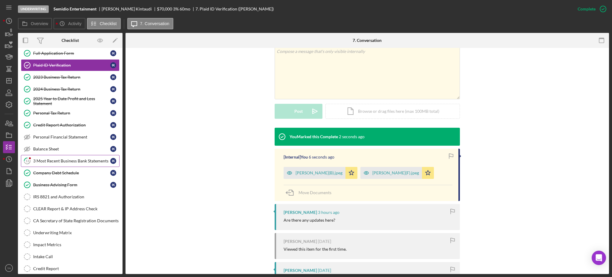
click at [51, 163] on div "3 Most Recent Business Bank Statements" at bounding box center [71, 160] width 77 height 5
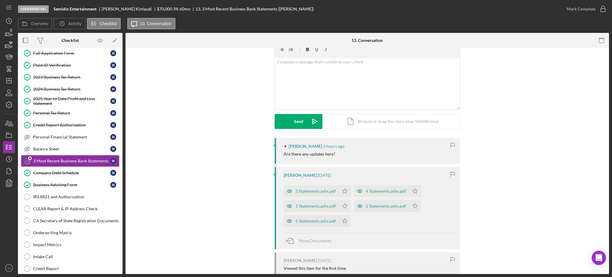
scroll to position [40, 0]
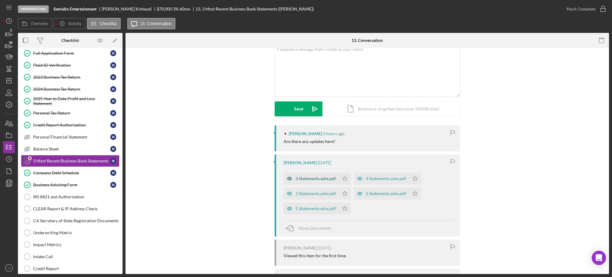
click at [320, 182] on div "3 Statements.ashx.pdf" at bounding box center [311, 178] width 55 height 12
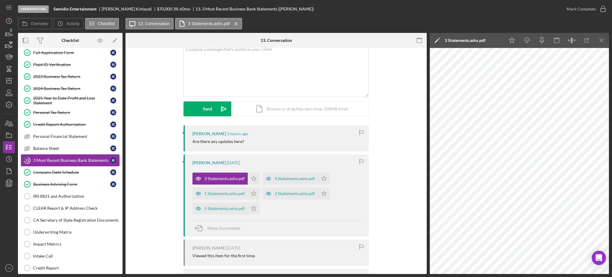
scroll to position [0, 0]
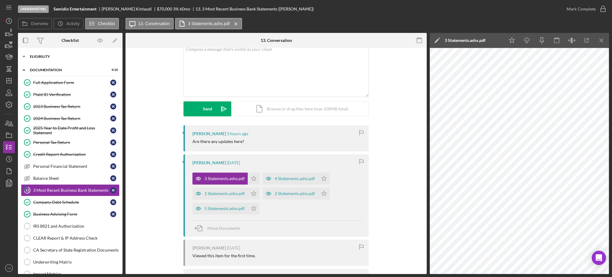
click at [62, 59] on div "Icon/Expander Eligibility 7 / 7" at bounding box center [70, 56] width 105 height 12
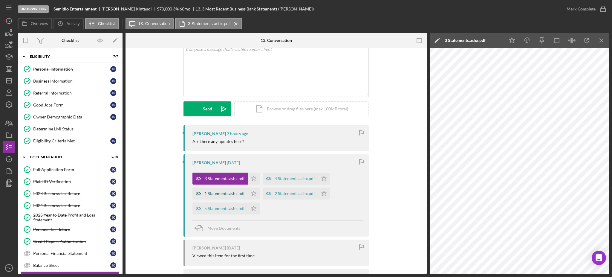
click at [224, 190] on div "1 Statements.ashx.pdf" at bounding box center [219, 193] width 55 height 12
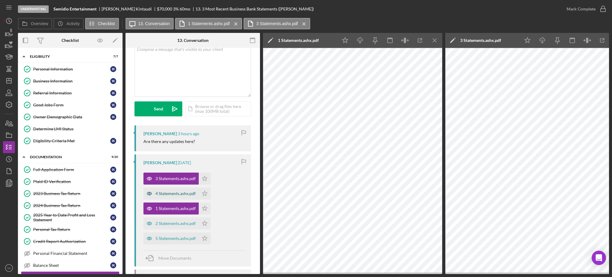
click at [173, 197] on div "4 Statements.ashx.pdf" at bounding box center [170, 193] width 55 height 12
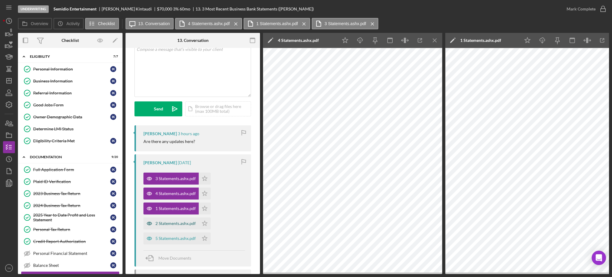
click at [165, 221] on div "2 Statements.ashx.pdf" at bounding box center [175, 223] width 40 height 5
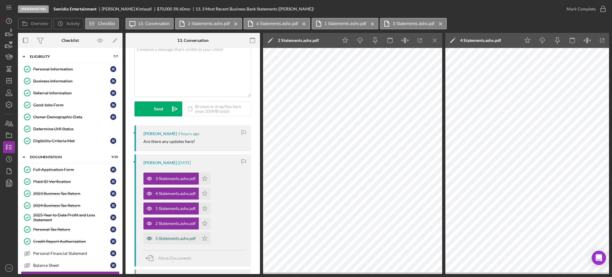
click at [171, 233] on div "5 Statements.ashx.pdf" at bounding box center [170, 238] width 55 height 12
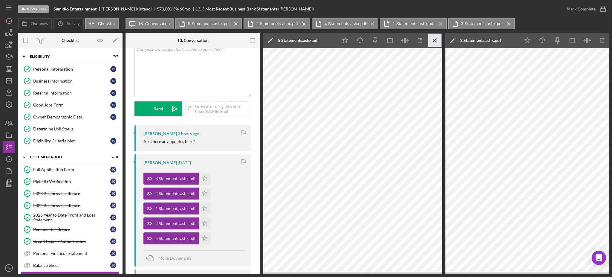
click at [431, 43] on icon "Icon/Menu Close" at bounding box center [434, 40] width 13 height 13
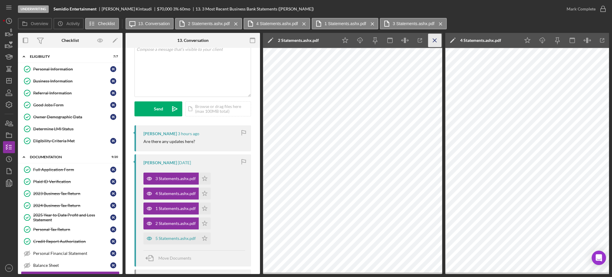
click at [430, 40] on icon "Icon/Menu Close" at bounding box center [434, 40] width 13 height 13
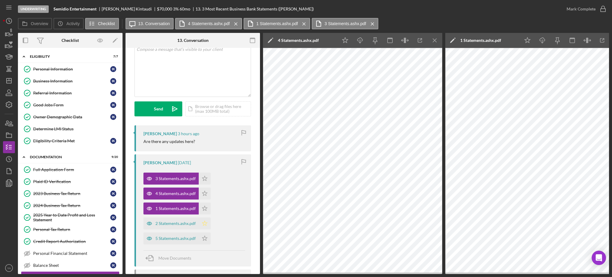
click at [206, 221] on icon "Icon/Star" at bounding box center [205, 223] width 12 height 12
click at [429, 44] on icon "Icon/Menu Close" at bounding box center [434, 40] width 13 height 13
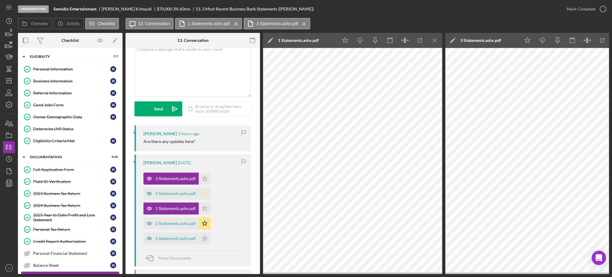
click at [206, 189] on icon "Icon/Star" at bounding box center [205, 193] width 12 height 12
click at [434, 42] on icon "Icon/Menu Close" at bounding box center [434, 40] width 13 height 13
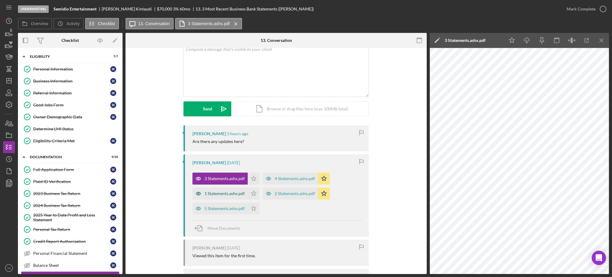
click at [232, 197] on div "1 Statements.ashx.pdf" at bounding box center [219, 193] width 55 height 12
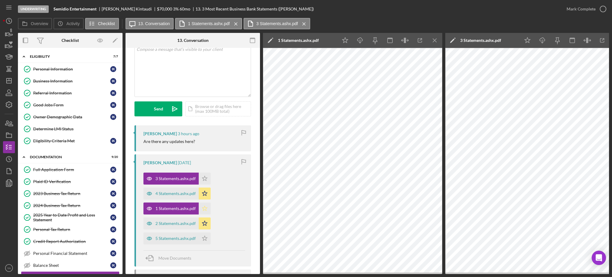
click at [203, 209] on icon "Icon/Star" at bounding box center [205, 208] width 12 height 12
click at [434, 43] on icon "Icon/Menu Close" at bounding box center [434, 40] width 13 height 13
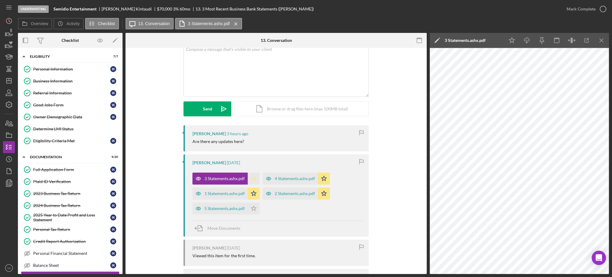
click at [254, 181] on icon "Icon/Star" at bounding box center [254, 178] width 12 height 12
click at [603, 36] on icon "Icon/Menu Close" at bounding box center [601, 40] width 13 height 13
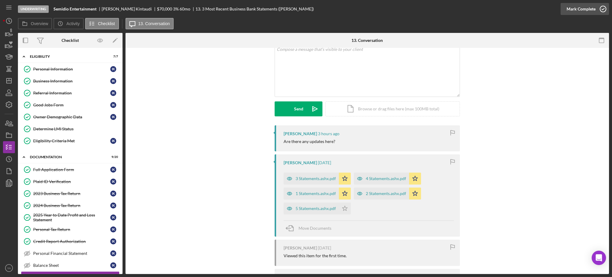
click at [598, 11] on icon "button" at bounding box center [602, 8] width 15 height 15
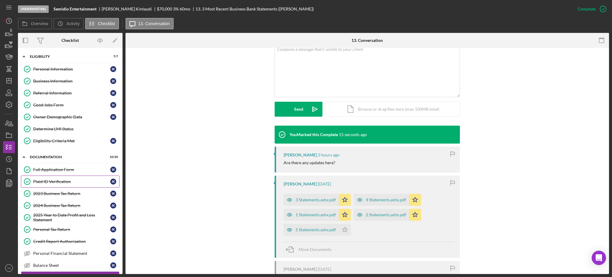
click at [65, 184] on link "Plaid ID Verification Plaid ID Verification I K" at bounding box center [70, 181] width 99 height 12
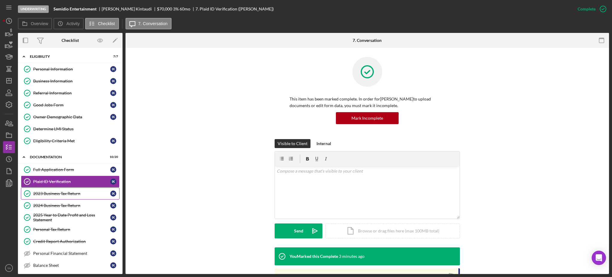
click at [61, 190] on link "2023 Business Tax Return 2023 Business Tax Return I K" at bounding box center [70, 193] width 99 height 12
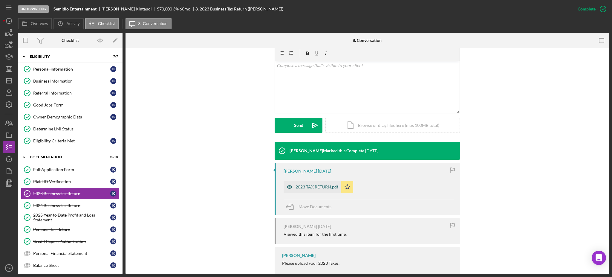
scroll to position [131, 0]
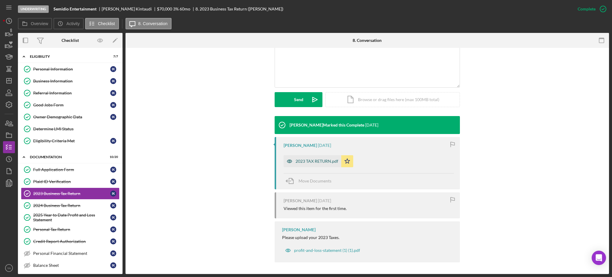
click at [312, 155] on div "2023 TAX RETURN.pdf" at bounding box center [313, 161] width 58 height 12
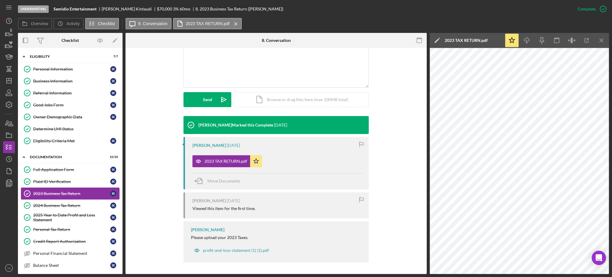
click at [70, 79] on div "Business Information" at bounding box center [71, 81] width 77 height 5
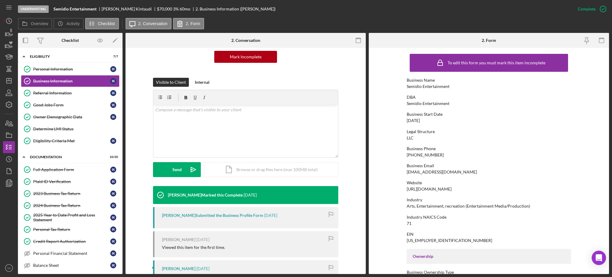
scroll to position [120, 0]
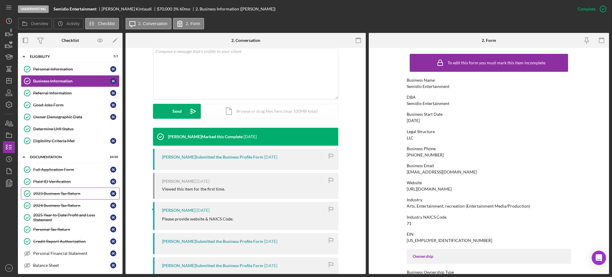
click at [60, 191] on div "2023 Business Tax Return" at bounding box center [71, 193] width 77 height 5
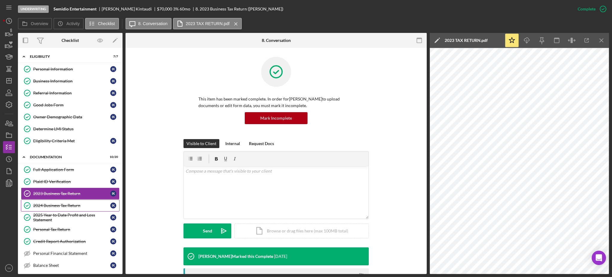
click at [61, 201] on link "2024 Business Tax Return 2024 Business Tax Return I K" at bounding box center [70, 205] width 99 height 12
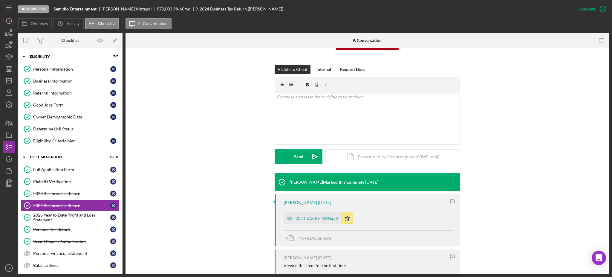
scroll to position [131, 0]
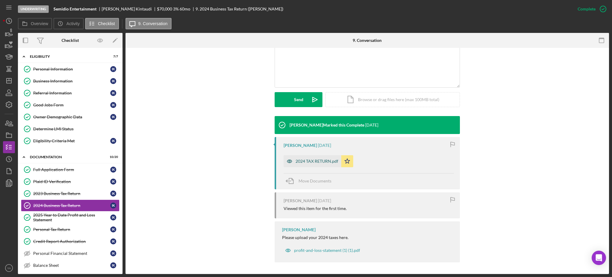
click at [310, 160] on div "2024 TAX RETURN.pdf" at bounding box center [317, 161] width 43 height 5
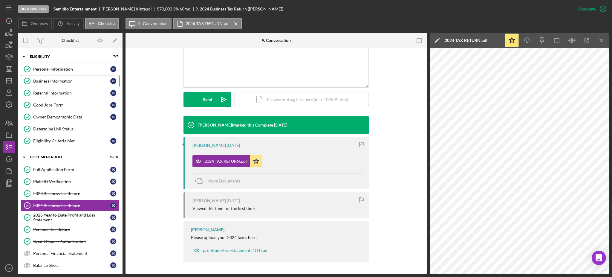
click at [71, 80] on div "Business Information" at bounding box center [71, 81] width 77 height 5
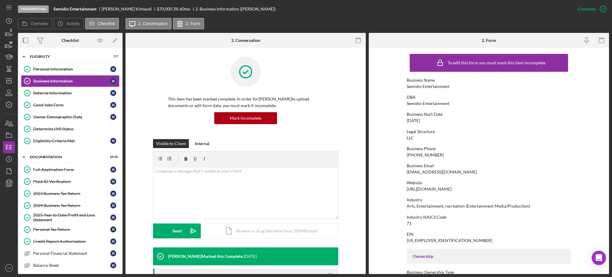
click at [408, 138] on div "LLC" at bounding box center [410, 137] width 7 height 5
click at [70, 205] on div "2024 Business Tax Return" at bounding box center [71, 205] width 77 height 5
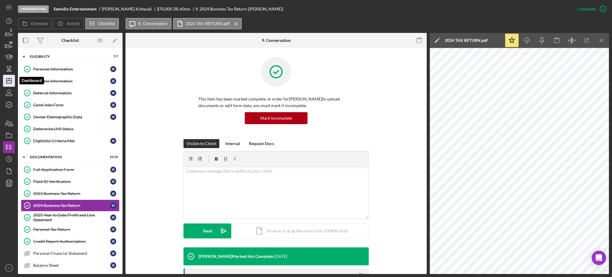
click at [4, 79] on icon "Icon/Dashboard" at bounding box center [8, 80] width 15 height 15
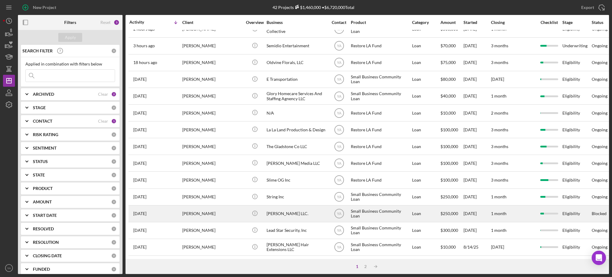
scroll to position [40, 0]
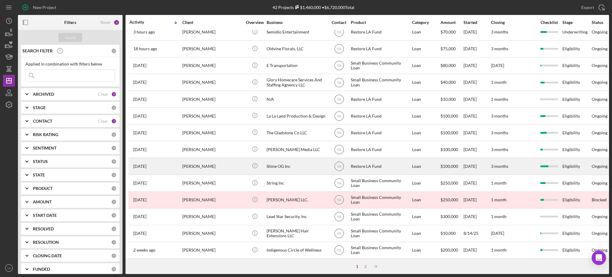
click at [286, 163] on div "Slime OG Inc" at bounding box center [297, 166] width 60 height 16
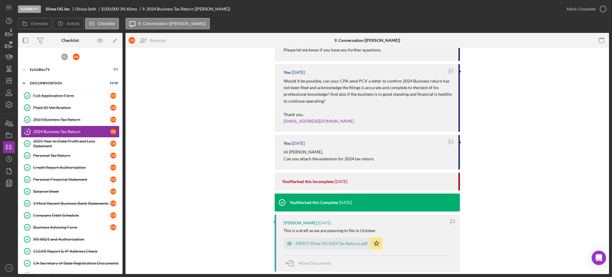
scroll to position [561, 0]
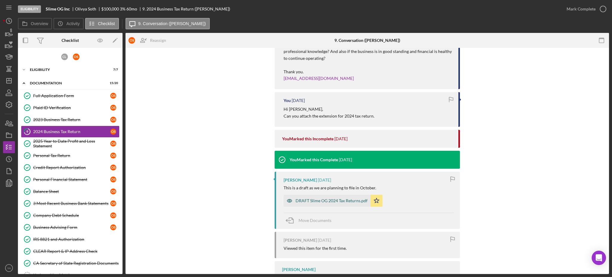
click at [324, 197] on div "DRAFT Slime OG 2024 Tax Returns.pdf" at bounding box center [327, 201] width 87 height 12
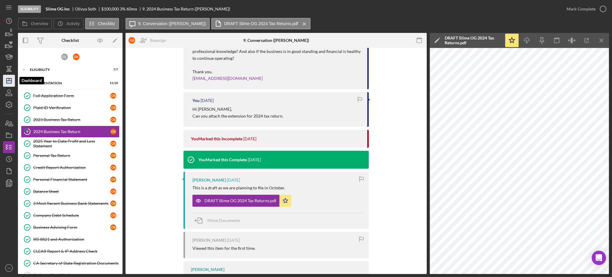
click at [7, 76] on icon "Icon/Dashboard" at bounding box center [8, 80] width 15 height 15
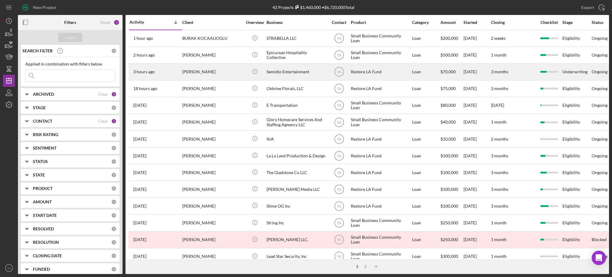
click at [292, 71] on div "Semidio Entertainment" at bounding box center [297, 72] width 60 height 16
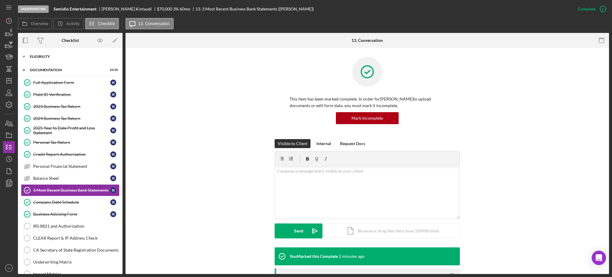
drag, startPoint x: 64, startPoint y: 51, endPoint x: 61, endPoint y: 62, distance: 12.2
click at [64, 50] on div "Icon/Expander Eligibility 7 / 7" at bounding box center [70, 56] width 105 height 12
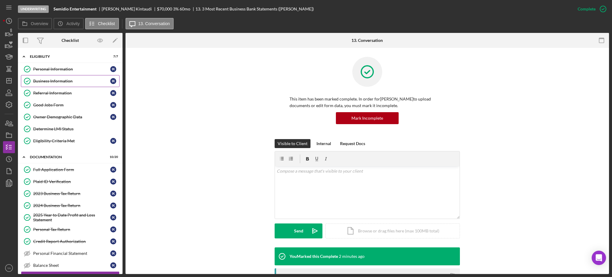
click at [58, 76] on link "Business Information Business Information I K" at bounding box center [70, 81] width 99 height 12
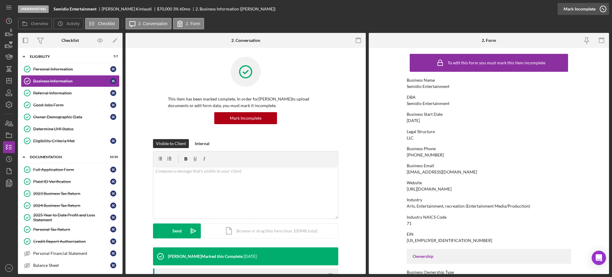
click at [587, 8] on div "Mark Incomplete" at bounding box center [580, 9] width 32 height 12
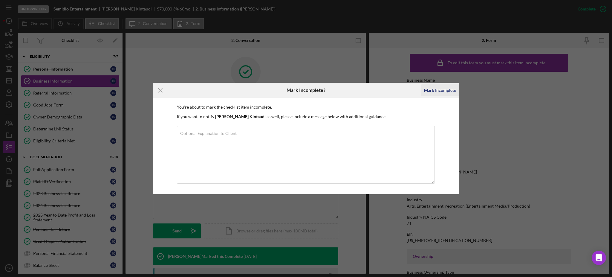
click at [426, 89] on div "Mark Incomplete" at bounding box center [440, 90] width 32 height 12
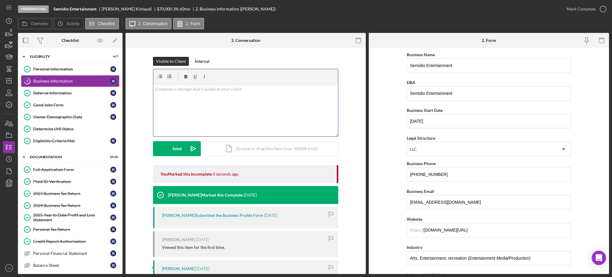
click at [233, 104] on div "v Color teal Color pink Remove color Add row above Add row below Add column bef…" at bounding box center [245, 110] width 185 height 52
click at [160, 89] on p "Hi irvin," at bounding box center [245, 92] width 181 height 13
click at [174, 96] on p "Hi [PERSON_NAME]," at bounding box center [245, 92] width 181 height 13
drag, startPoint x: 212, startPoint y: 96, endPoint x: 201, endPoint y: 94, distance: 10.9
click at [201, 94] on p "Hi Irvin, You have mentioned the legal satus as LLC whereas the tax returns are…" at bounding box center [245, 92] width 181 height 13
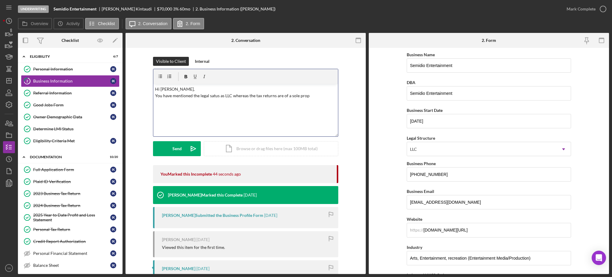
click at [218, 93] on p "Hi Irvin, You have mentioned the legal satus as LLC whereas the tax returns are…" at bounding box center [245, 92] width 181 height 13
drag, startPoint x: 439, startPoint y: 138, endPoint x: 405, endPoint y: 140, distance: 33.5
click at [405, 140] on form "Business Name Semidio Entertainment DBA Semidio Entertainment Business Start Da…" at bounding box center [489, 161] width 240 height 226
copy div "Legal Structure"
drag, startPoint x: 198, startPoint y: 97, endPoint x: 218, endPoint y: 97, distance: 19.4
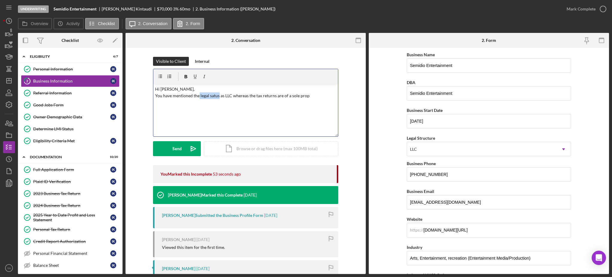
click at [218, 97] on p "Hi Irvin, You have mentioned the legal satus as LLC whereas the tax returns are…" at bounding box center [245, 92] width 181 height 13
click at [199, 97] on p "Hi Irvin, You have mentioned theLegal Structure as LLC whereas the tax returns …" at bounding box center [245, 92] width 181 height 13
click at [227, 96] on p "Hi Irvin, You have mentioned the 'Legal Structure as LLC whereas the tax return…" at bounding box center [245, 92] width 181 height 13
click at [234, 95] on p "Hi Irvin, You have mentioned the 'Legal Structure' as LLC whereas the tax retur…" at bounding box center [245, 92] width 181 height 13
click at [242, 95] on p "Hi Irvin, You have mentioned the 'Legal Structure' as 'LLC whereas the tax retu…" at bounding box center [245, 92] width 181 height 13
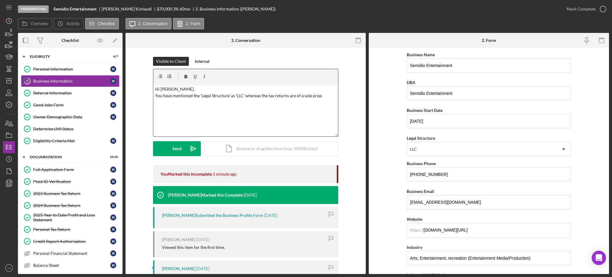
click at [321, 96] on p "Hi Irvin, You have mentioned the 'Legal Structure' as 'LLC' whereas the tax ret…" at bounding box center [245, 92] width 181 height 13
drag, startPoint x: 321, startPoint y: 96, endPoint x: 295, endPoint y: 97, distance: 26.3
click at [295, 97] on p "Hi Irvin, You have mentioned the 'Legal Structure' as 'LLC' whereas the tax ret…" at bounding box center [245, 92] width 181 height 13
drag, startPoint x: 324, startPoint y: 93, endPoint x: 306, endPoint y: 97, distance: 18.9
click at [306, 97] on p "Hi Irvin, You have mentioned the 'Legal Structure' as 'LLC' whereas the tax ret…" at bounding box center [245, 92] width 181 height 13
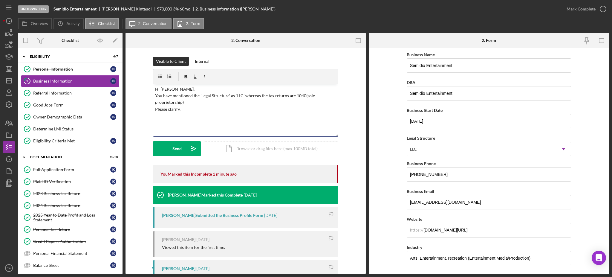
click at [194, 104] on p "Hi Irvin, You have mentioned the 'Legal Structure' as 'LLC' whereas the tax ret…" at bounding box center [245, 99] width 181 height 27
click at [181, 91] on p "Hi Irvin, You have mentioned the 'Legal Structure' as 'LLC' whereas the tax ret…" at bounding box center [245, 96] width 181 height 20
click at [267, 105] on p "You have mentioned the 'Legal Structure' as 'LLC' whereas the tax returns are 1…" at bounding box center [245, 104] width 181 height 20
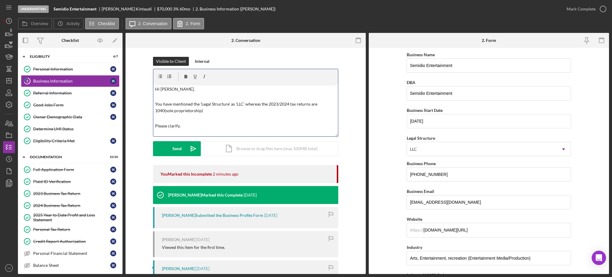
click at [205, 124] on p "Please clarify." at bounding box center [245, 122] width 181 height 13
click at [62, 202] on link "2024 Business Tax Return 2024 Business Tax Return I K" at bounding box center [70, 205] width 99 height 12
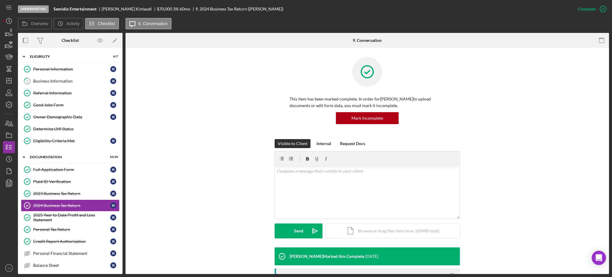
scroll to position [131, 0]
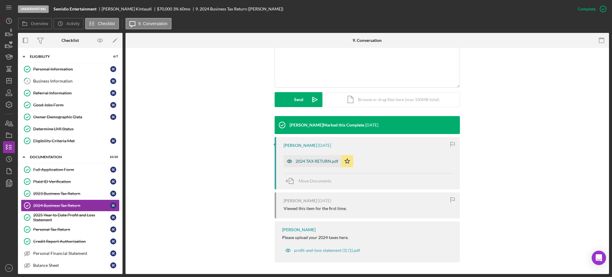
click at [322, 164] on div "2024 TAX RETURN.pdf" at bounding box center [313, 161] width 58 height 12
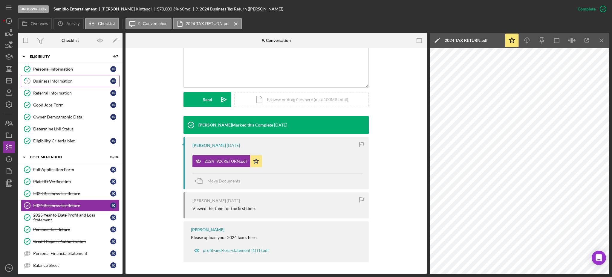
click at [59, 76] on link "2 Business Information I K" at bounding box center [70, 81] width 99 height 12
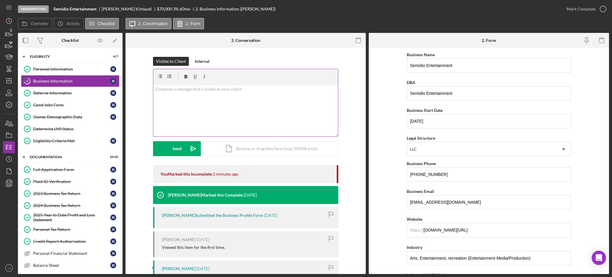
click at [217, 125] on div "v Color teal Color pink Remove color Add row above Add row below Add column bef…" at bounding box center [245, 110] width 185 height 52
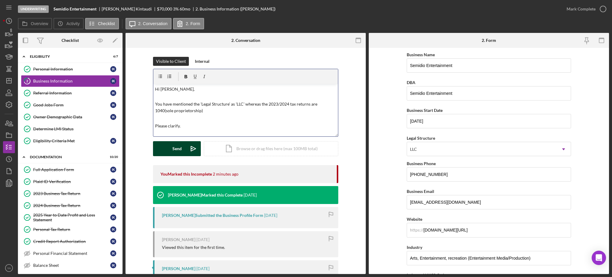
click at [187, 145] on icon "Icon/icon-invite-send" at bounding box center [193, 148] width 15 height 15
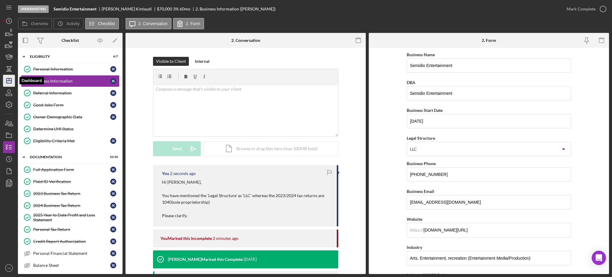
click at [11, 80] on icon "Icon/Dashboard" at bounding box center [8, 80] width 15 height 15
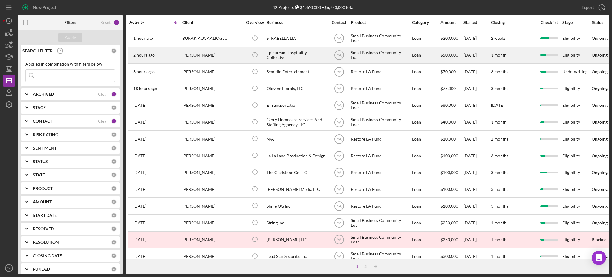
click at [288, 54] on div "Epicurean Hospitality Collective" at bounding box center [297, 55] width 60 height 16
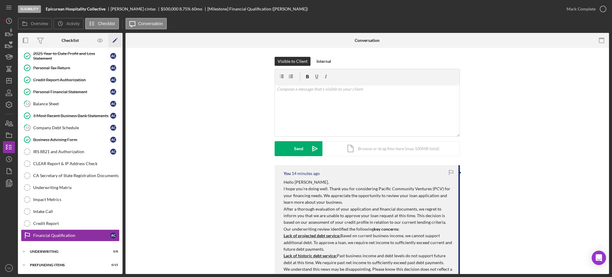
click at [118, 45] on icon "Icon/Edit" at bounding box center [114, 40] width 13 height 13
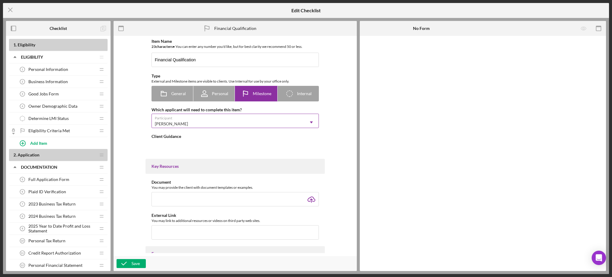
type textarea "<div> <p dir="ltr">Thank you for submitting all the necessary financial documen…"
type textarea "<div>Thanks for your patience as we reviewed your application. At this time we'…"
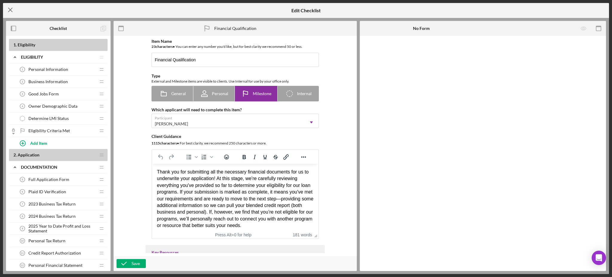
click at [10, 6] on icon "Icon/Menu Close" at bounding box center [10, 9] width 15 height 15
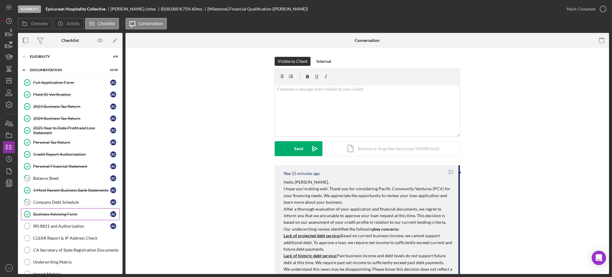
scroll to position [75, 0]
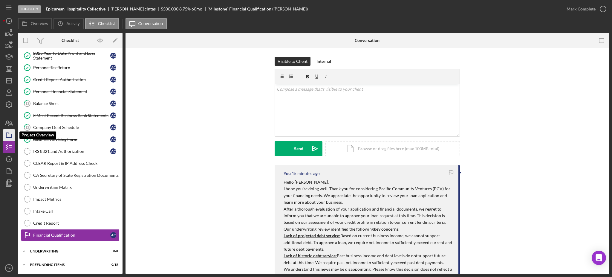
click at [7, 134] on icon "button" at bounding box center [8, 135] width 15 height 15
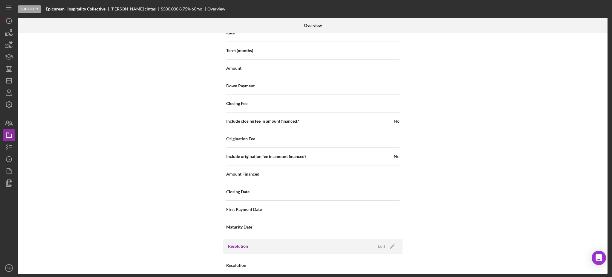
scroll to position [707, 0]
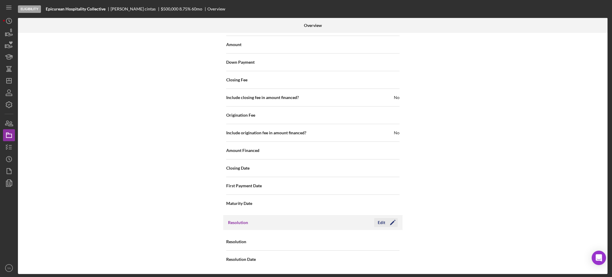
click at [387, 220] on icon "Icon/Edit" at bounding box center [392, 222] width 15 height 15
click at [357, 238] on div "Select..." at bounding box center [349, 242] width 72 height 14
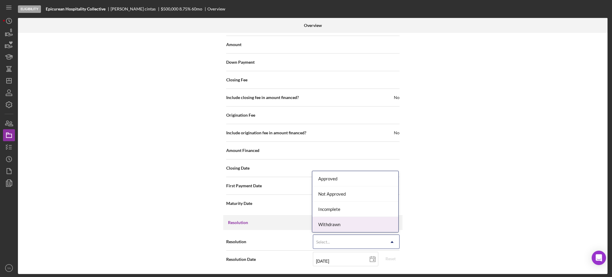
click at [346, 224] on div "Withdrawn" at bounding box center [355, 224] width 86 height 15
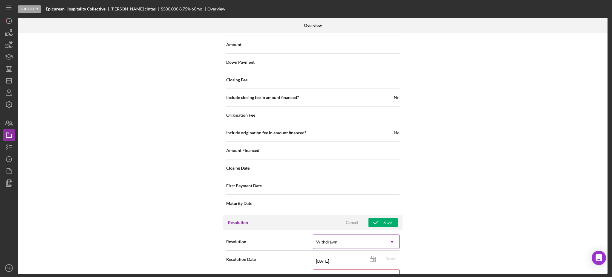
click at [367, 242] on div "Withdrawn" at bounding box center [349, 242] width 72 height 14
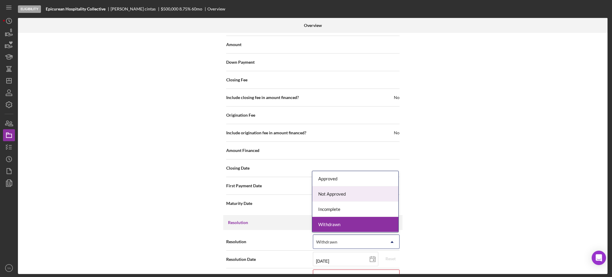
click at [353, 196] on div "Not Approved" at bounding box center [355, 193] width 86 height 15
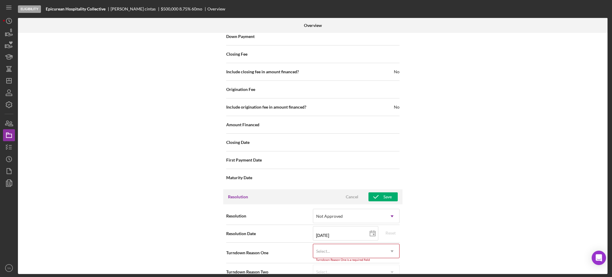
scroll to position [745, 0]
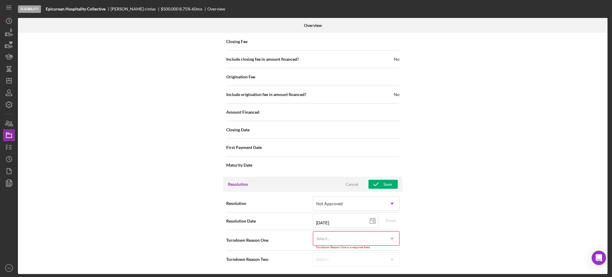
click at [343, 235] on div "Select..." at bounding box center [349, 239] width 72 height 14
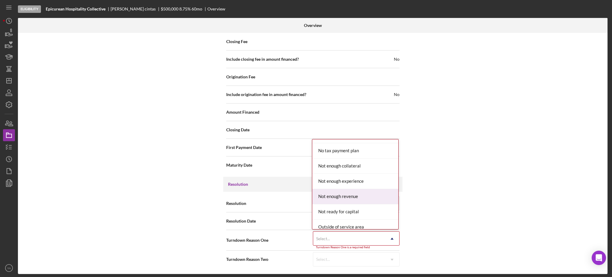
scroll to position [478, 0]
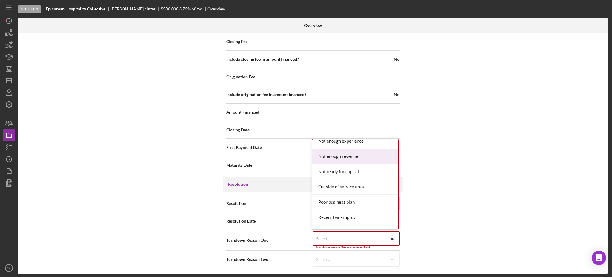
click at [348, 156] on div "Not enough revenue" at bounding box center [355, 156] width 86 height 15
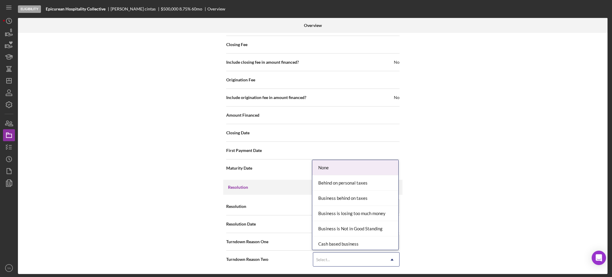
click at [344, 256] on div "Select..." at bounding box center [349, 259] width 72 height 14
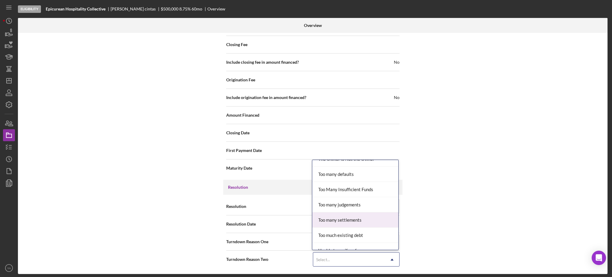
scroll to position [658, 0]
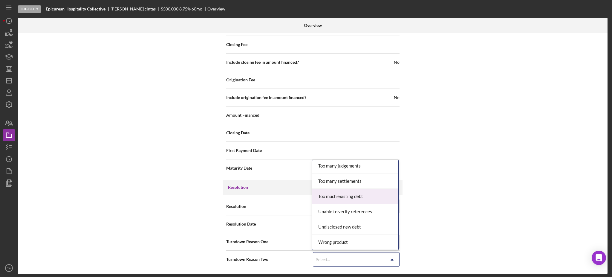
click at [345, 197] on div "Too much existing debt" at bounding box center [355, 196] width 86 height 15
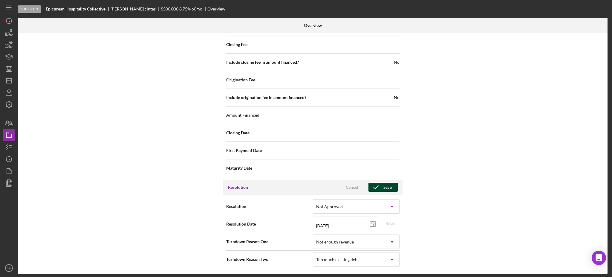
click at [387, 186] on div "Save" at bounding box center [387, 187] width 8 height 9
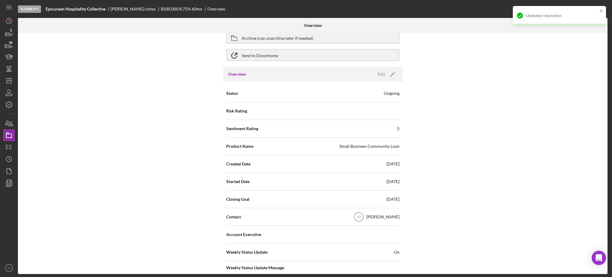
scroll to position [0, 0]
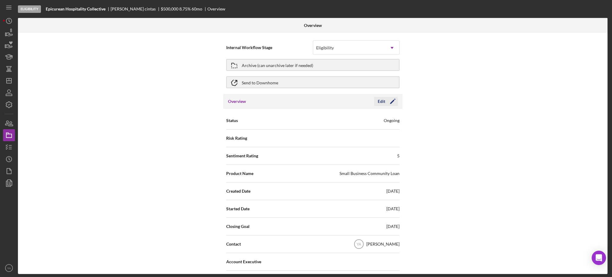
click at [385, 102] on icon "Icon/Edit" at bounding box center [392, 101] width 15 height 15
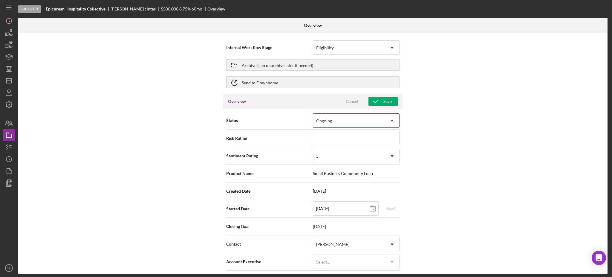
click at [361, 123] on div "Ongoing" at bounding box center [349, 121] width 72 height 14
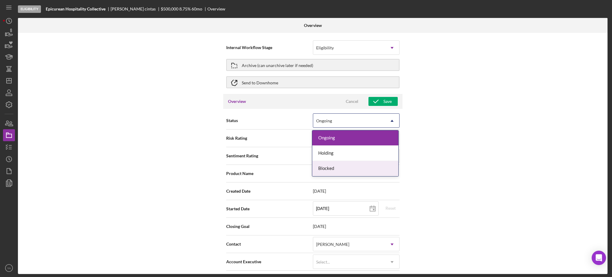
click at [339, 163] on div "Blocked" at bounding box center [355, 168] width 86 height 15
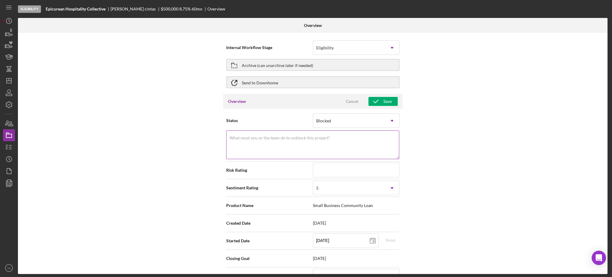
click at [312, 141] on textarea "What must you or the team do to unblock this project?" at bounding box center [312, 144] width 173 height 29
click at [250, 142] on textarea "Low DSCR, lot of debt." at bounding box center [312, 144] width 173 height 29
click at [254, 137] on textarea "Low DSCR, lot of debt." at bounding box center [312, 144] width 173 height 29
click at [230, 145] on textarea "Low DSCR lot of debt." at bounding box center [312, 144] width 173 height 29
click at [269, 146] on textarea "Low DSCR Lot of debt." at bounding box center [312, 144] width 173 height 29
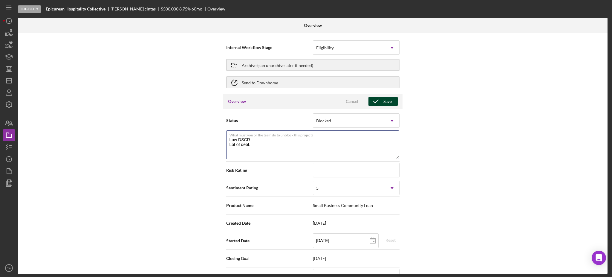
type textarea "Low DSCR Lot of debt."
click at [389, 99] on div "Save" at bounding box center [387, 101] width 8 height 9
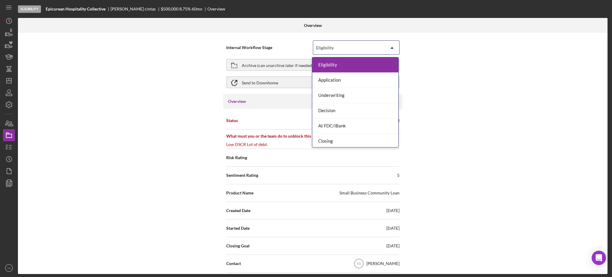
click at [346, 53] on div "Eligibility" at bounding box center [349, 48] width 72 height 14
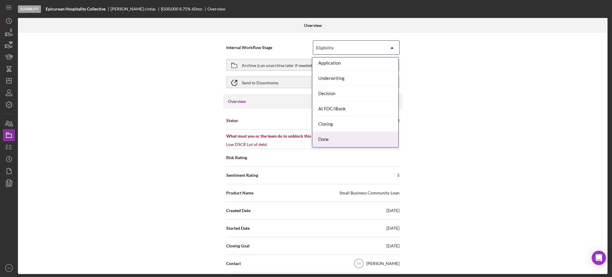
click at [333, 136] on div "Done" at bounding box center [355, 139] width 86 height 15
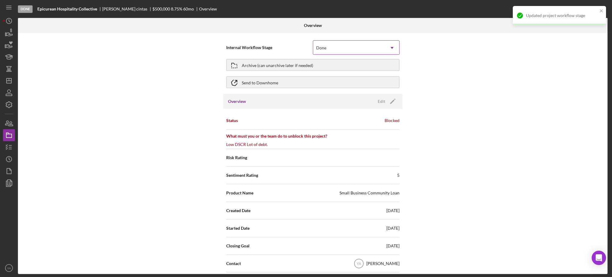
click at [385, 50] on icon "Icon/Dropdown Arrow" at bounding box center [392, 48] width 14 height 14
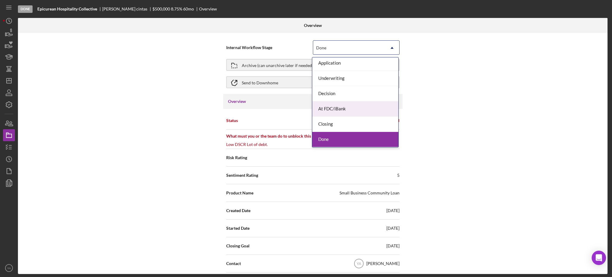
scroll to position [0, 0]
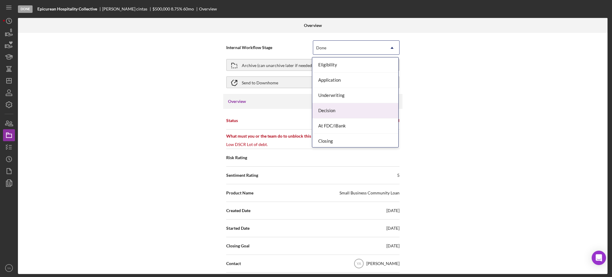
click at [341, 113] on div "Decision" at bounding box center [355, 110] width 86 height 15
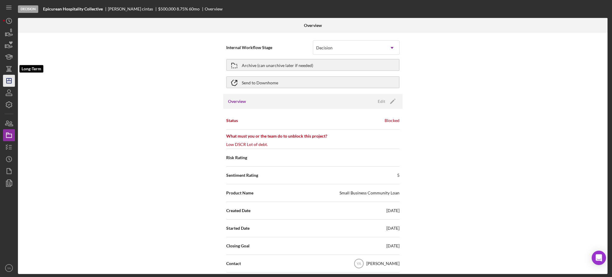
click at [12, 75] on icon "Icon/Dashboard" at bounding box center [8, 80] width 15 height 15
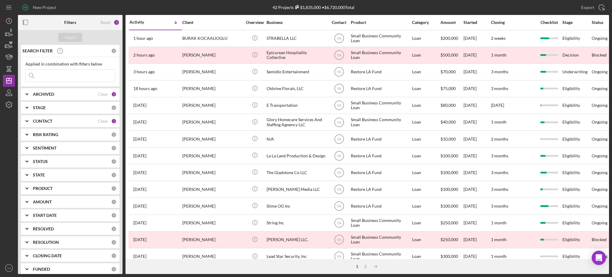
scroll to position [199, 0]
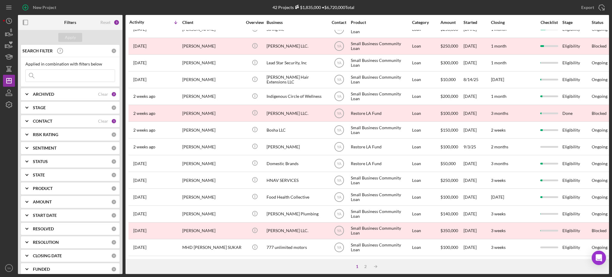
click at [72, 97] on div "ARCHIVED Clear 2" at bounding box center [75, 94] width 84 height 12
click at [35, 127] on label "Archived" at bounding box center [75, 128] width 80 height 6
click at [32, 127] on input "Archived" at bounding box center [29, 128] width 6 height 6
checkbox input "false"
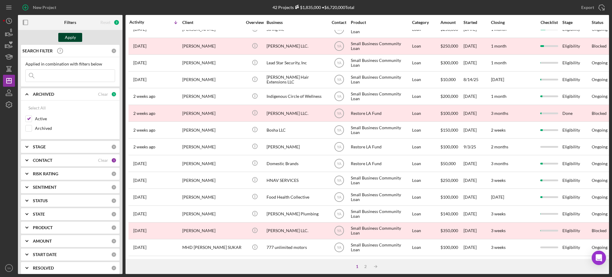
click at [74, 34] on div "Apply" at bounding box center [70, 37] width 11 height 9
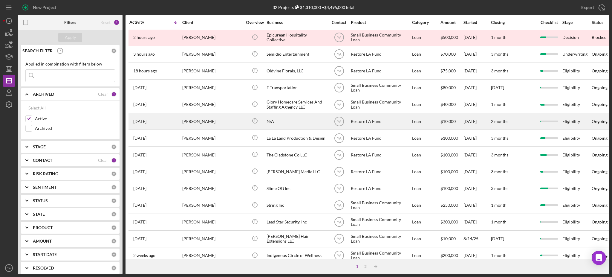
scroll to position [0, 0]
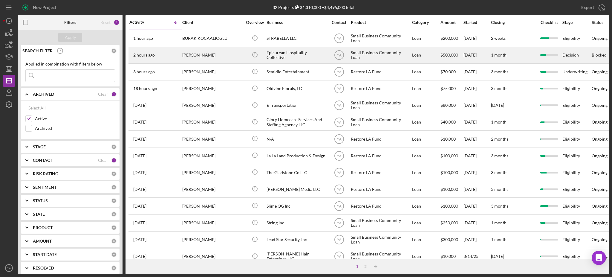
click at [293, 55] on div "Epicurean Hospitality Collective" at bounding box center [297, 55] width 60 height 16
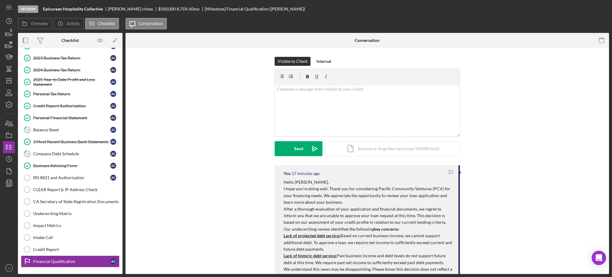
scroll to position [74, 0]
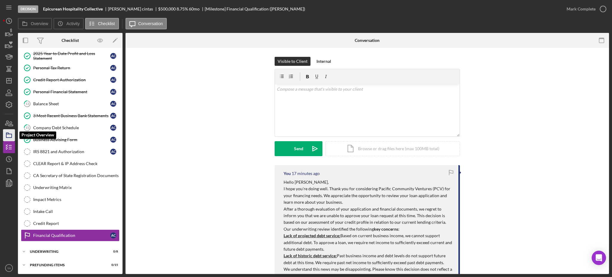
click at [8, 136] on icon "button" at bounding box center [8, 135] width 15 height 15
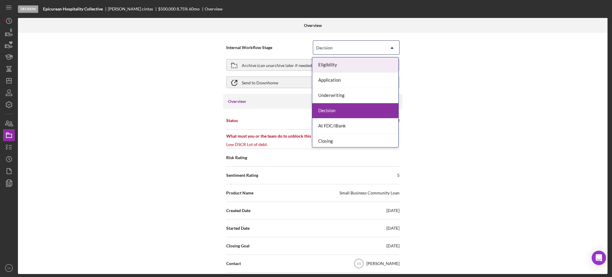
click at [368, 50] on div "Decision" at bounding box center [349, 48] width 72 height 14
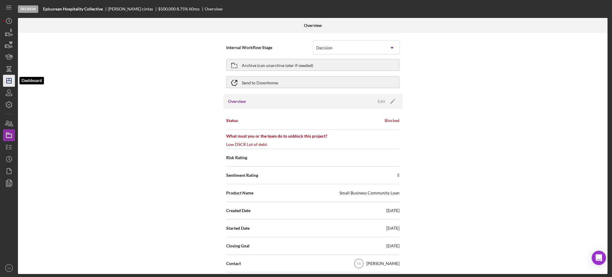
click at [7, 83] on polygon "button" at bounding box center [9, 80] width 5 height 5
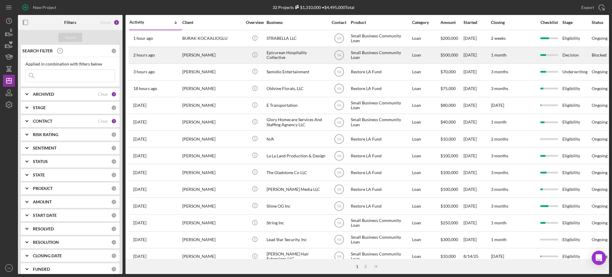
click at [278, 52] on div "Epicurean Hospitality Collective" at bounding box center [297, 55] width 60 height 16
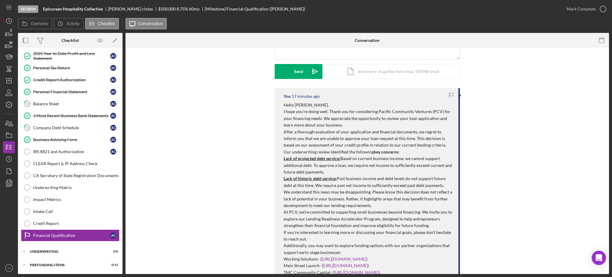
scroll to position [120, 0]
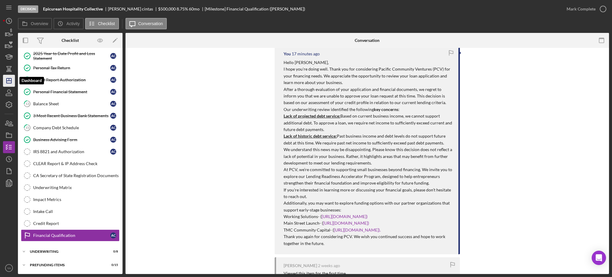
click at [11, 84] on icon "Icon/Dashboard" at bounding box center [8, 80] width 15 height 15
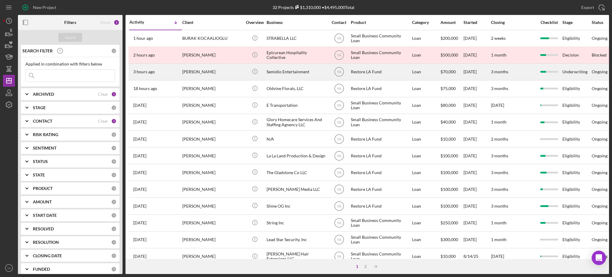
click at [286, 74] on div "Semidio Entertainment" at bounding box center [297, 72] width 60 height 16
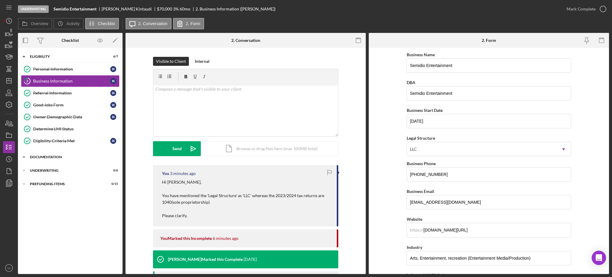
click at [53, 158] on div "Documentation" at bounding box center [72, 157] width 85 height 4
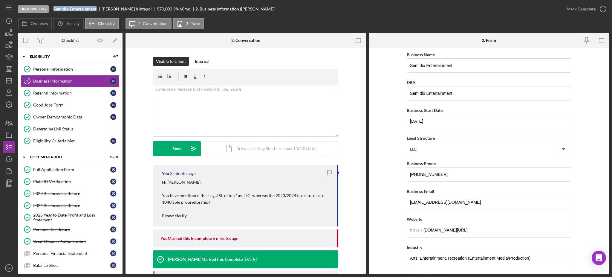
drag, startPoint x: 54, startPoint y: 7, endPoint x: 99, endPoint y: 8, distance: 45.1
click at [99, 8] on div "Semidio Entertainment" at bounding box center [77, 9] width 48 height 5
copy b "Semidio Entertainment"
click at [8, 79] on icon "Icon/Dashboard" at bounding box center [8, 80] width 15 height 15
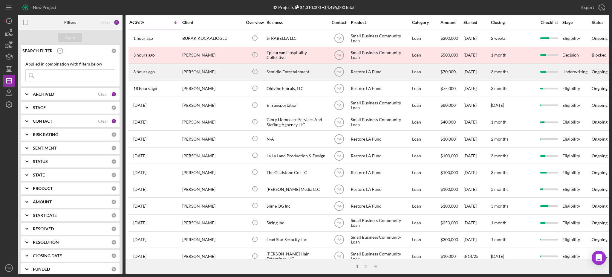
click at [225, 71] on div "[PERSON_NAME]" at bounding box center [212, 72] width 60 height 16
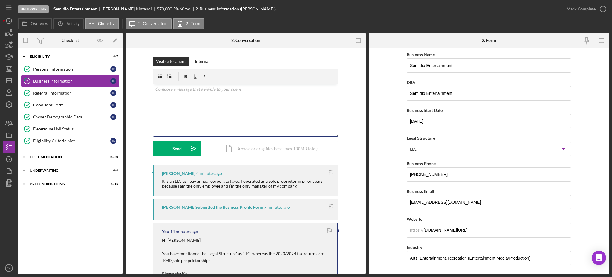
click at [184, 94] on div "v Color teal Color pink Remove color Add row above Add row below Add column bef…" at bounding box center [245, 110] width 185 height 52
click at [201, 88] on p "Is this the date when your 8/15/2025" at bounding box center [245, 89] width 181 height 7
click at [238, 89] on p "Is this the date when your comapny became an LLC8/15/2025" at bounding box center [245, 89] width 181 height 7
click at [244, 87] on p "Is this the date when your comapny became a LLC8/15/2025" at bounding box center [245, 89] width 181 height 7
click at [188, 89] on p "Is this the date when your comapny became a LLC ? 8/15/2025" at bounding box center [245, 96] width 181 height 20
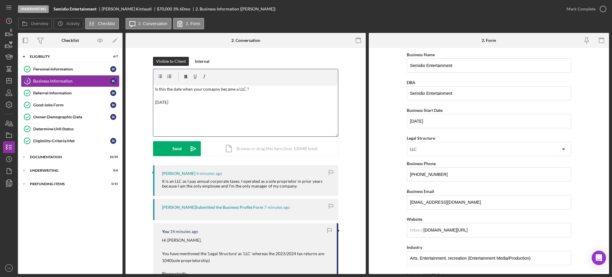
click at [210, 91] on p "Is this the date when your comapny became a LLC ? 8/15/2025" at bounding box center [245, 96] width 181 height 20
click at [233, 91] on p "Is this the date when your comapny became a LLC ? 8/15/2025" at bounding box center [245, 96] width 181 height 20
click at [252, 90] on p "Is this the date when your comapny became a LLC ? 8/15/2025" at bounding box center [245, 96] width 181 height 20
click at [183, 143] on button "Send Icon/icon-invite-send" at bounding box center [177, 148] width 48 height 15
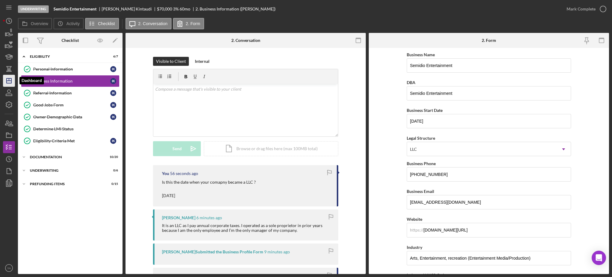
click at [12, 78] on icon "Icon/Dashboard" at bounding box center [8, 80] width 15 height 15
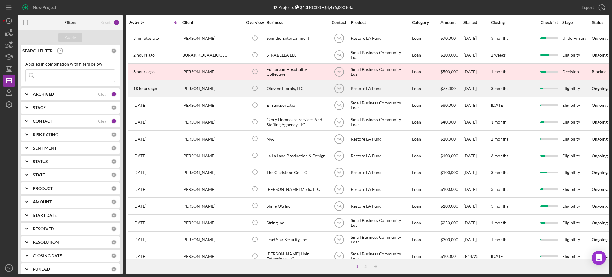
click at [221, 91] on div "Itika Grimble" at bounding box center [212, 89] width 60 height 16
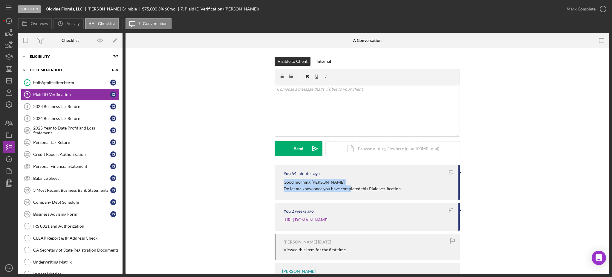
drag, startPoint x: 282, startPoint y: 182, endPoint x: 348, endPoint y: 189, distance: 66.7
click at [348, 189] on div "You 54 minutes ago Good morning Itika, Do let me know once you have completed t…" at bounding box center [367, 182] width 185 height 35
click at [348, 189] on p "Good morning Itika, Do let me know once you have completed this Plaid verificat…" at bounding box center [343, 185] width 118 height 13
drag, startPoint x: 49, startPoint y: 8, endPoint x: 83, endPoint y: 7, distance: 33.5
click at [83, 7] on div "Eligibility Oldvine Florals, LLC Itika Grimble $75,000 $15,000 3 % 60 mo 7. Pla…" at bounding box center [289, 9] width 543 height 18
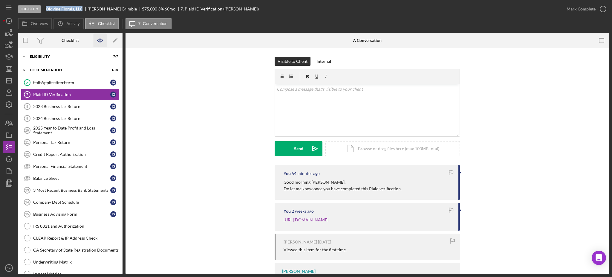
copy b "Oldvine Florals, LLC"
click at [6, 79] on icon "Icon/Dashboard" at bounding box center [8, 80] width 15 height 15
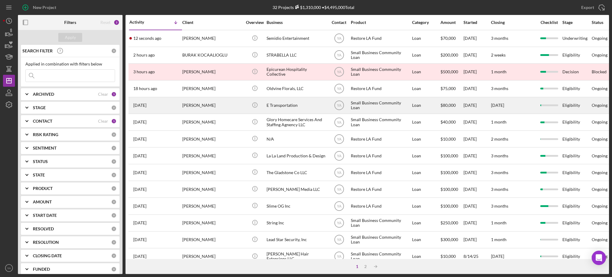
click at [228, 107] on div "Eden Seyoum" at bounding box center [212, 105] width 60 height 16
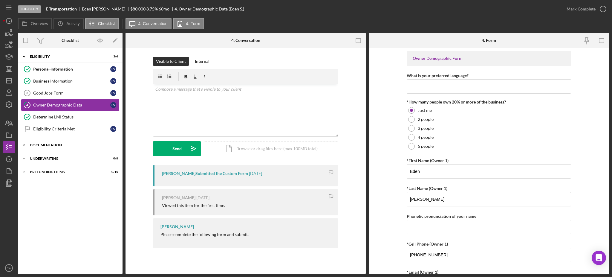
click at [65, 143] on div "Documentation" at bounding box center [72, 145] width 85 height 4
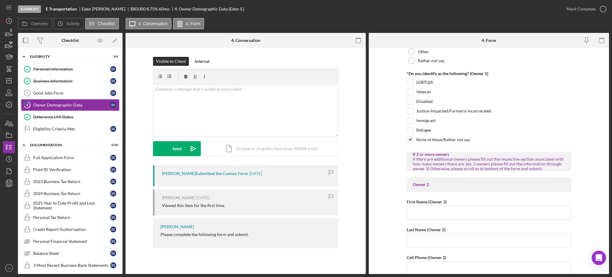
scroll to position [424, 0]
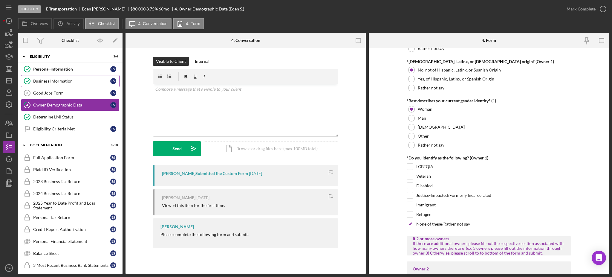
click at [66, 75] on link "Business Information Business Information E S" at bounding box center [70, 81] width 99 height 12
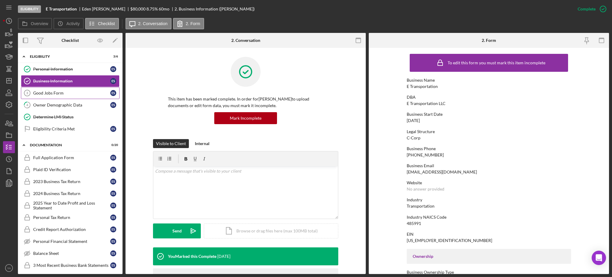
click at [72, 91] on div "Good Jobs Form" at bounding box center [71, 93] width 77 height 5
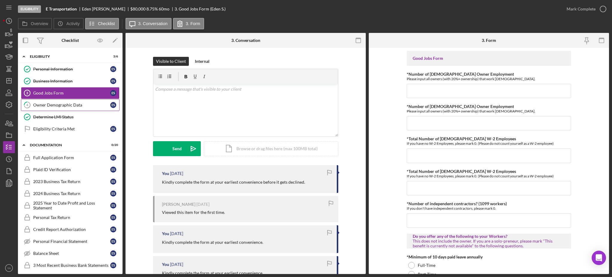
click at [68, 105] on div "Owner Demographic Data" at bounding box center [71, 104] width 77 height 5
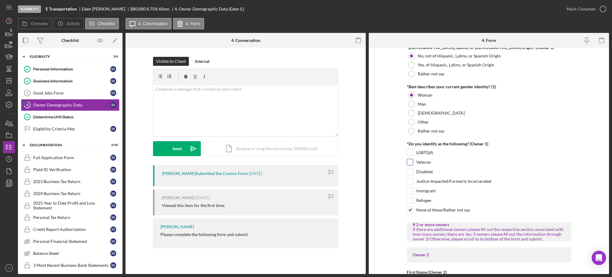
scroll to position [558, 0]
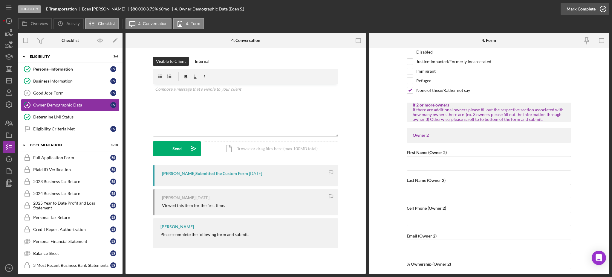
click at [600, 8] on icon "button" at bounding box center [602, 8] width 15 height 15
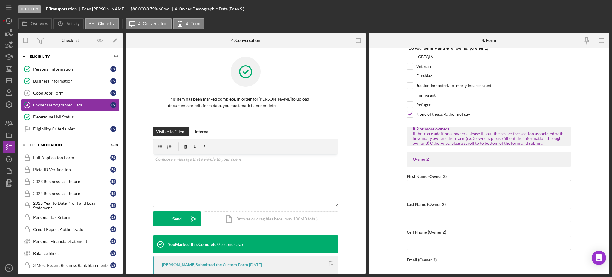
scroll to position [581, 0]
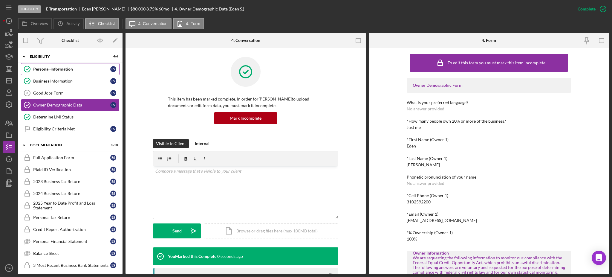
click at [75, 72] on link "Personal Information Personal Information E S" at bounding box center [70, 69] width 99 height 12
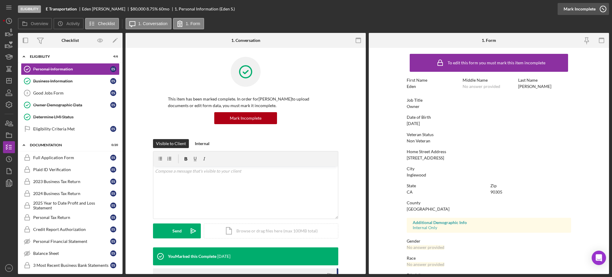
click at [584, 12] on div "Mark Incomplete" at bounding box center [580, 9] width 32 height 12
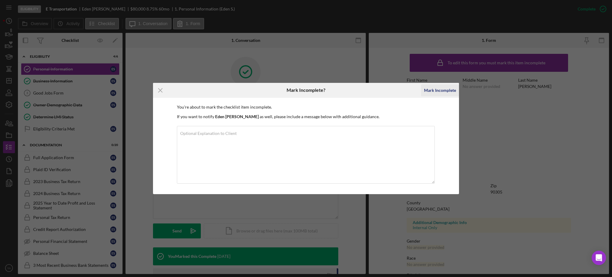
click at [445, 87] on div "Mark Incomplete" at bounding box center [440, 90] width 32 height 12
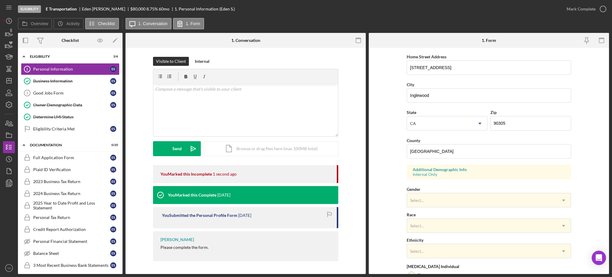
scroll to position [173, 0]
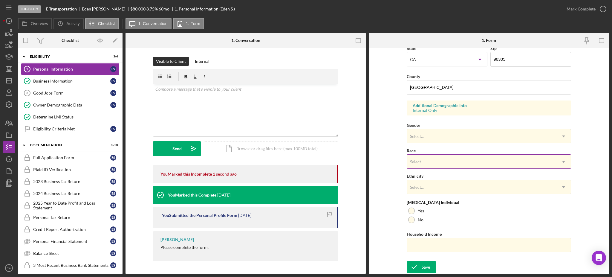
click at [441, 166] on div "Select..." at bounding box center [481, 162] width 149 height 14
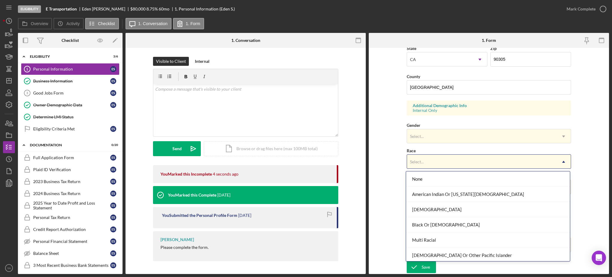
scroll to position [32, 0]
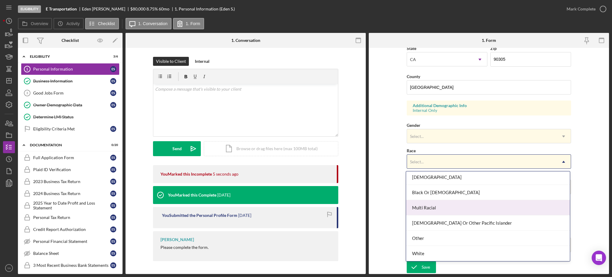
click at [443, 197] on div "Black Or African American" at bounding box center [488, 192] width 164 height 15
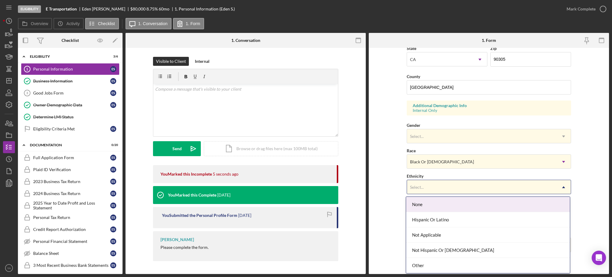
click at [439, 191] on div "Select..." at bounding box center [481, 187] width 149 height 14
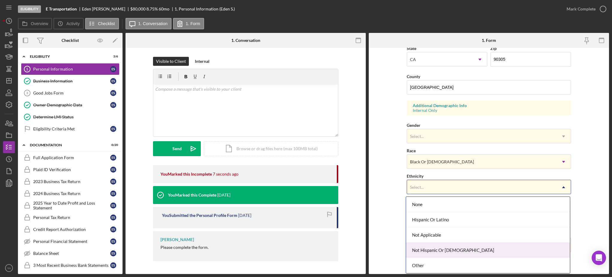
click at [433, 250] on div "Not Hispanic Or Latino" at bounding box center [488, 249] width 164 height 15
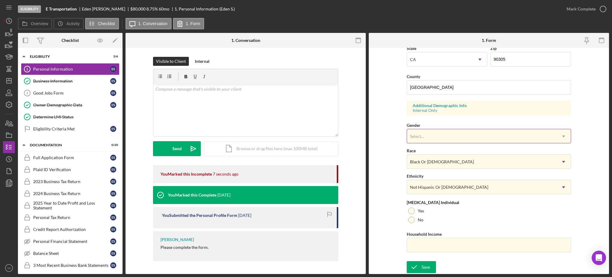
click at [444, 136] on div "Select..." at bounding box center [481, 136] width 149 height 14
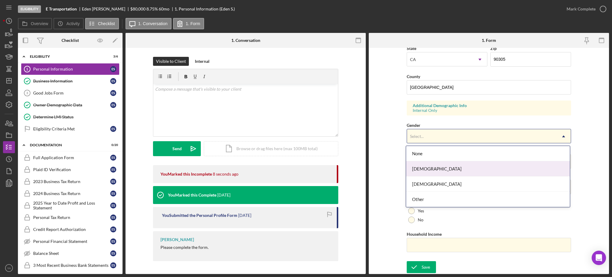
click at [433, 169] on div "Female" at bounding box center [488, 168] width 164 height 15
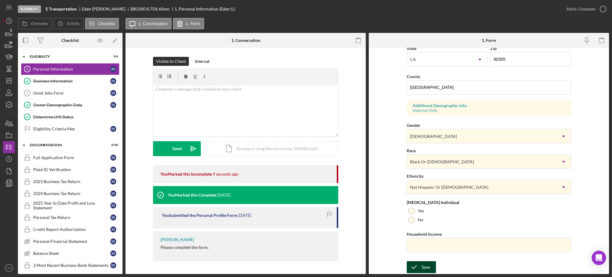
click at [424, 262] on div "Save" at bounding box center [426, 267] width 8 height 12
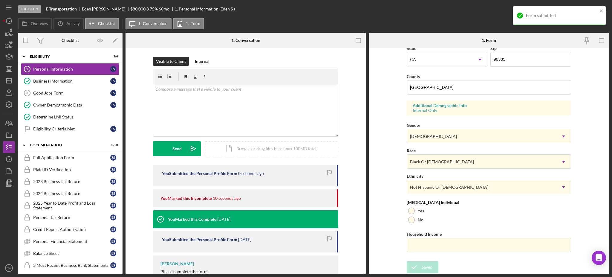
click at [591, 14] on div "Form submitted" at bounding box center [562, 15] width 72 height 5
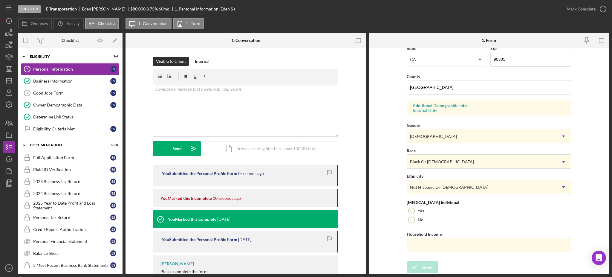
click at [606, 9] on div "Eligibility E Transportation Eden Seyoum $80,000 $16,000 8.75 % 60 mo 1. Person…" at bounding box center [306, 138] width 612 height 277
click at [603, 9] on icon "button" at bounding box center [602, 8] width 15 height 15
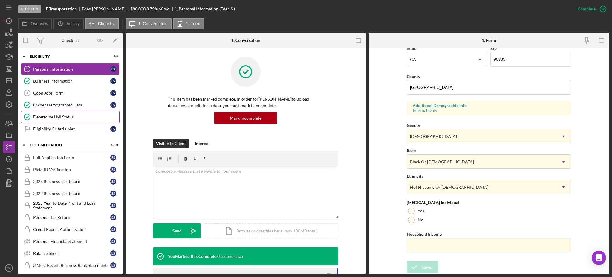
scroll to position [53, 0]
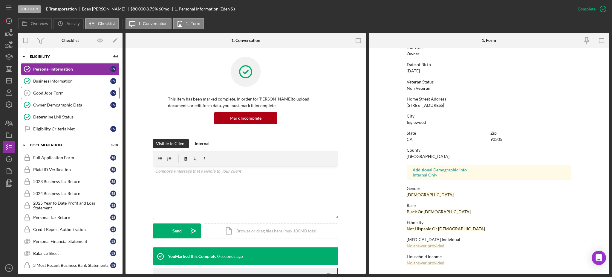
click at [59, 92] on div "Good Jobs Form" at bounding box center [71, 93] width 77 height 5
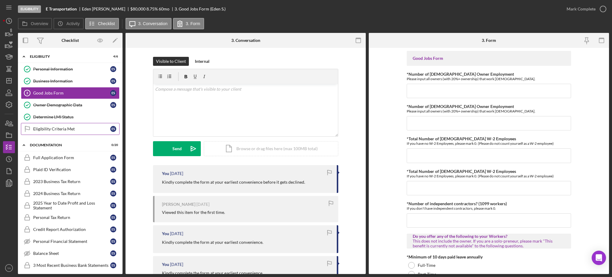
click at [55, 128] on div "Eligibility Criteria Met" at bounding box center [71, 128] width 77 height 5
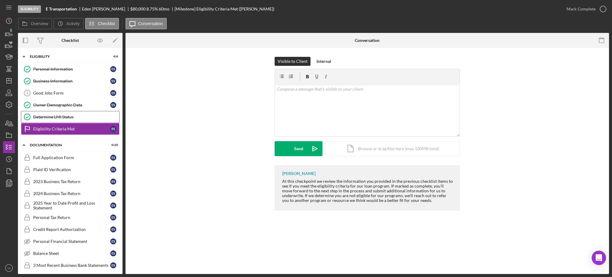
click at [62, 117] on div "Determine LMI Status" at bounding box center [76, 116] width 86 height 5
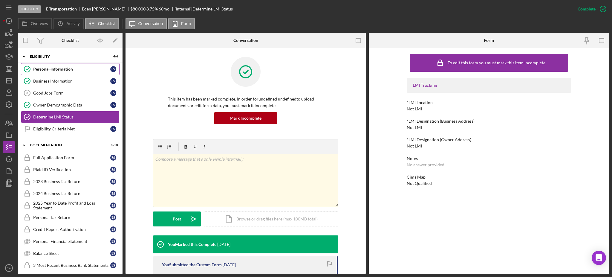
click at [71, 70] on div "Personal Information" at bounding box center [71, 69] width 77 height 5
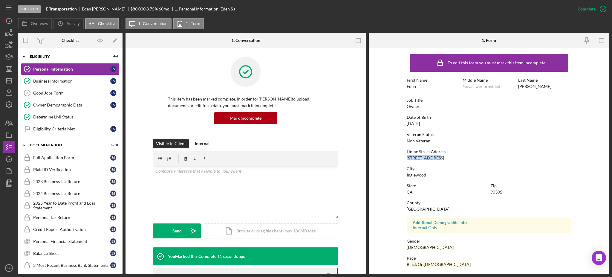
drag, startPoint x: 438, startPoint y: 157, endPoint x: 385, endPoint y: 158, distance: 52.9
click at [385, 158] on form "To edit this form you must mark this item incomplete First Name Eden Middle Nam…" at bounding box center [489, 161] width 240 height 226
copy div "2223 w 78th pl"
click at [498, 189] on div "Zip 90305" at bounding box center [530, 188] width 81 height 11
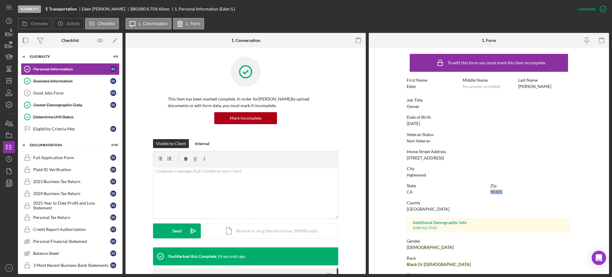
copy div "90305"
click at [64, 81] on div "Business Information" at bounding box center [71, 81] width 77 height 5
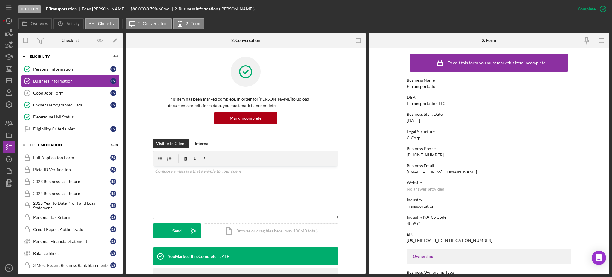
scroll to position [199, 0]
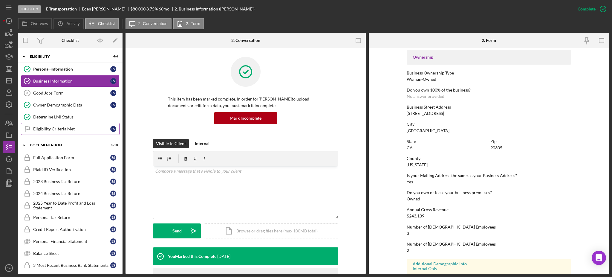
click at [69, 132] on link "Eligibility Criteria Met Eligibility Criteria Met E S" at bounding box center [70, 129] width 99 height 12
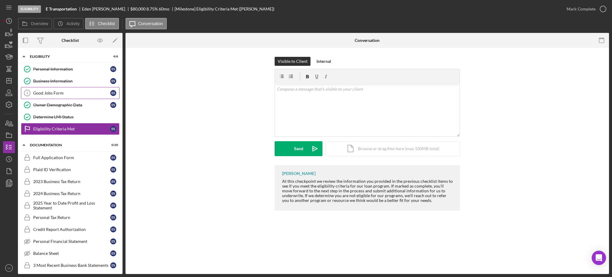
click at [68, 92] on div "Good Jobs Form" at bounding box center [71, 93] width 77 height 5
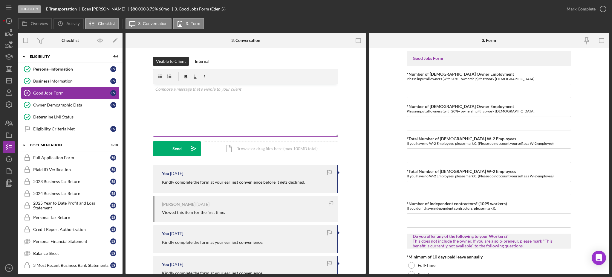
click at [166, 102] on div "v Color teal Color pink Remove color Add row above Add row below Add column bef…" at bounding box center [245, 110] width 185 height 52
click at [65, 129] on div "Eligibility Criteria Met" at bounding box center [71, 128] width 77 height 5
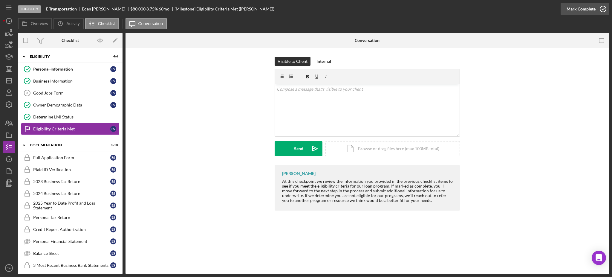
click at [592, 9] on div "Mark Complete" at bounding box center [581, 9] width 29 height 12
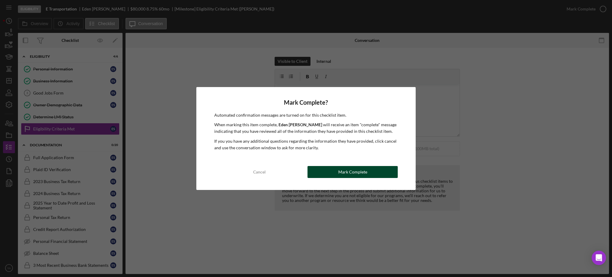
click at [359, 171] on div "Mark Complete" at bounding box center [352, 172] width 29 height 12
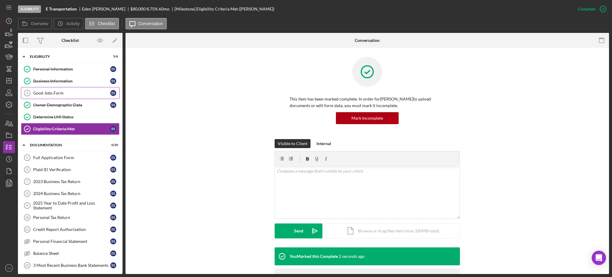
click at [76, 93] on div "Good Jobs Form" at bounding box center [71, 93] width 77 height 5
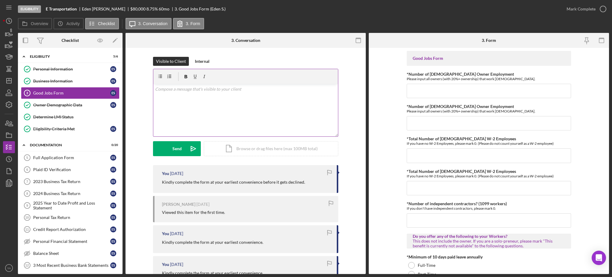
click at [244, 112] on div "v Color teal Color pink Remove color Add row above Add row below Add column bef…" at bounding box center [245, 110] width 185 height 52
click at [225, 88] on p "I have enabled the documentation" at bounding box center [245, 89] width 181 height 7
click at [298, 90] on p "I have enabled the documentation part. Do fill out the good jobs form before pr…" at bounding box center [245, 89] width 181 height 7
click at [250, 89] on p "I have enabled the documentation part. Do fill out the good jobs form before pr…" at bounding box center [245, 89] width 181 height 7
click at [255, 90] on p "I have enabled the documentation part. Do fill out this good jobs form before p…" at bounding box center [245, 89] width 181 height 7
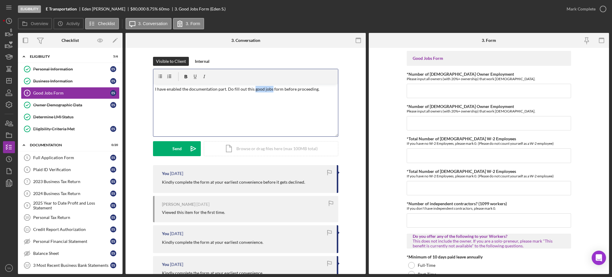
drag, startPoint x: 255, startPoint y: 91, endPoint x: 269, endPoint y: 91, distance: 14.0
click at [269, 91] on p "I have enabled the documentation part. Do fill out this good jobs form before p…" at bounding box center [245, 89] width 181 height 7
click at [296, 90] on p "I have enabled the documentation part. Do fill out this form before proceeding." at bounding box center [245, 89] width 181 height 7
click at [305, 95] on div "v Color teal Color pink Remove color Add row above Add row below Add column bef…" at bounding box center [245, 110] width 185 height 52
click at [285, 101] on div "v Color teal Color pink Remove color Add row above Add row below Add column bef…" at bounding box center [245, 110] width 185 height 52
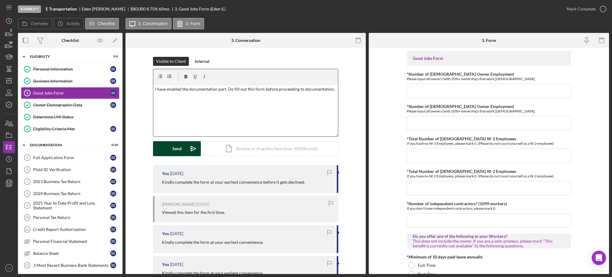
click at [186, 145] on icon "Icon/icon-invite-send" at bounding box center [193, 148] width 15 height 15
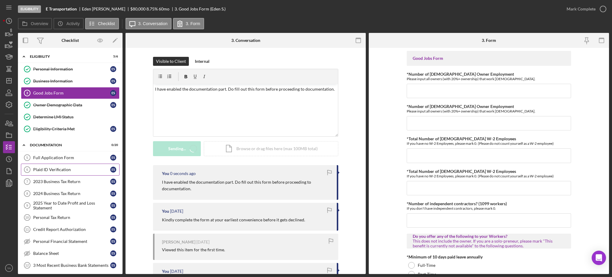
click at [50, 172] on link "Plaid ID Verification 6 Plaid ID Verification E S" at bounding box center [70, 169] width 99 height 12
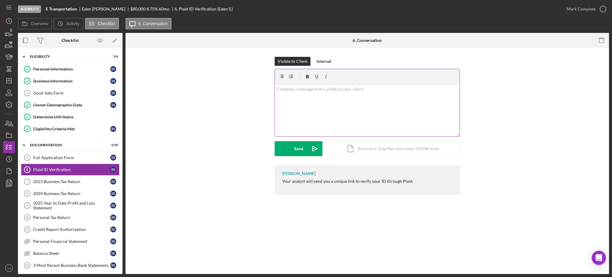
click at [372, 86] on p at bounding box center [367, 89] width 181 height 7
click at [300, 145] on div "Send" at bounding box center [298, 148] width 9 height 15
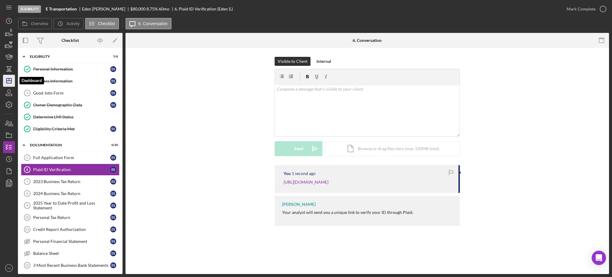
click at [6, 85] on icon "Icon/Dashboard" at bounding box center [8, 80] width 15 height 15
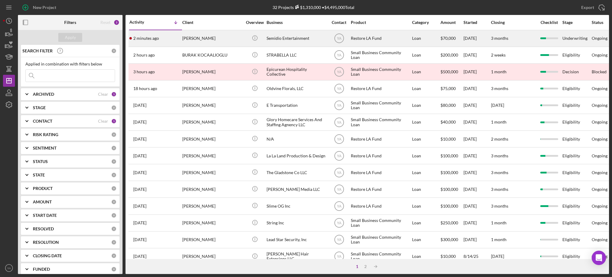
click at [289, 41] on div "Semidio Entertainment" at bounding box center [297, 38] width 60 height 16
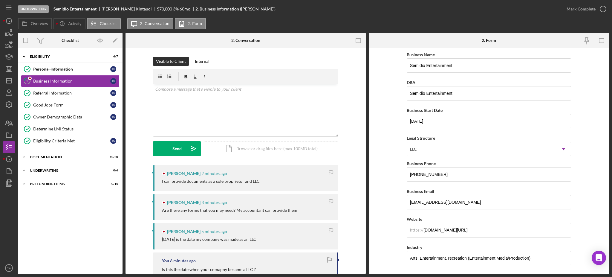
drag, startPoint x: 165, startPoint y: 182, endPoint x: 258, endPoint y: 182, distance: 92.6
click at [258, 182] on div "Irvin Kintaudi 2 minutes ago I can provide documents as a sole proprietor and L…" at bounding box center [245, 178] width 185 height 26
click at [258, 182] on div "I can provide documents as a sole proprietor and LLC" at bounding box center [247, 181] width 170 height 5
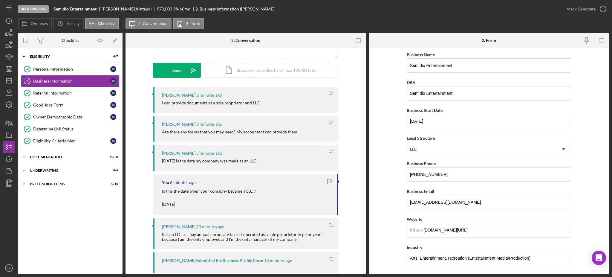
scroll to position [79, 0]
drag, startPoint x: 160, startPoint y: 187, endPoint x: 250, endPoint y: 186, distance: 89.9
click at [250, 186] on div "You 6 minutes ago Is this the date when your comapny became a LLC ? 8/15/2025" at bounding box center [245, 193] width 185 height 41
click at [167, 162] on div "2/24/2016 is the date my company was made as an LLC" at bounding box center [209, 159] width 94 height 5
drag, startPoint x: 160, startPoint y: 157, endPoint x: 261, endPoint y: 163, distance: 101.1
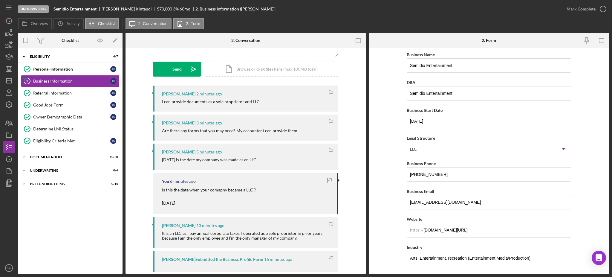
click at [261, 163] on div "Irvin Kintaudi 5 minutes ago 2/24/2016 is the date my company was made as an LLC" at bounding box center [245, 156] width 185 height 26
click at [256, 161] on div "2/24/2016 is the date my company was made as an LLC" at bounding box center [209, 159] width 94 height 5
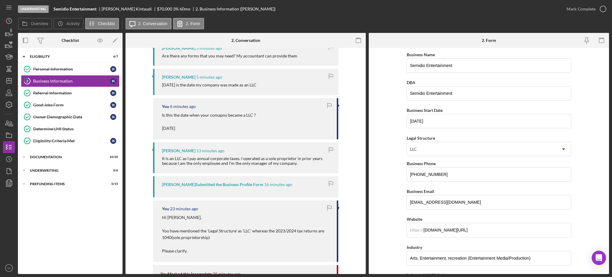
scroll to position [159, 0]
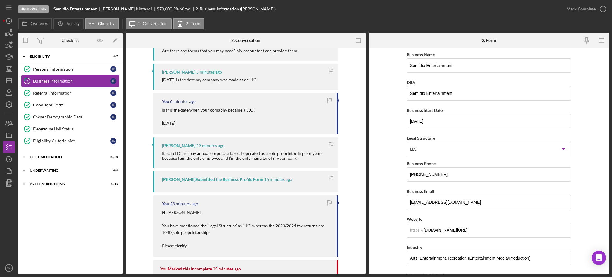
click at [161, 153] on div "Irvin Kintaudi 13 minutes ago It is an LLC as I pay annual corporate taxes. I o…" at bounding box center [245, 152] width 185 height 31
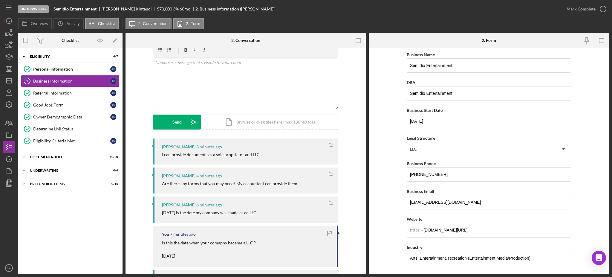
scroll to position [40, 0]
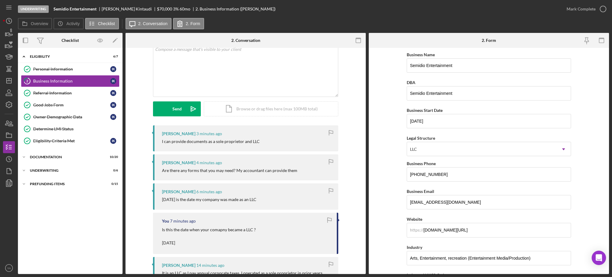
drag, startPoint x: 159, startPoint y: 200, endPoint x: 261, endPoint y: 200, distance: 102.2
click at [261, 200] on div "Irvin Kintaudi 6 minutes ago 2/24/2016 is the date my company was made as an LLC" at bounding box center [245, 196] width 185 height 26
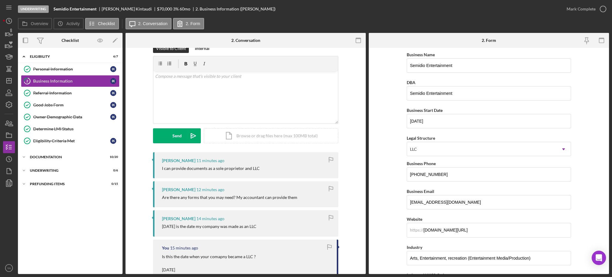
scroll to position [0, 0]
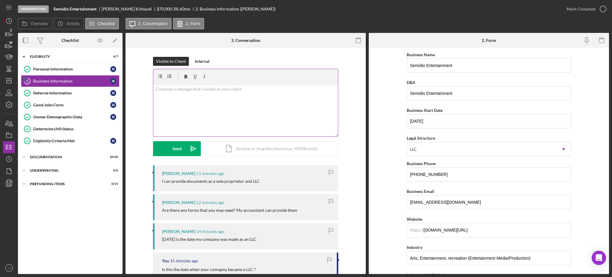
click at [222, 112] on div "v Color teal Color pink Remove color Add row above Add row below Add column bef…" at bounding box center [245, 110] width 185 height 52
drag, startPoint x: 166, startPoint y: 209, endPoint x: 244, endPoint y: 207, distance: 77.7
click at [244, 207] on div "Are there any forms that you may need? My accountant can provide them" at bounding box center [229, 209] width 135 height 5
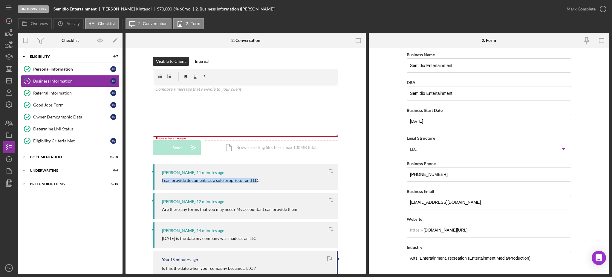
drag, startPoint x: 160, startPoint y: 177, endPoint x: 255, endPoint y: 179, distance: 95.0
click at [255, 179] on div "Irvin Kintaudi 11 minutes ago I can provide documents as a sole proprietor and …" at bounding box center [245, 177] width 185 height 26
click at [255, 179] on div "I can provide documents as a sole proprietor and LLC" at bounding box center [211, 180] width 98 height 5
click at [246, 114] on div "v Color teal Color pink Remove color Add row above Add row below Add column bef…" at bounding box center [245, 110] width 185 height 52
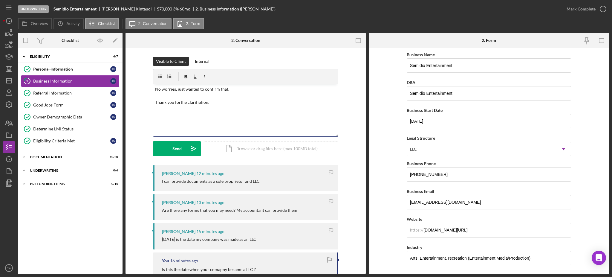
click at [219, 87] on p "No worries, just wanted to confirm that. Thank you forthe clarifiation." at bounding box center [245, 96] width 181 height 20
click at [212, 97] on p "No worries, just wanted to confirm that. Thank you forthe clarifiation." at bounding box center [245, 96] width 181 height 20
click at [186, 151] on icon "Icon/icon-invite-send" at bounding box center [193, 148] width 15 height 15
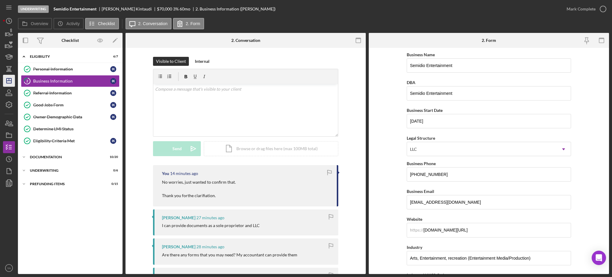
click at [11, 81] on polygon "button" at bounding box center [9, 80] width 5 height 5
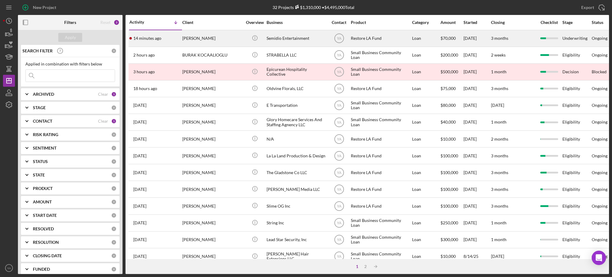
click at [295, 40] on div "Semidio Entertainment" at bounding box center [297, 38] width 60 height 16
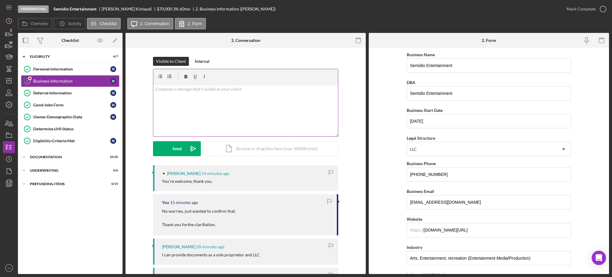
click at [257, 122] on div "v Color teal Color pink Remove color Add row above Add row below Add column bef…" at bounding box center [245, 110] width 185 height 52
click at [591, 11] on div "Mark Complete" at bounding box center [581, 9] width 29 height 12
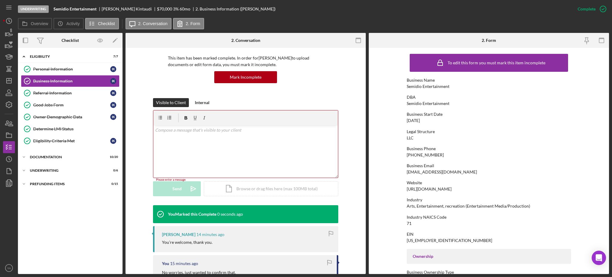
scroll to position [79, 0]
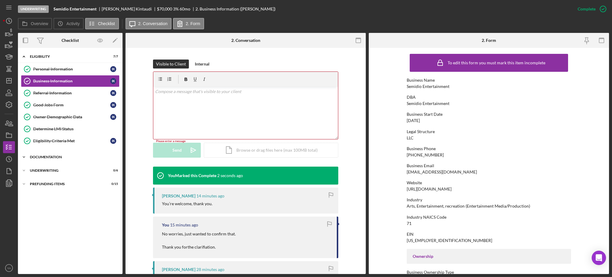
click at [63, 157] on div "Documentation" at bounding box center [72, 157] width 85 height 4
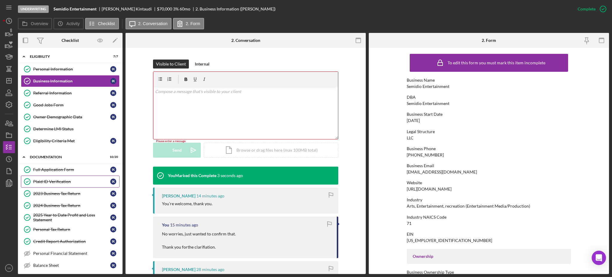
click at [68, 185] on link "Plaid ID Verification Plaid ID Verification I K" at bounding box center [70, 181] width 99 height 12
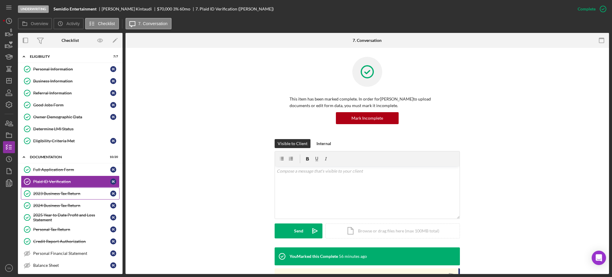
click at [74, 196] on div "2023 Business Tax Return" at bounding box center [71, 193] width 77 height 5
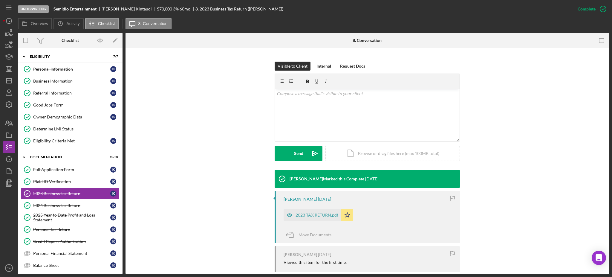
scroll to position [131, 0]
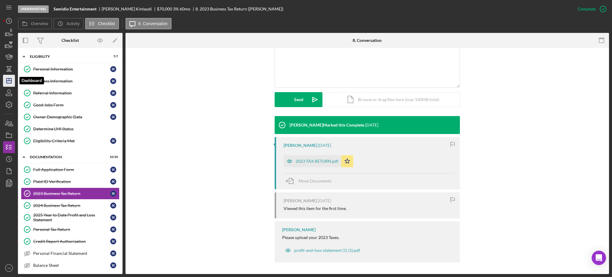
click at [7, 81] on icon "Icon/Dashboard" at bounding box center [8, 80] width 15 height 15
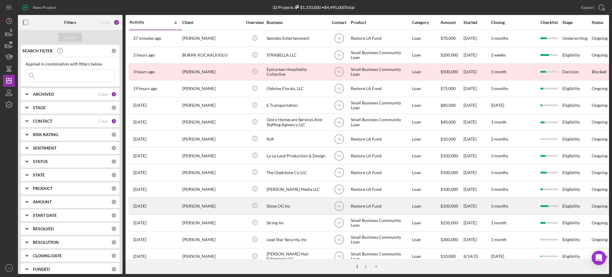
click at [282, 205] on div "Slime OG Inc" at bounding box center [297, 206] width 60 height 16
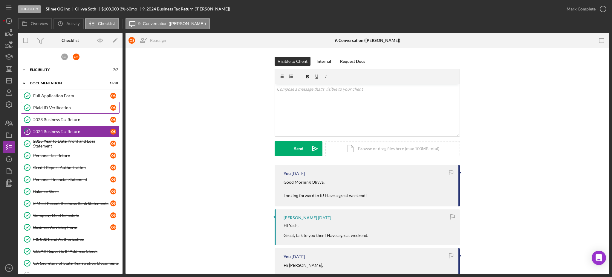
click at [60, 106] on div "Plaid ID Verification" at bounding box center [71, 107] width 77 height 5
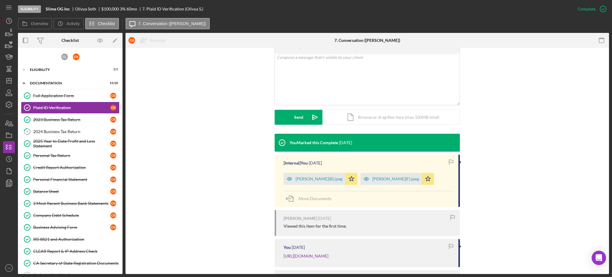
scroll to position [158, 0]
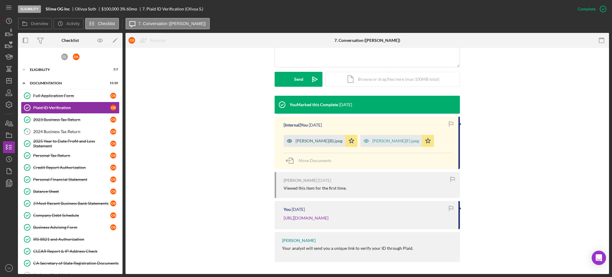
click at [316, 138] on div "Olivya Soth(B).jpeg" at bounding box center [319, 140] width 47 height 5
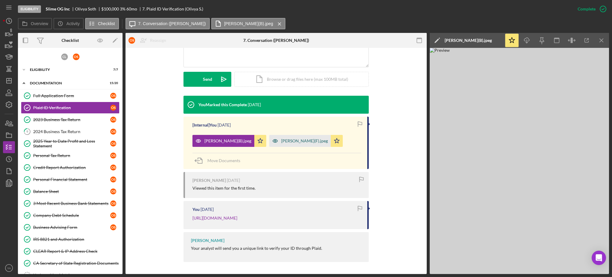
click at [285, 138] on div "Olivya Soth(F).jpeg" at bounding box center [304, 140] width 47 height 5
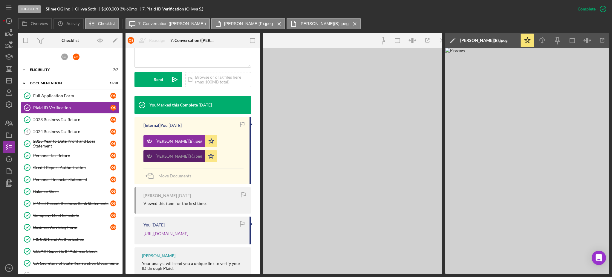
scroll to position [164, 0]
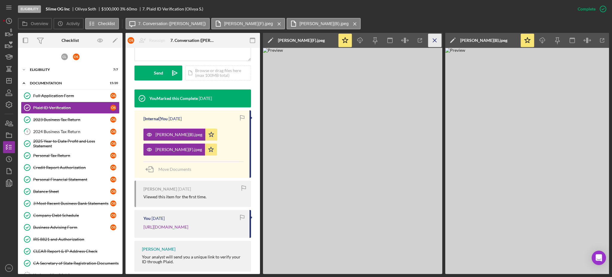
click at [438, 43] on icon "Icon/Menu Close" at bounding box center [434, 40] width 13 height 13
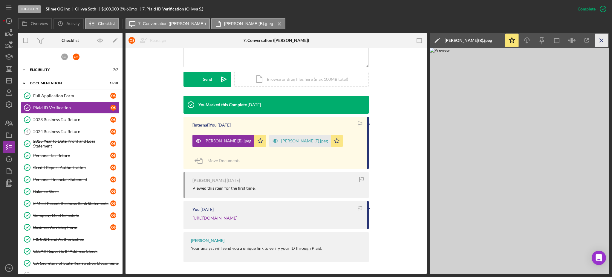
click at [595, 38] on icon "Icon/Menu Close" at bounding box center [601, 40] width 13 height 13
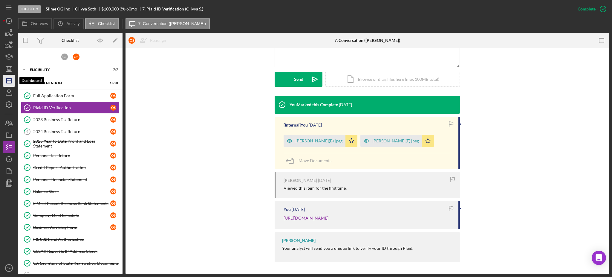
click at [8, 75] on icon "Icon/Dashboard" at bounding box center [8, 80] width 15 height 15
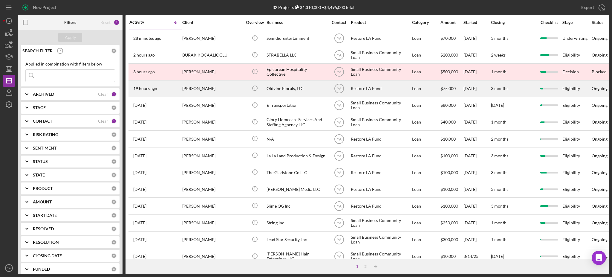
click at [221, 88] on div "Itika Grimble" at bounding box center [212, 89] width 60 height 16
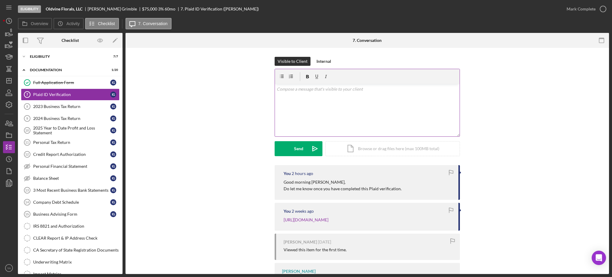
click at [320, 108] on div "v Color teal Color pink Remove color Add row above Add row below Add column bef…" at bounding box center [367, 110] width 185 height 52
click at [283, 89] on p "I see you have already comleted this step." at bounding box center [367, 89] width 181 height 7
click at [366, 90] on p "I see that you have already comleted this step." at bounding box center [367, 89] width 181 height 7
click at [298, 148] on div "Send" at bounding box center [298, 148] width 9 height 15
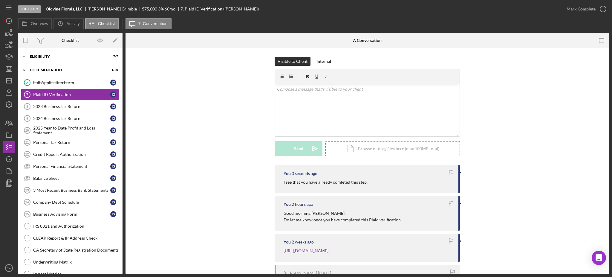
click at [375, 154] on div "Icon/Document Browse or drag files here (max 100MB total) Tap to choose files o…" at bounding box center [392, 148] width 134 height 15
click at [312, 71] on div at bounding box center [367, 76] width 185 height 15
click at [328, 63] on div "Internal" at bounding box center [323, 61] width 15 height 9
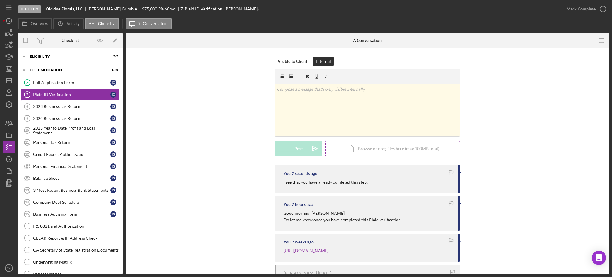
click at [393, 152] on div "Icon/Document Browse or drag files here (max 100MB total) Tap to choose files o…" at bounding box center [392, 148] width 134 height 15
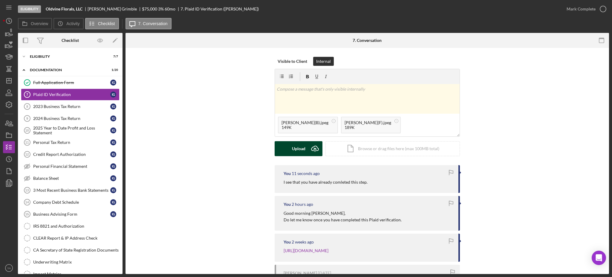
click at [314, 142] on icon "Icon/Upload" at bounding box center [314, 148] width 15 height 15
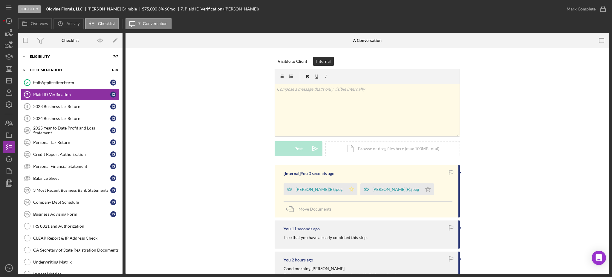
click at [350, 188] on icon "Icon/Star" at bounding box center [351, 189] width 12 height 12
click at [422, 189] on icon "Icon/Star" at bounding box center [428, 189] width 12 height 12
click at [596, 5] on icon "button" at bounding box center [602, 8] width 15 height 15
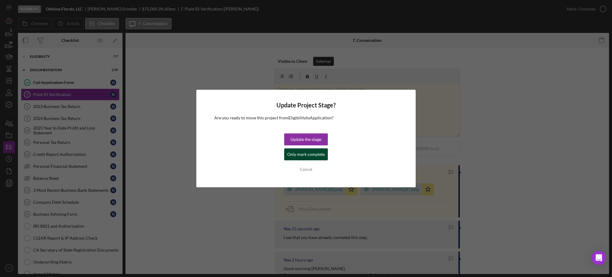
click at [313, 158] on div "Only mark complete" at bounding box center [306, 154] width 38 height 12
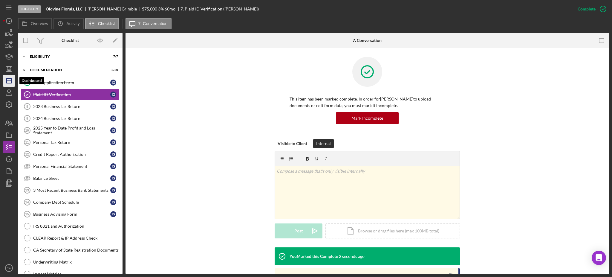
click at [8, 78] on polygon "button" at bounding box center [9, 80] width 5 height 5
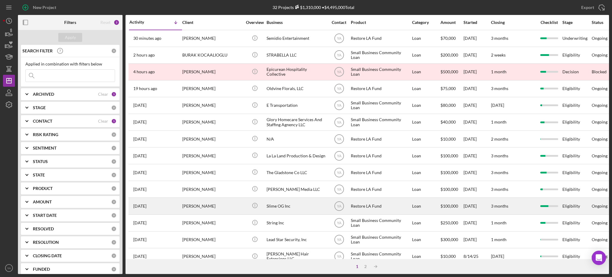
click at [284, 211] on div "Slime OG Inc" at bounding box center [297, 206] width 60 height 16
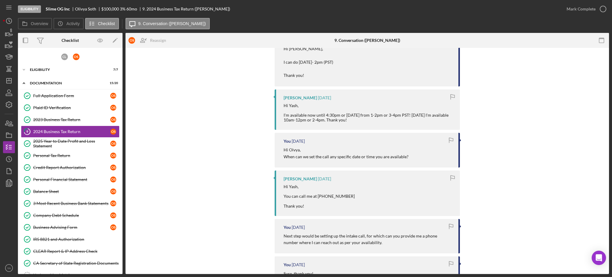
scroll to position [199, 0]
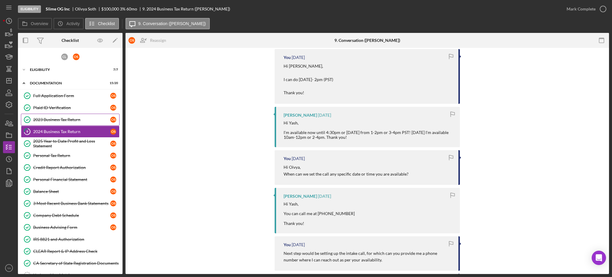
click at [58, 117] on div "2023 Business Tax Return" at bounding box center [71, 119] width 77 height 5
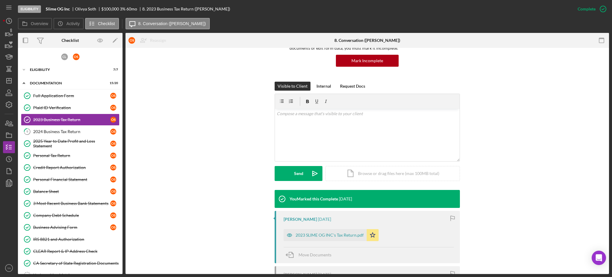
scroll to position [131, 0]
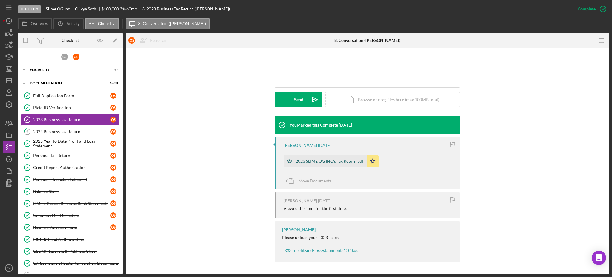
click at [356, 161] on div "2023 SLIME OG INC's Tax Return.pdf" at bounding box center [330, 161] width 68 height 5
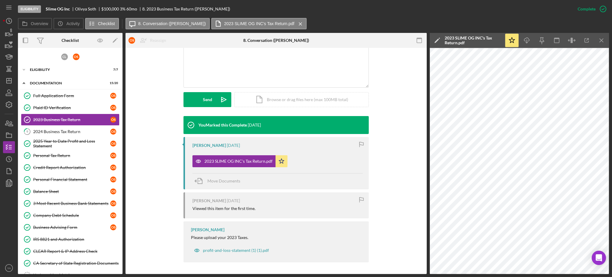
scroll to position [88, 0]
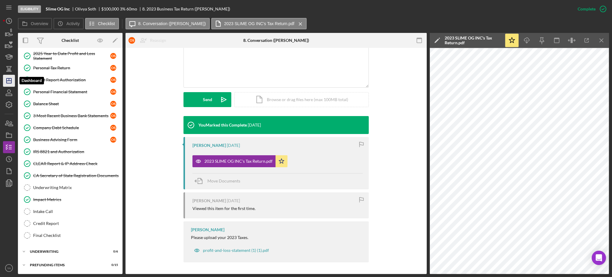
click at [13, 84] on icon "Icon/Dashboard" at bounding box center [8, 80] width 15 height 15
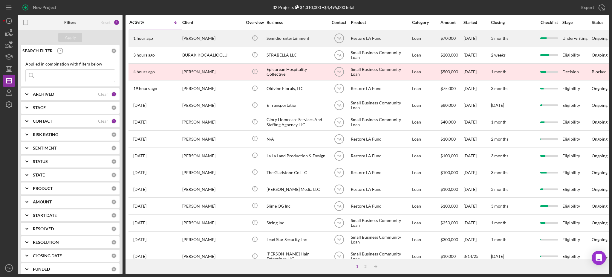
click at [297, 44] on div "Semidio Entertainment" at bounding box center [297, 38] width 60 height 16
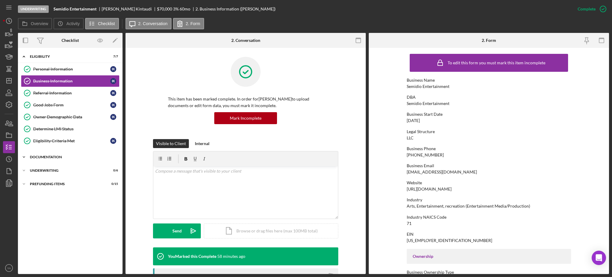
click at [57, 156] on div "Documentation" at bounding box center [72, 157] width 85 height 4
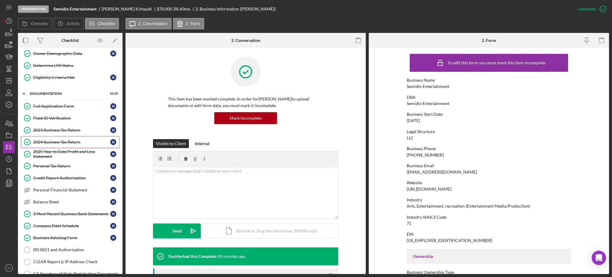
scroll to position [159, 0]
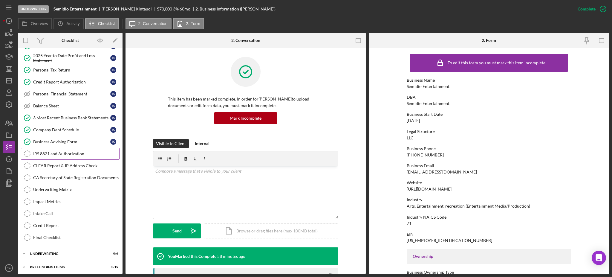
click at [80, 151] on link "IRS 8821 and Authorization IRS 8821 and Authorization" at bounding box center [70, 154] width 99 height 12
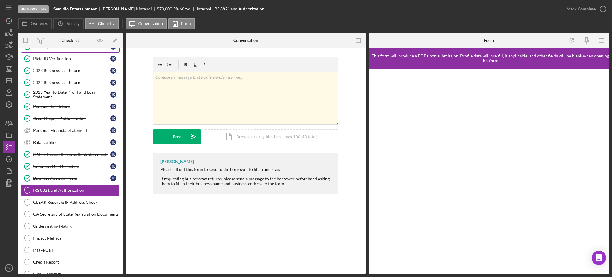
scroll to position [40, 0]
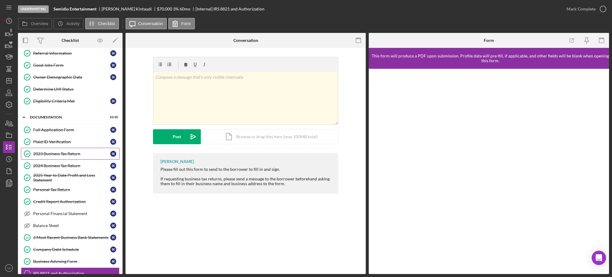
click at [60, 151] on div "2023 Business Tax Return" at bounding box center [71, 153] width 77 height 5
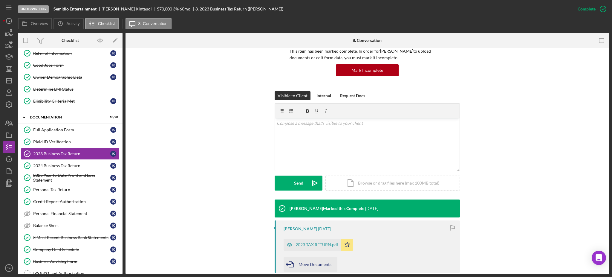
scroll to position [120, 0]
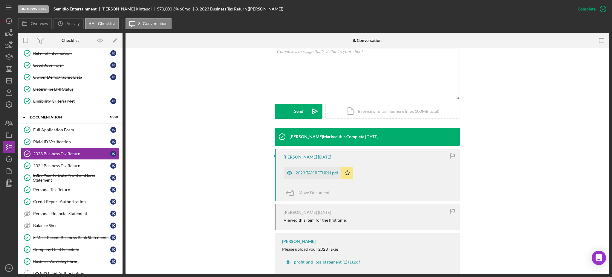
drag, startPoint x: 313, startPoint y: 174, endPoint x: 320, endPoint y: 175, distance: 7.9
click at [312, 173] on div "2023 TAX RETURN.pdf" at bounding box center [317, 172] width 43 height 5
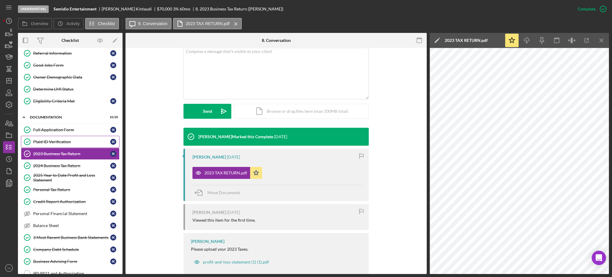
drag, startPoint x: 69, startPoint y: 143, endPoint x: 64, endPoint y: 140, distance: 4.9
click at [68, 142] on div "Plaid ID Verification" at bounding box center [71, 141] width 77 height 5
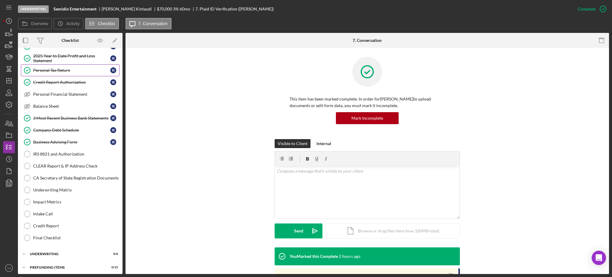
scroll to position [160, 0]
click at [66, 150] on link "IRS 8821 and Authorization IRS 8821 and Authorization" at bounding box center [70, 152] width 99 height 12
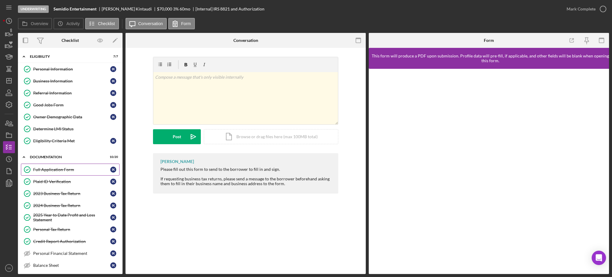
click at [56, 169] on div "Full Application Form" at bounding box center [71, 169] width 77 height 5
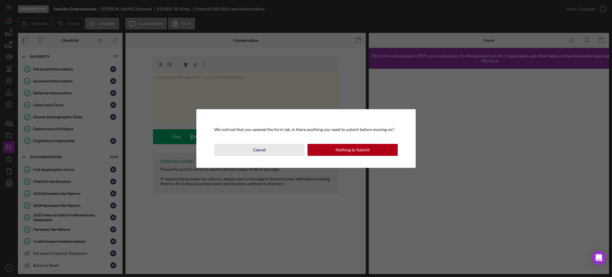
click at [288, 153] on button "Cancel" at bounding box center [259, 150] width 90 height 12
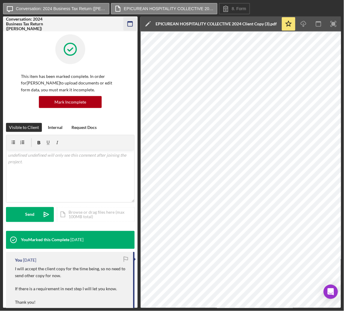
click at [129, 28] on icon "button" at bounding box center [129, 23] width 13 height 13
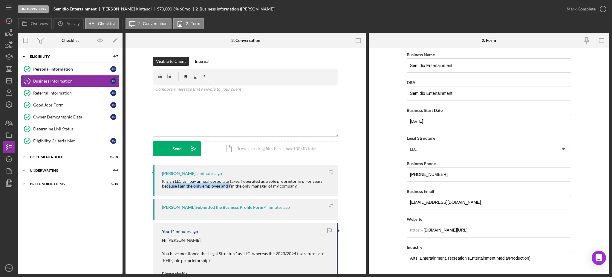
drag, startPoint x: 166, startPoint y: 185, endPoint x: 227, endPoint y: 185, distance: 61.0
click at [227, 185] on div "It is an LLC as I pay annual corporate taxes. I operated as a sole proprietor i…" at bounding box center [247, 184] width 170 height 10
drag, startPoint x: 296, startPoint y: 185, endPoint x: 158, endPoint y: 182, distance: 137.8
click at [158, 182] on div "Irvin Kintaudi 2 minutes ago It is an LLC as I pay annual corporate taxes. I op…" at bounding box center [245, 180] width 185 height 31
click at [439, 122] on input "[DATE]" at bounding box center [489, 121] width 164 height 14
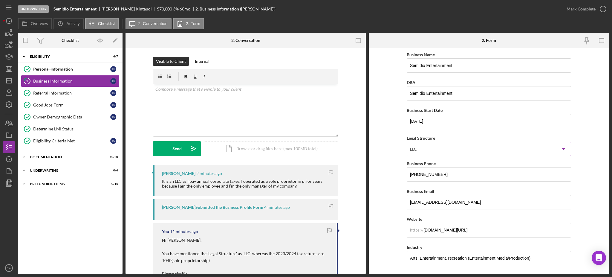
click at [557, 147] on icon "Icon/Dropdown Arrow" at bounding box center [563, 149] width 14 height 14
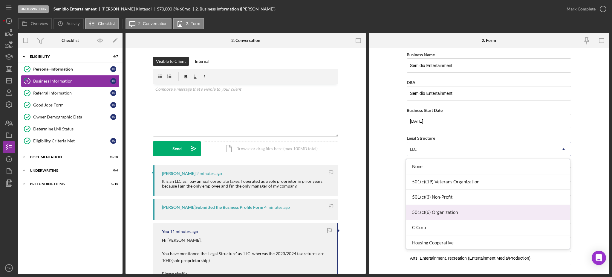
click at [383, 189] on form "Business Name Semidio Entertainment DBA Semidio Entertainment Business Start Da…" at bounding box center [489, 161] width 240 height 226
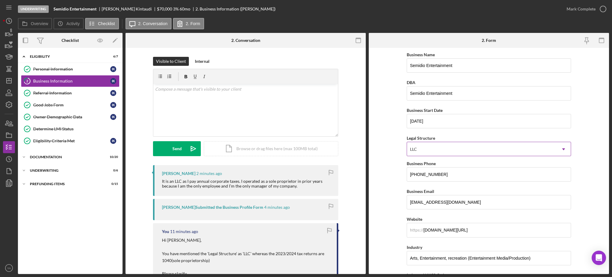
click at [474, 143] on div "LLC" at bounding box center [481, 149] width 149 height 14
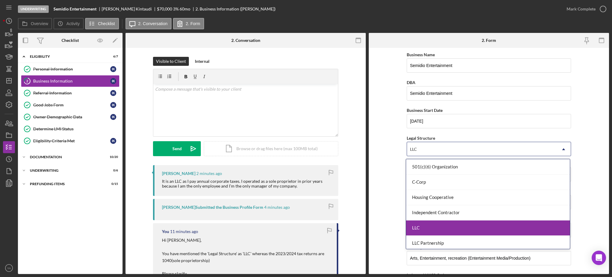
scroll to position [139, 0]
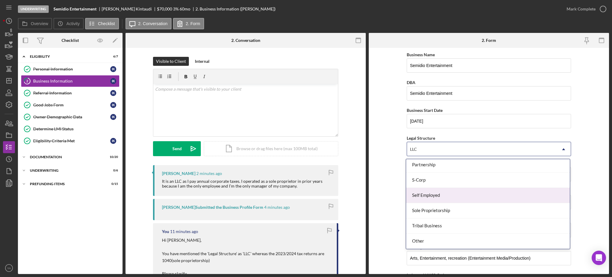
click at [389, 191] on form "Business Name Semidio Entertainment DBA Semidio Entertainment Business Start Da…" at bounding box center [489, 161] width 240 height 226
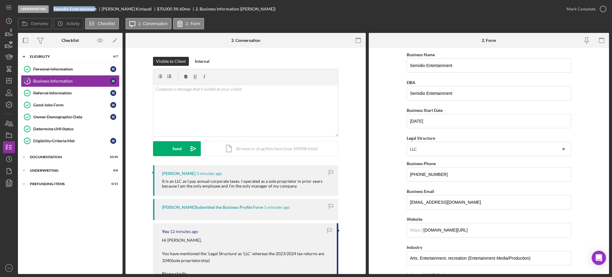
drag, startPoint x: 55, startPoint y: 8, endPoint x: 96, endPoint y: 9, distance: 41.2
click at [96, 9] on b "Semidio Entertainment" at bounding box center [74, 9] width 43 height 5
copy b "Semidio Entertainmen"
click at [256, 115] on div "v Color teal Color pink Remove color Add row above Add row below Add column bef…" at bounding box center [245, 110] width 185 height 52
drag, startPoint x: 223, startPoint y: 94, endPoint x: 136, endPoint y: 100, distance: 87.7
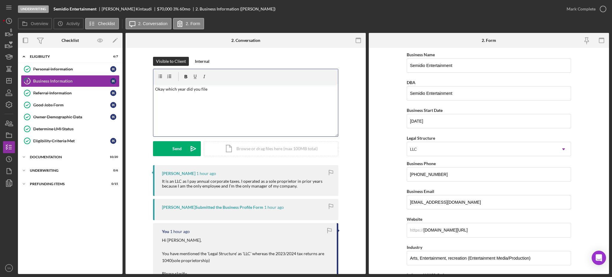
click at [136, 100] on div "Visible to Client Internal v Color teal Color pink Remove color Add row above A…" at bounding box center [245, 111] width 222 height 108
